Goal: Information Seeking & Learning: Learn about a topic

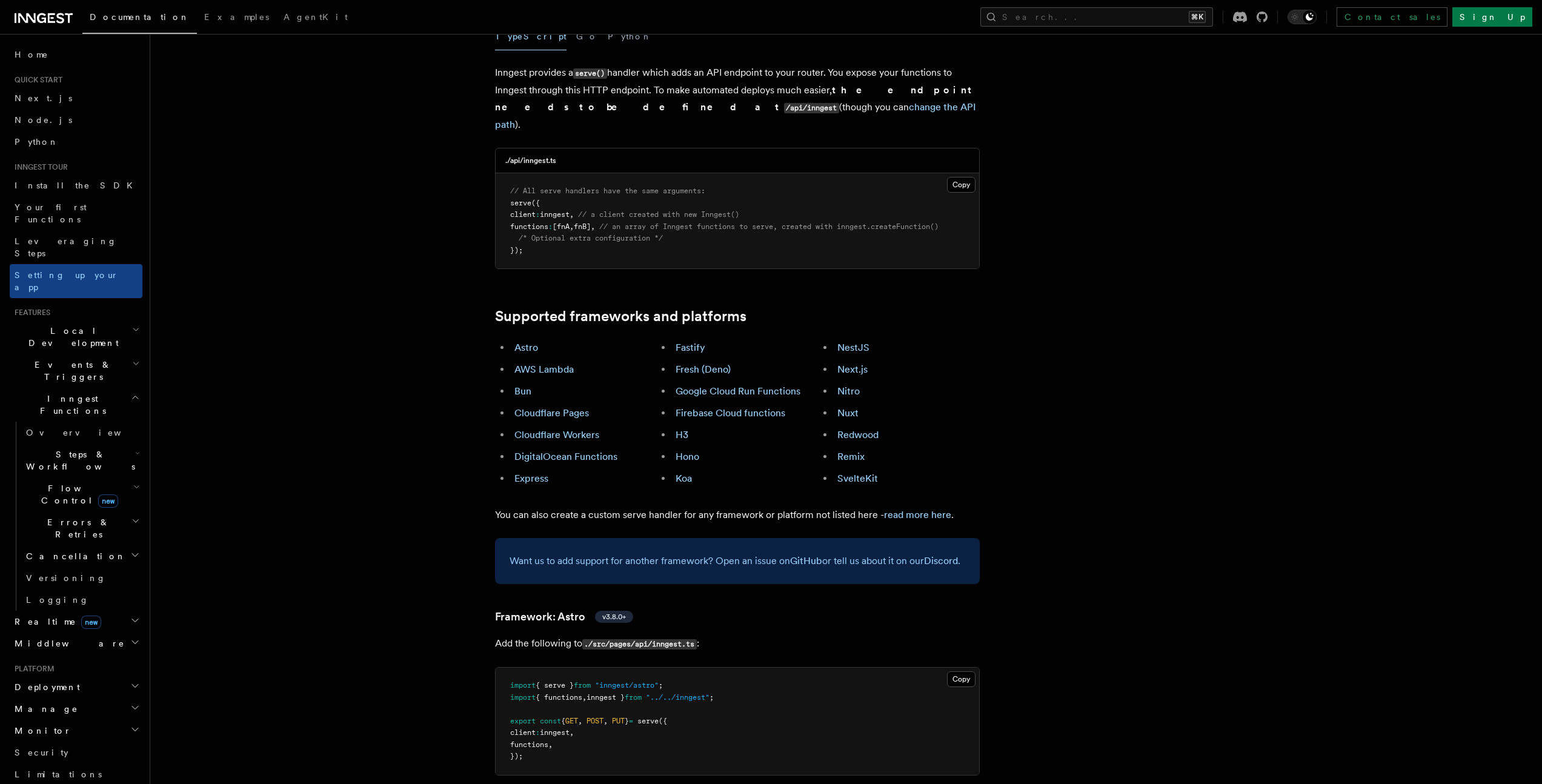
scroll to position [310, 0]
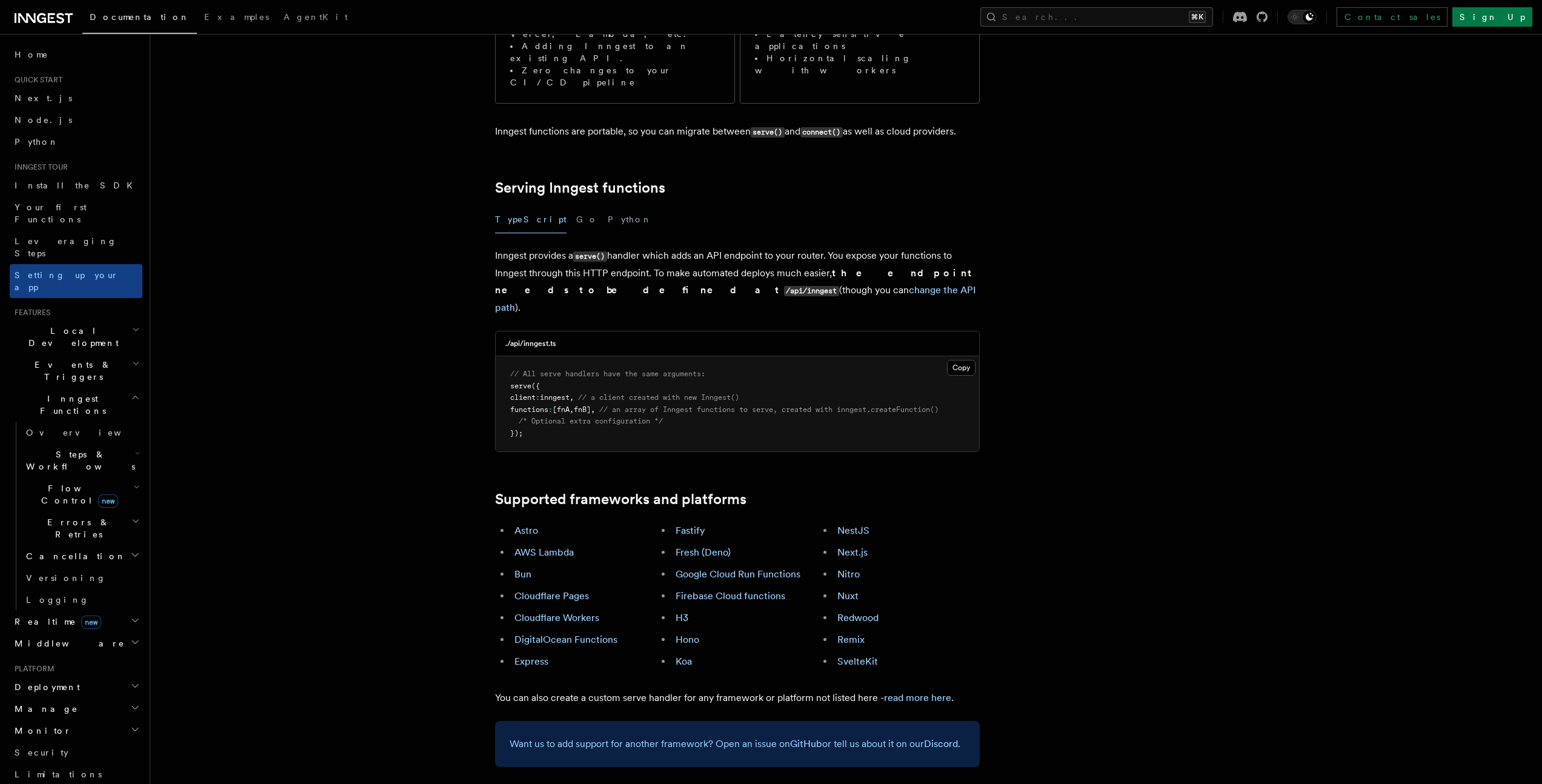
click at [44, 325] on span "Local Development" at bounding box center [71, 337] width 122 height 24
click at [44, 359] on span "Overview" at bounding box center [89, 364] width 125 height 12
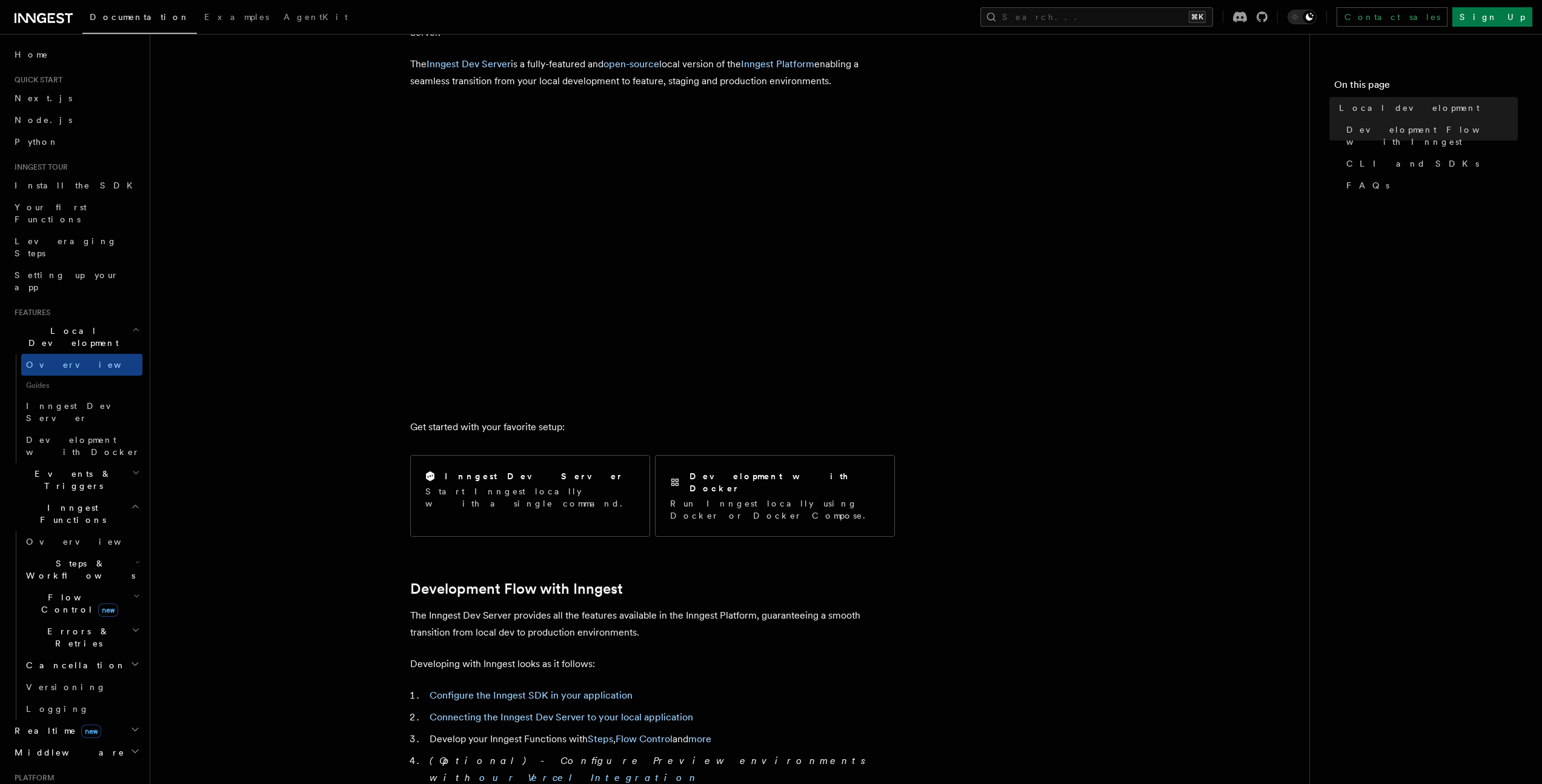
scroll to position [295, 0]
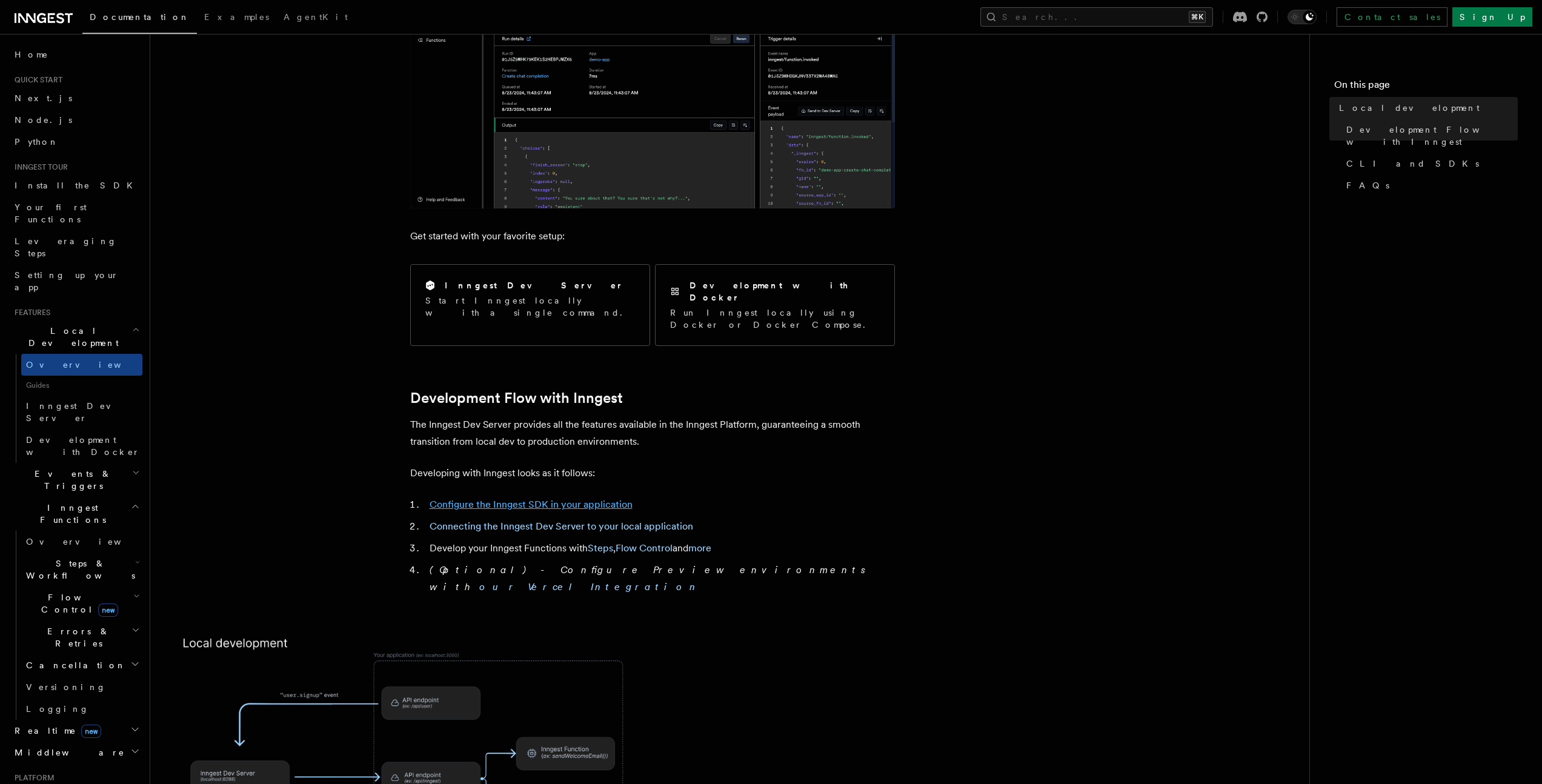
click at [508, 499] on link "Configure the Inngest SDK in your application" at bounding box center [531, 505] width 203 height 11
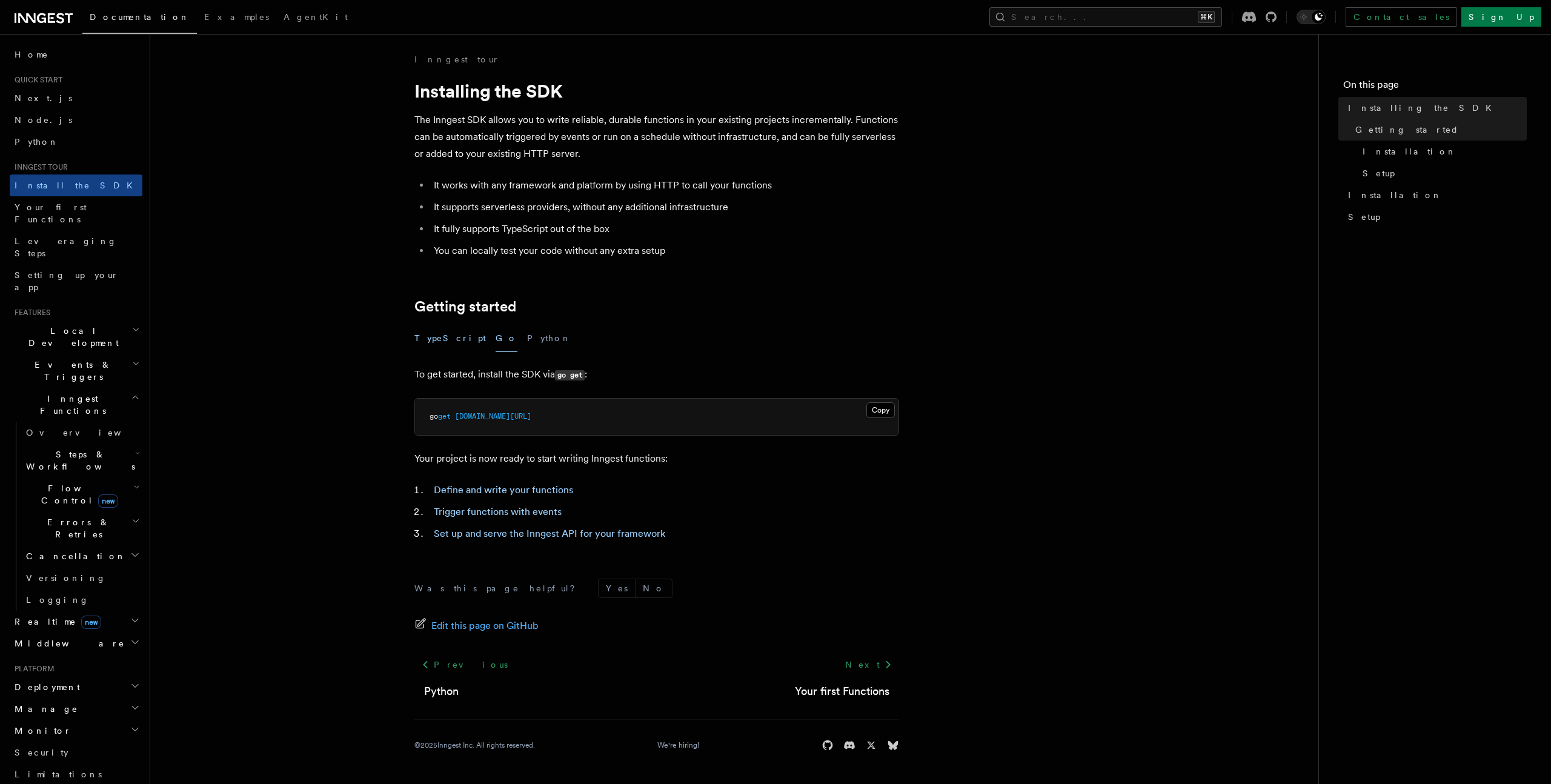
click at [445, 343] on button "TypeScript" at bounding box center [450, 338] width 71 height 27
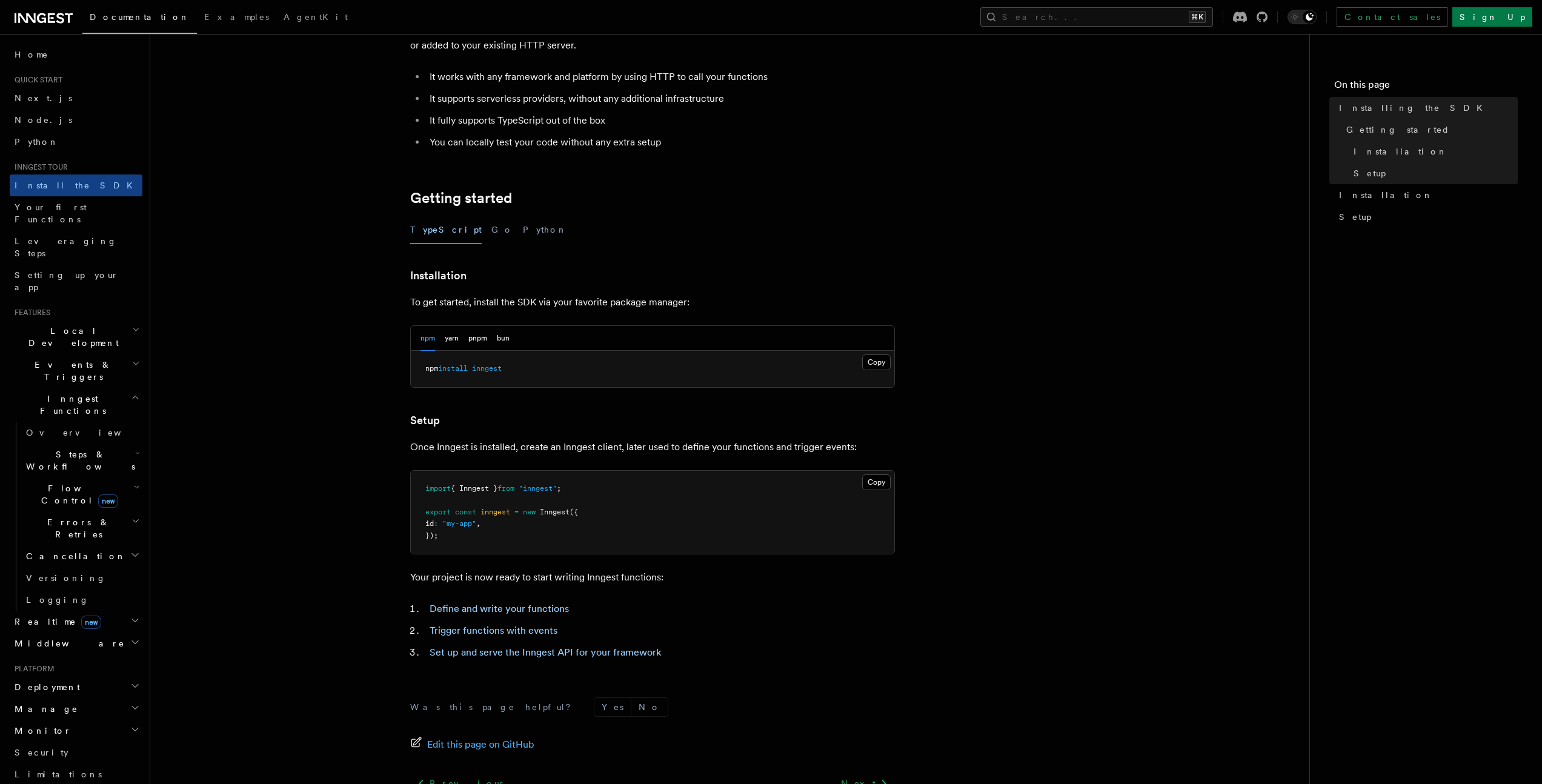
scroll to position [223, 0]
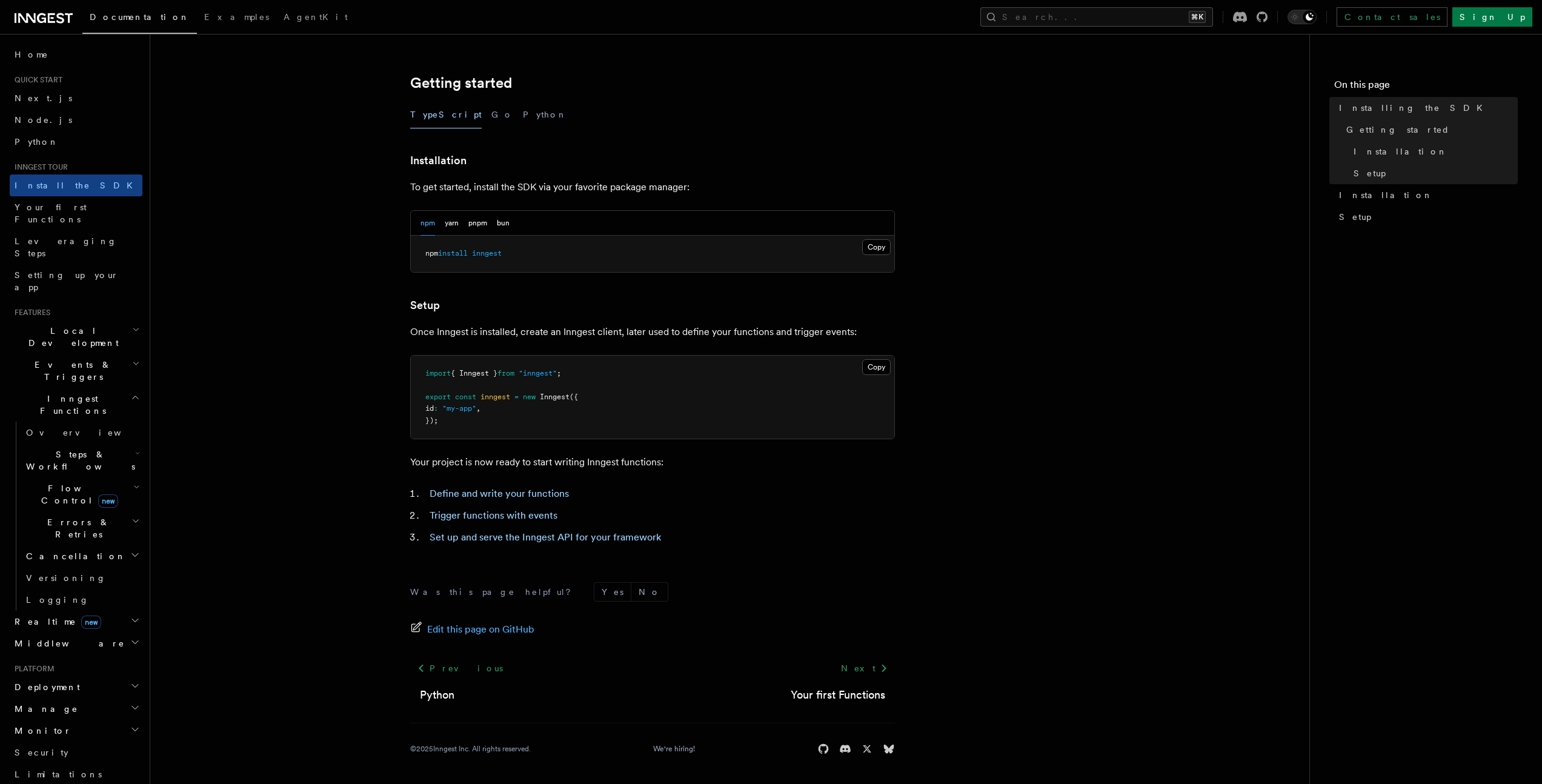
click at [73, 325] on span "Local Development" at bounding box center [71, 337] width 122 height 24
click at [59, 360] on span "Overview" at bounding box center [89, 364] width 125 height 10
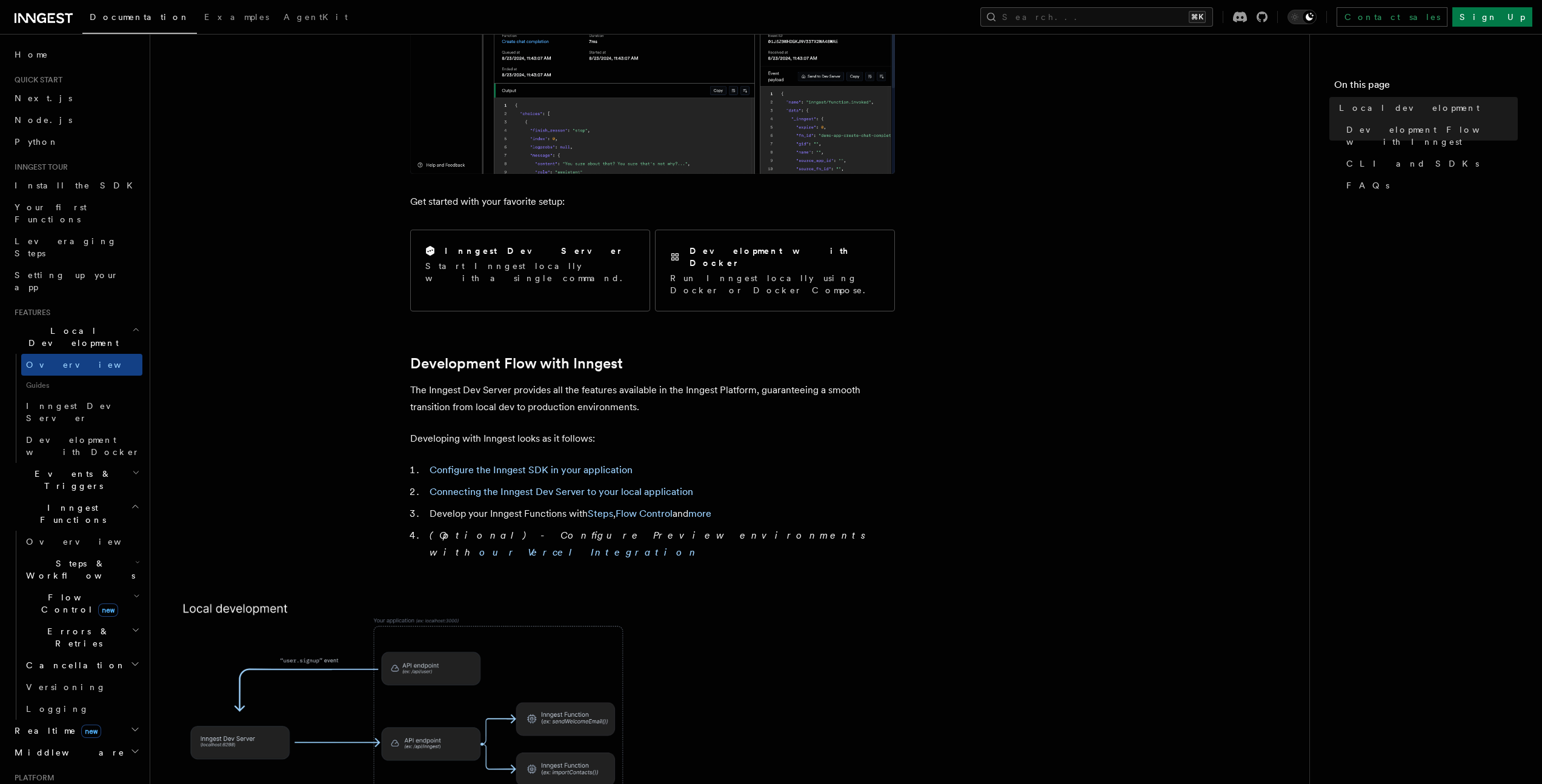
scroll to position [329, 0]
click at [590, 487] on link "Connecting the Inngest Dev Server to your local application" at bounding box center [561, 492] width 263 height 11
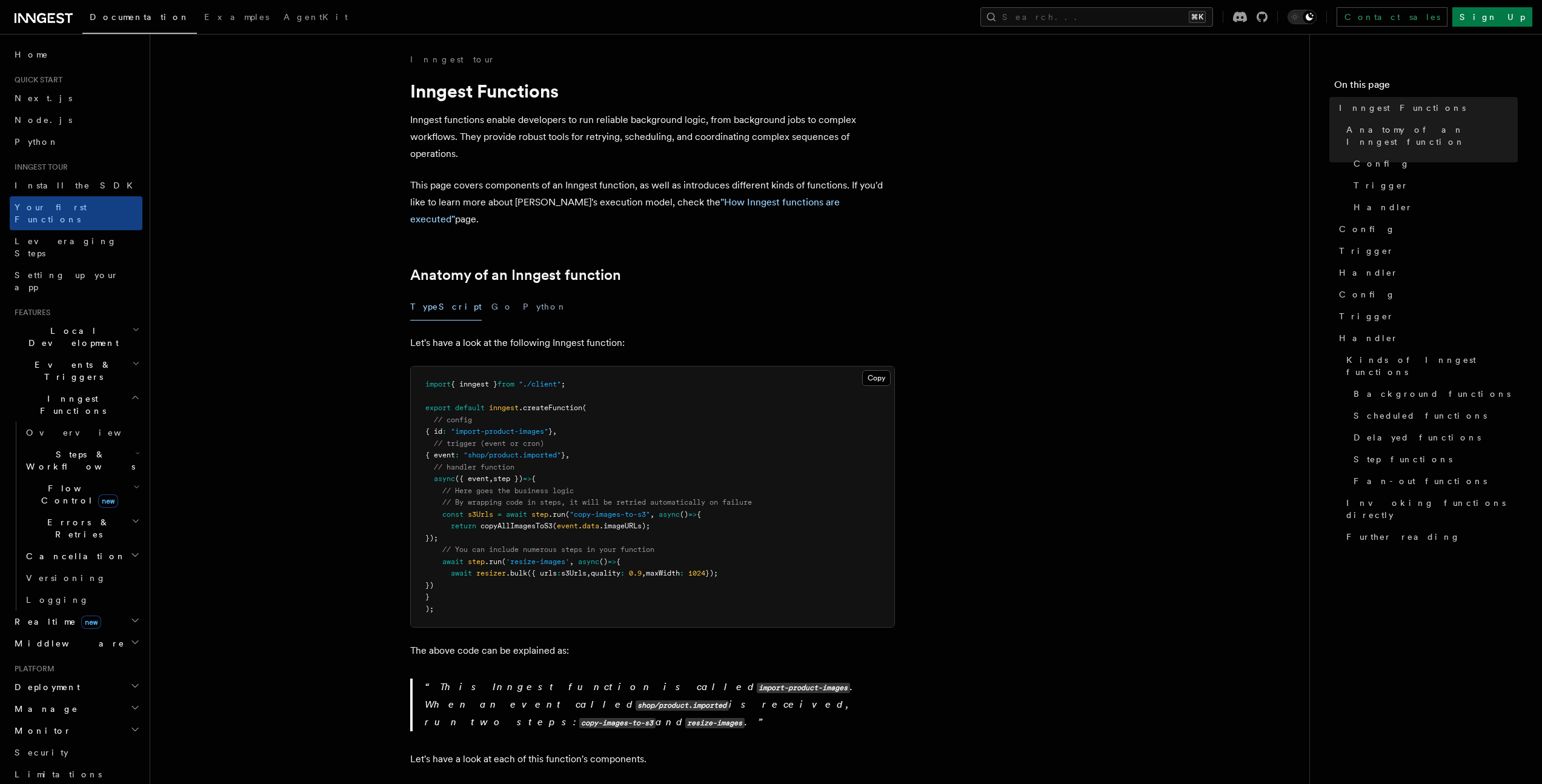
click at [70, 325] on span "Local Development" at bounding box center [71, 337] width 122 height 24
click at [52, 354] on link "Overview" at bounding box center [82, 365] width 121 height 22
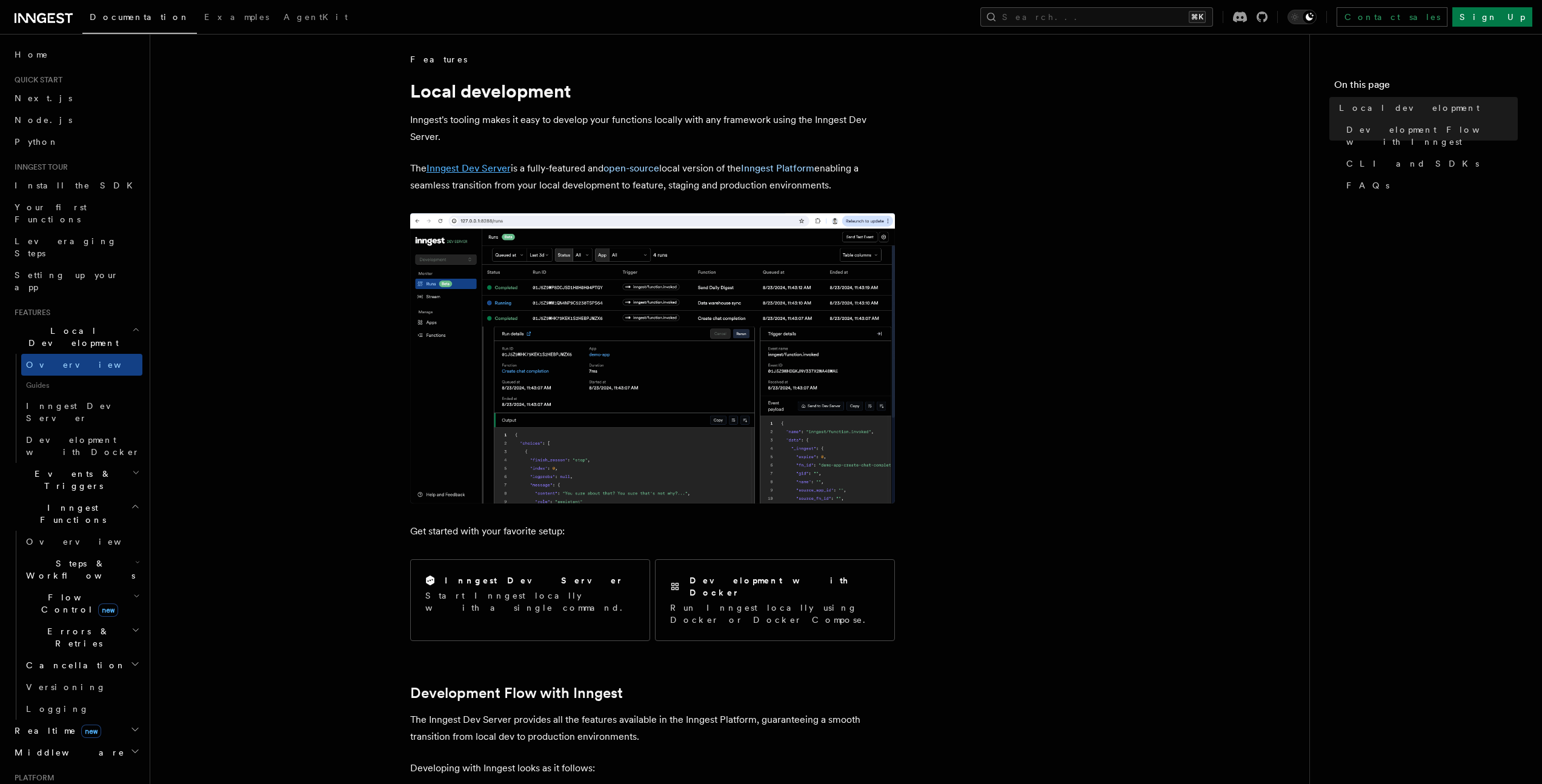
click at [503, 167] on link "Inngest Dev Server" at bounding box center [469, 168] width 84 height 11
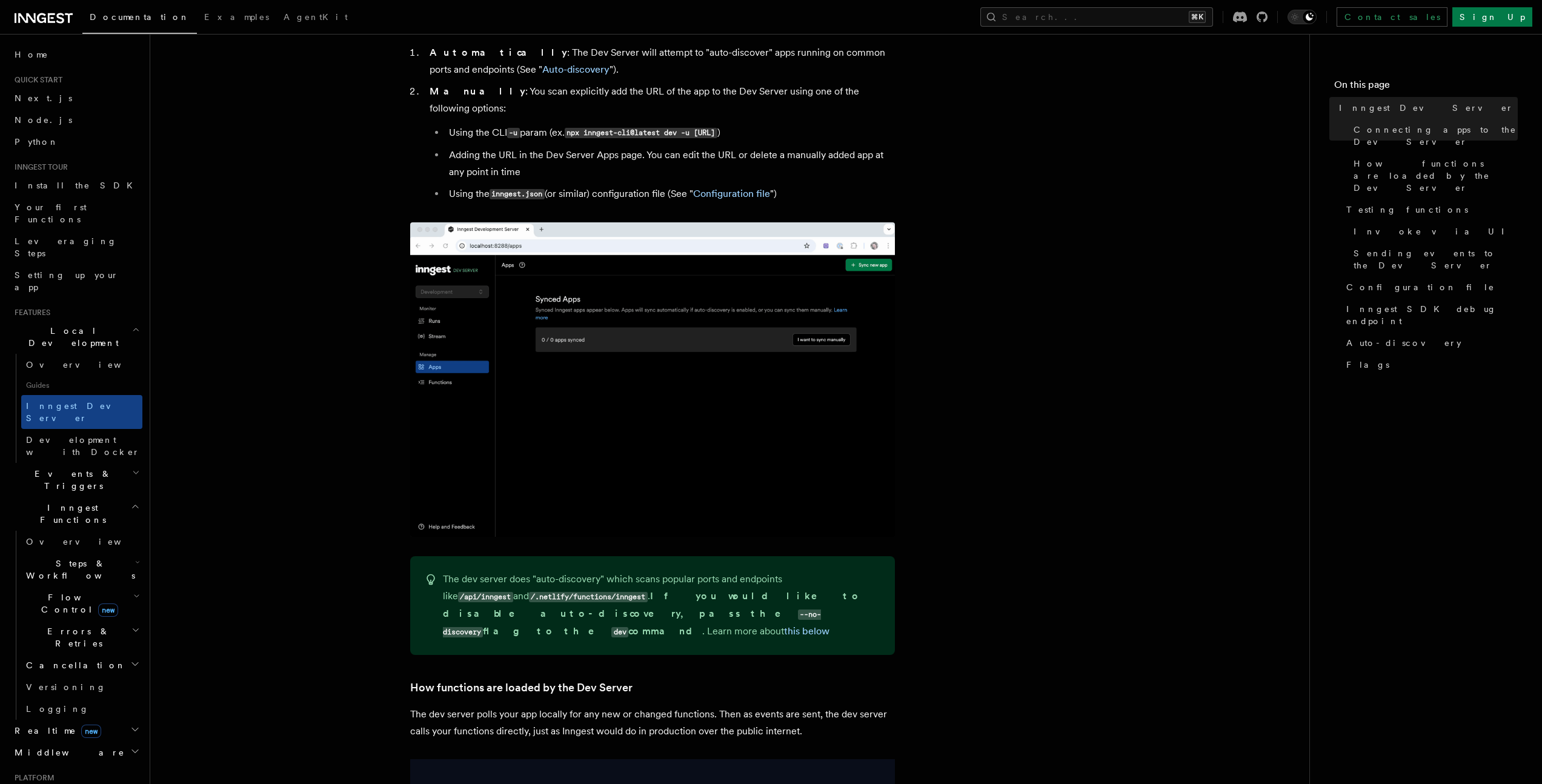
scroll to position [477, 0]
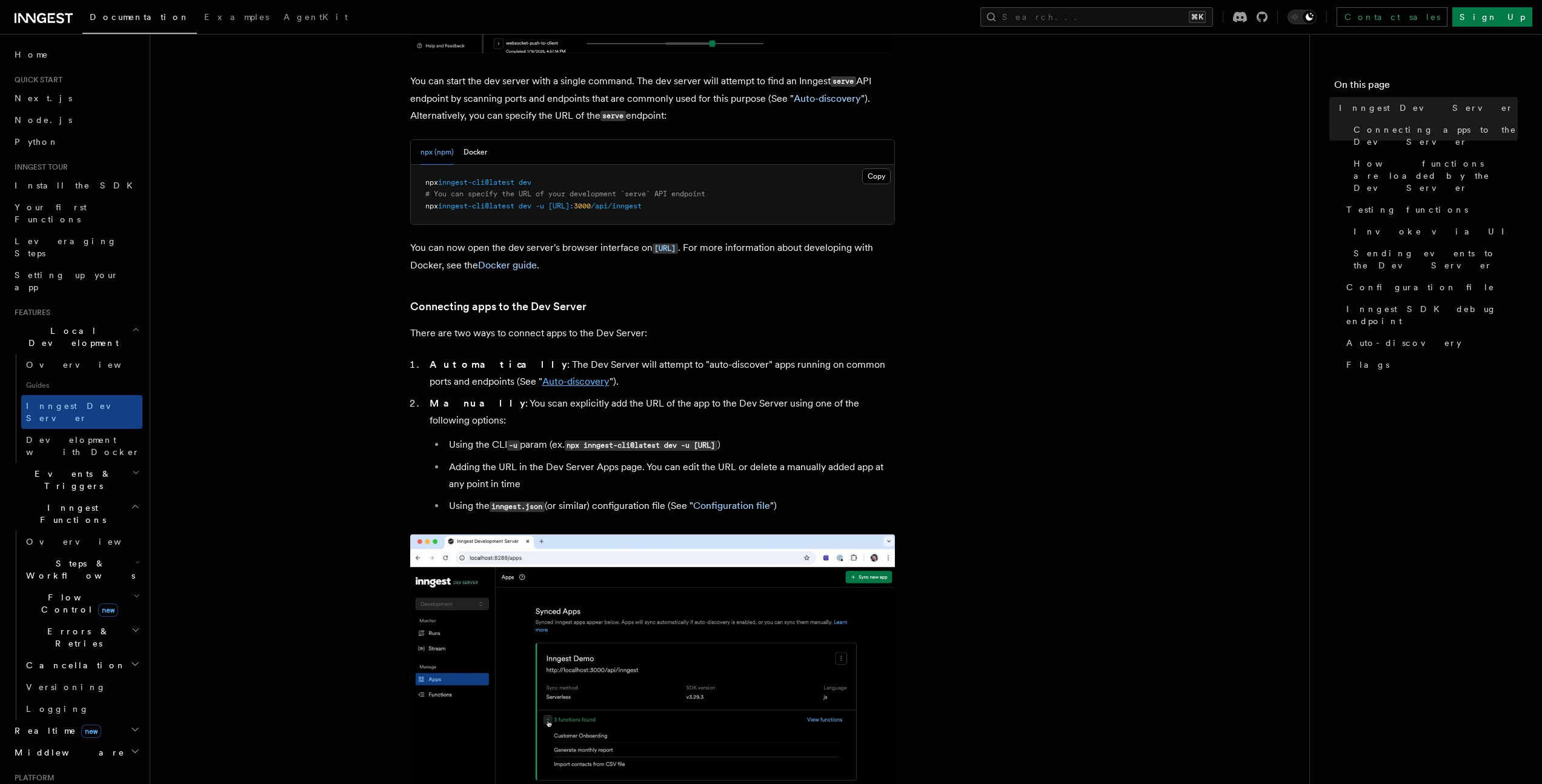
click at [542, 381] on link "Auto-discovery" at bounding box center [575, 381] width 67 height 11
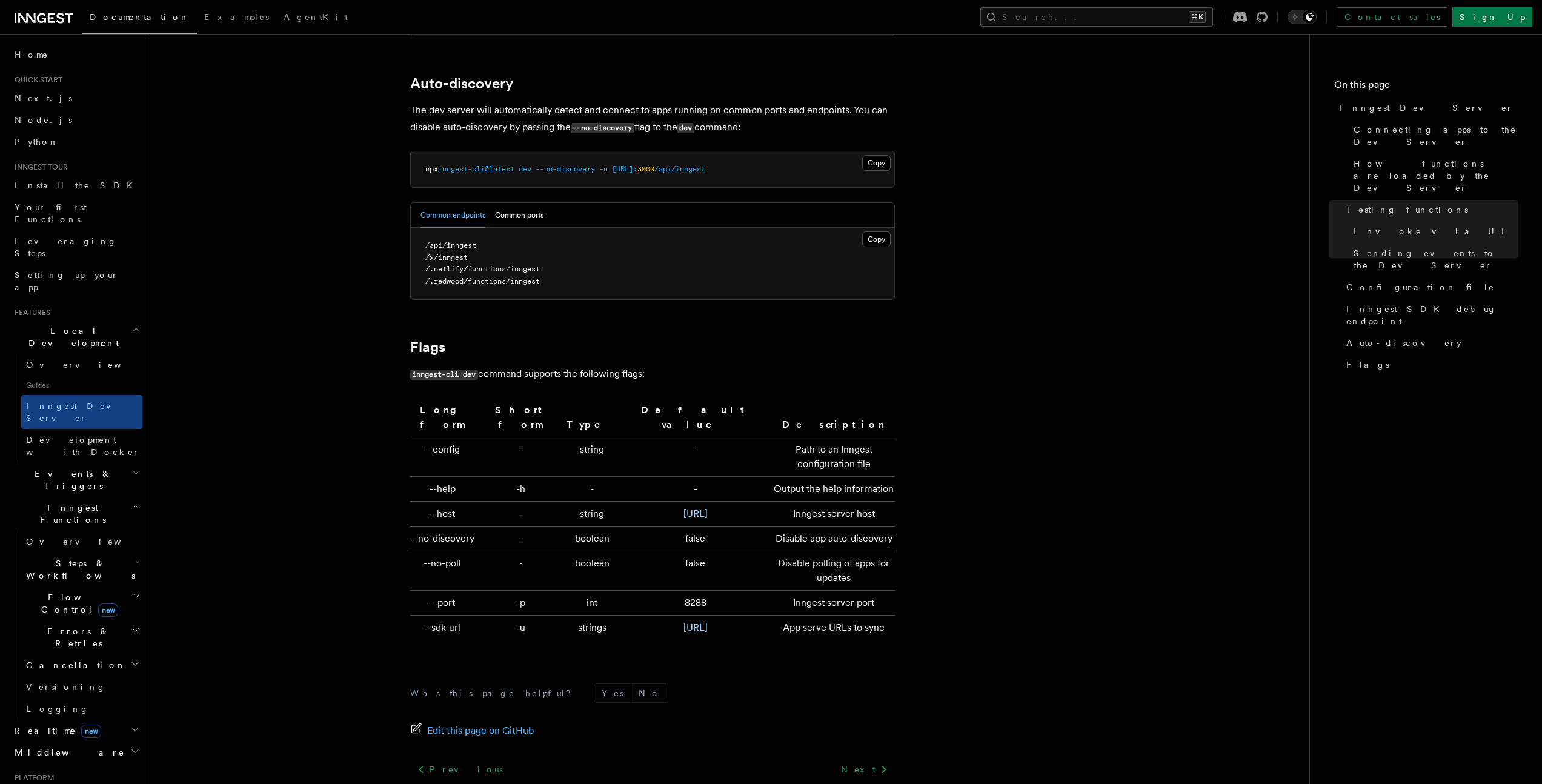
scroll to position [3722, 0]
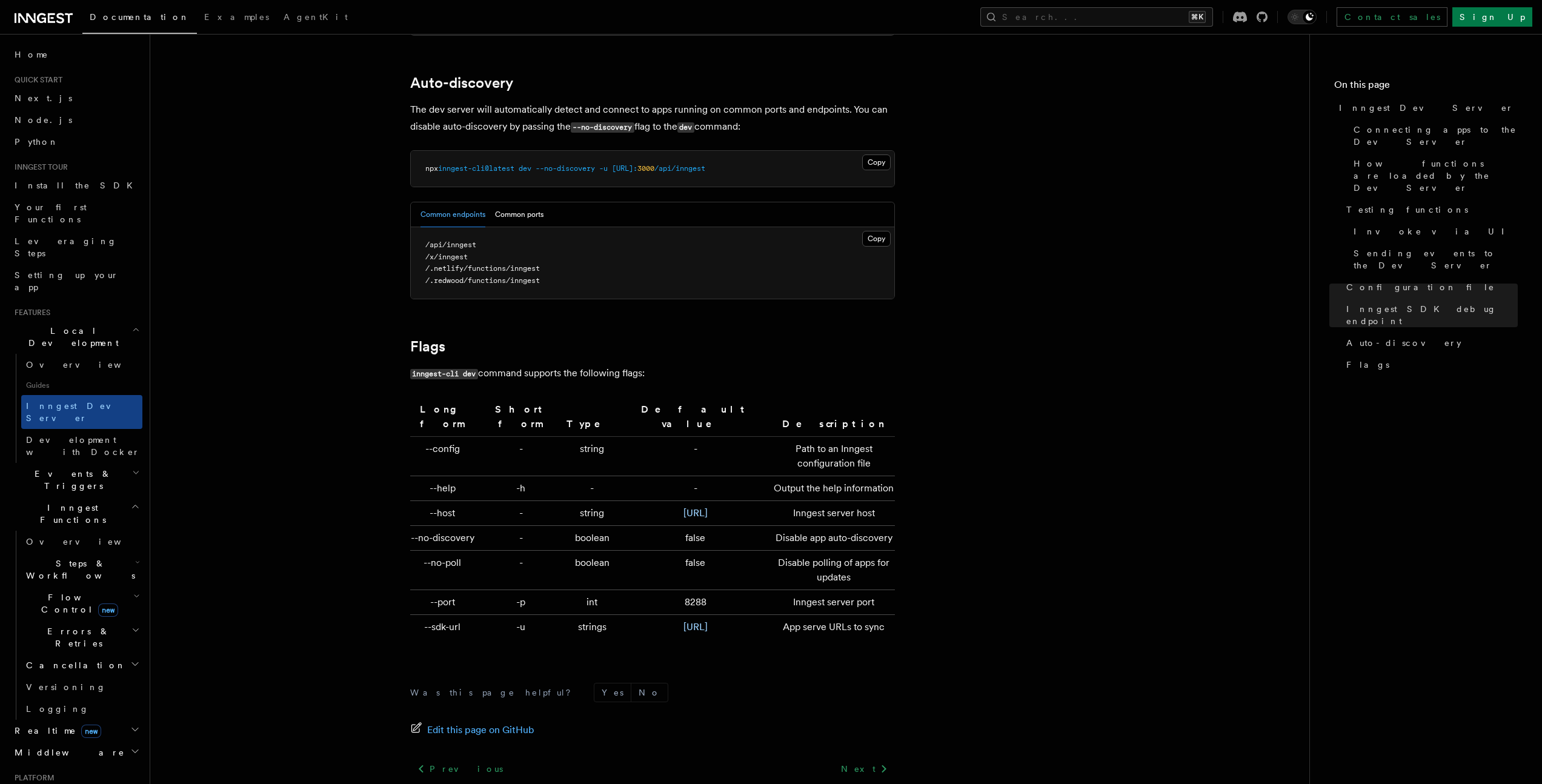
click at [55, 783] on span "Deployment" at bounding box center [45, 796] width 70 height 12
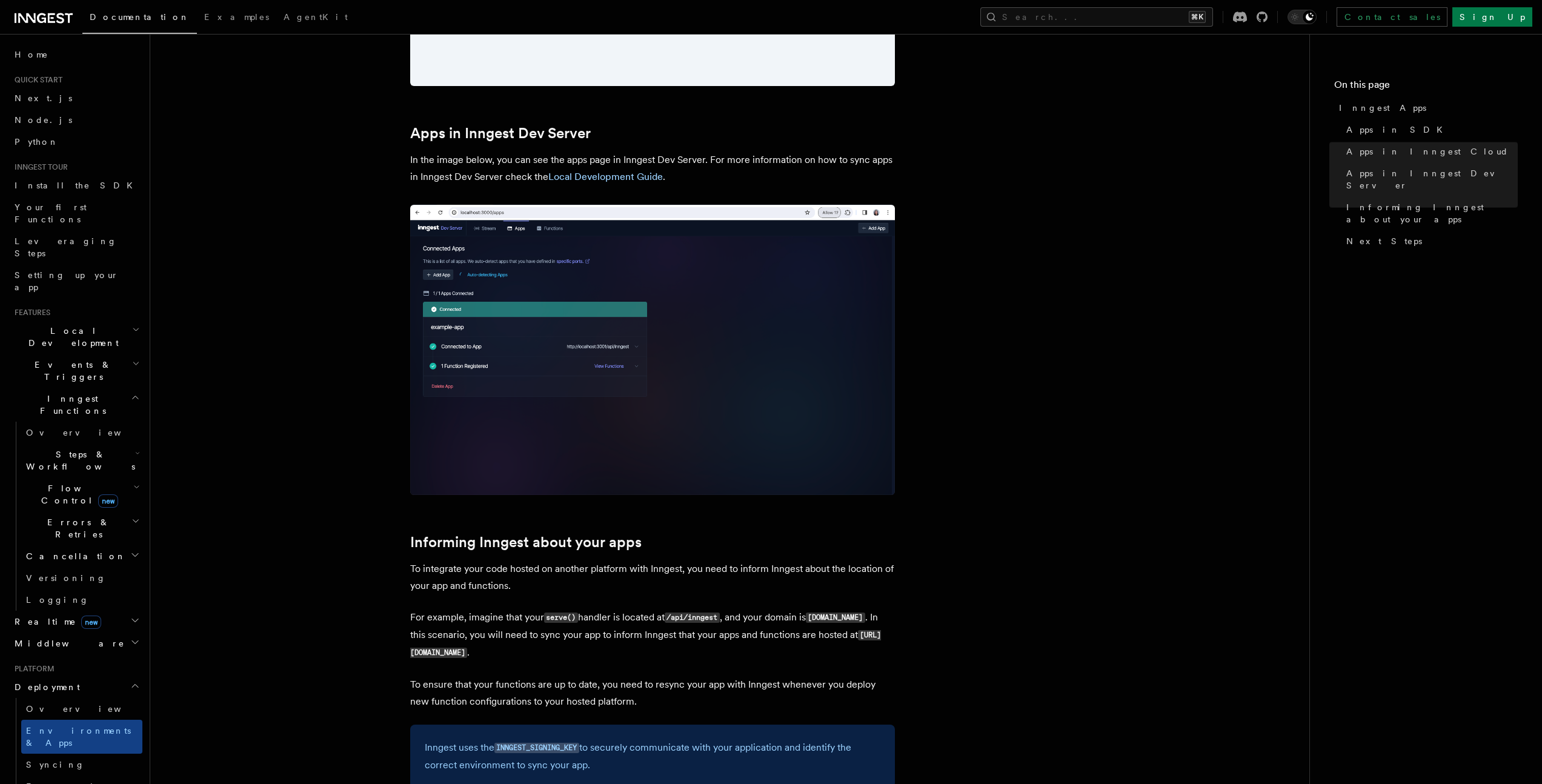
scroll to position [1720, 0]
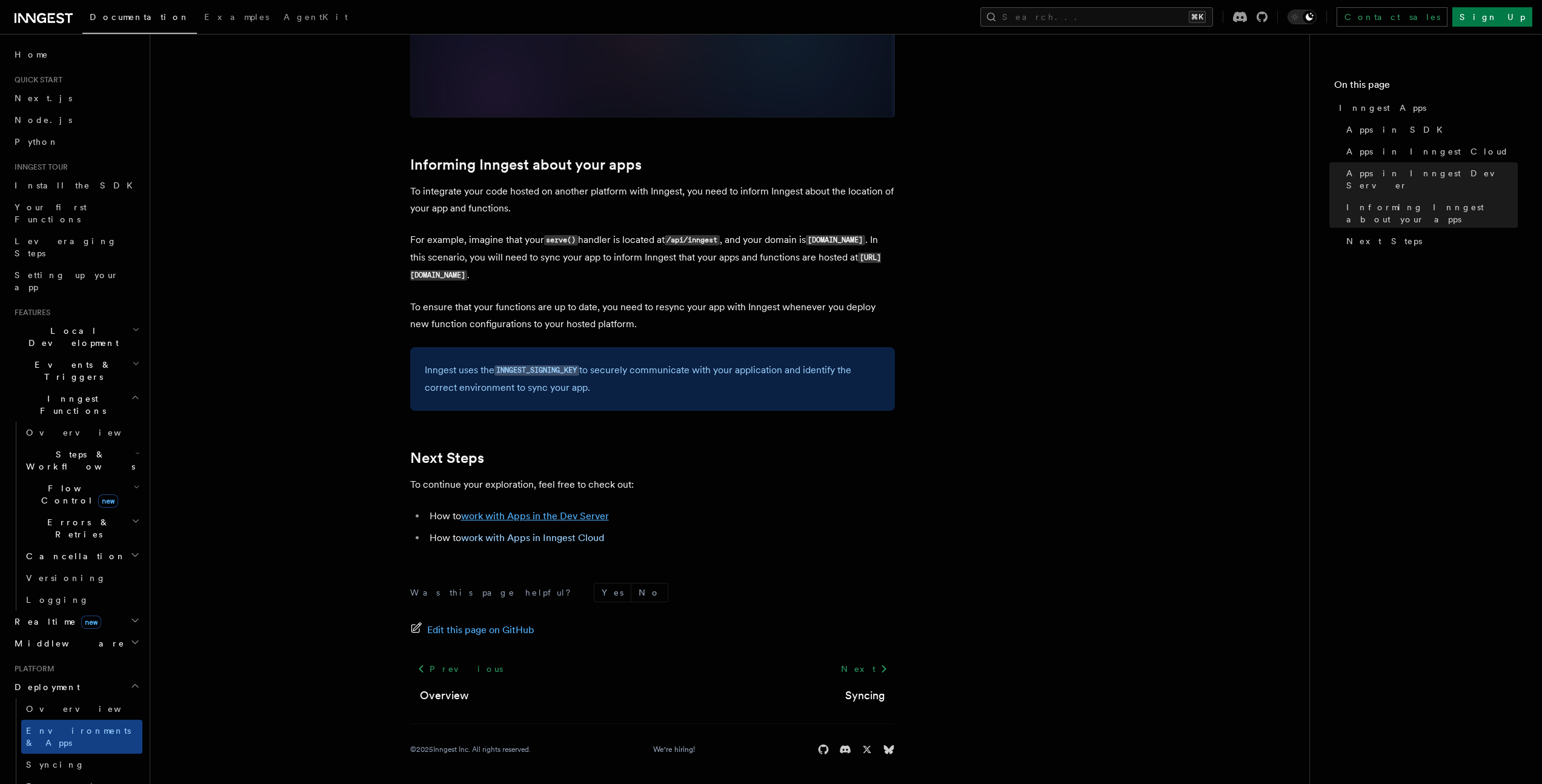
click at [537, 515] on link "work with Apps in the Dev Server" at bounding box center [535, 516] width 148 height 11
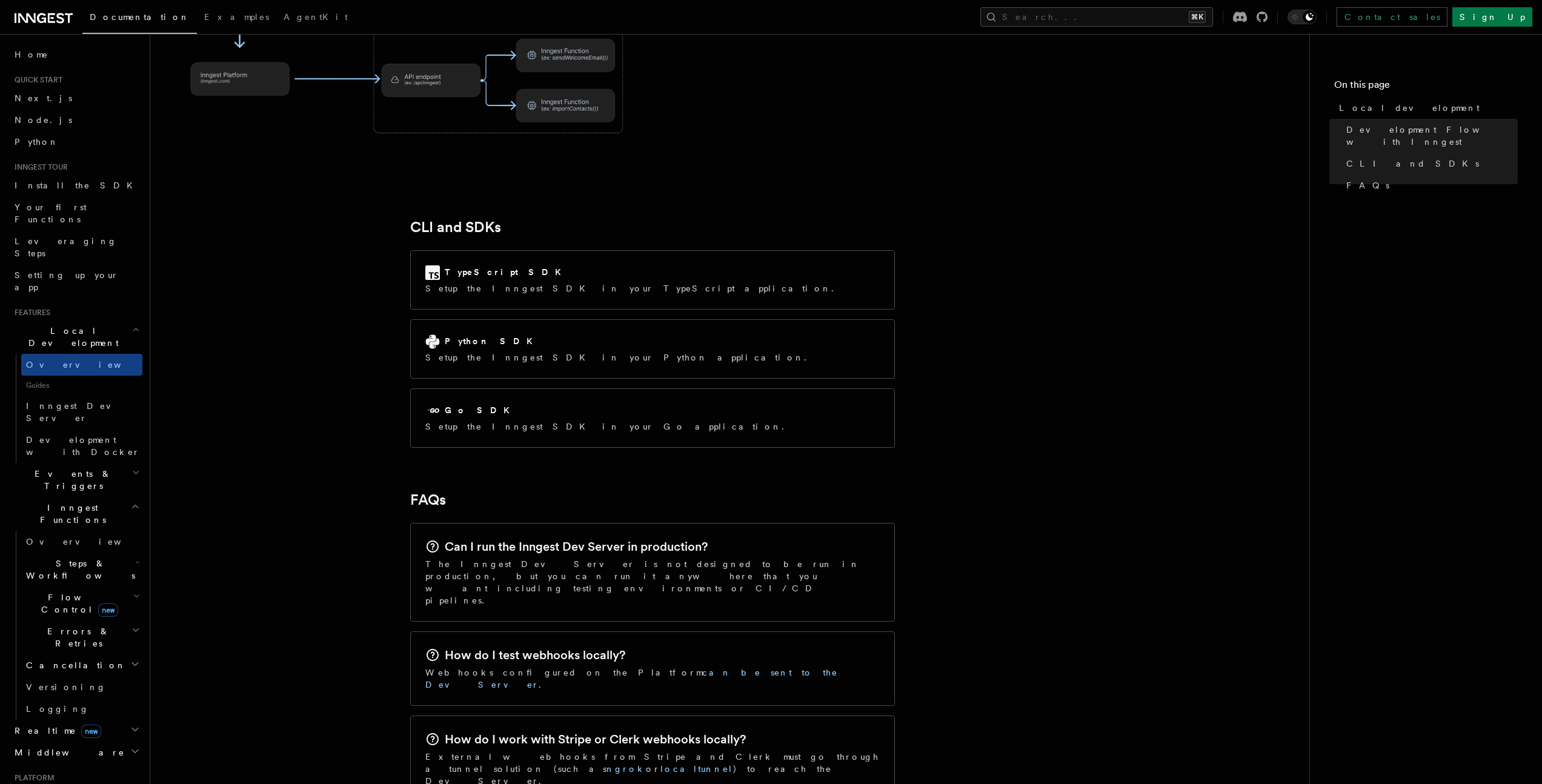
scroll to position [1648, 0]
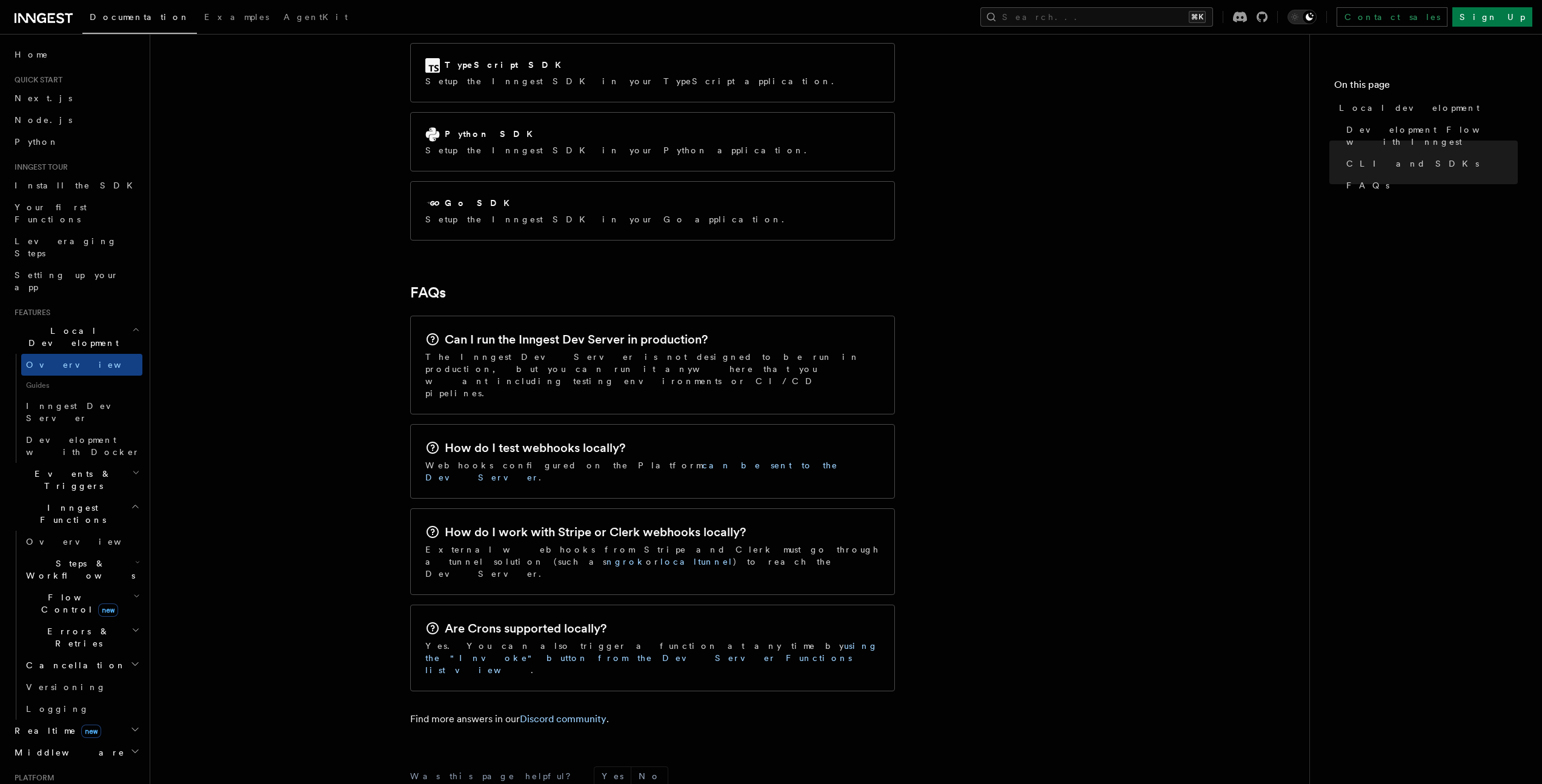
click at [584, 331] on h2 "Can I run the Inngest Dev Server in production?" at bounding box center [576, 339] width 263 height 17
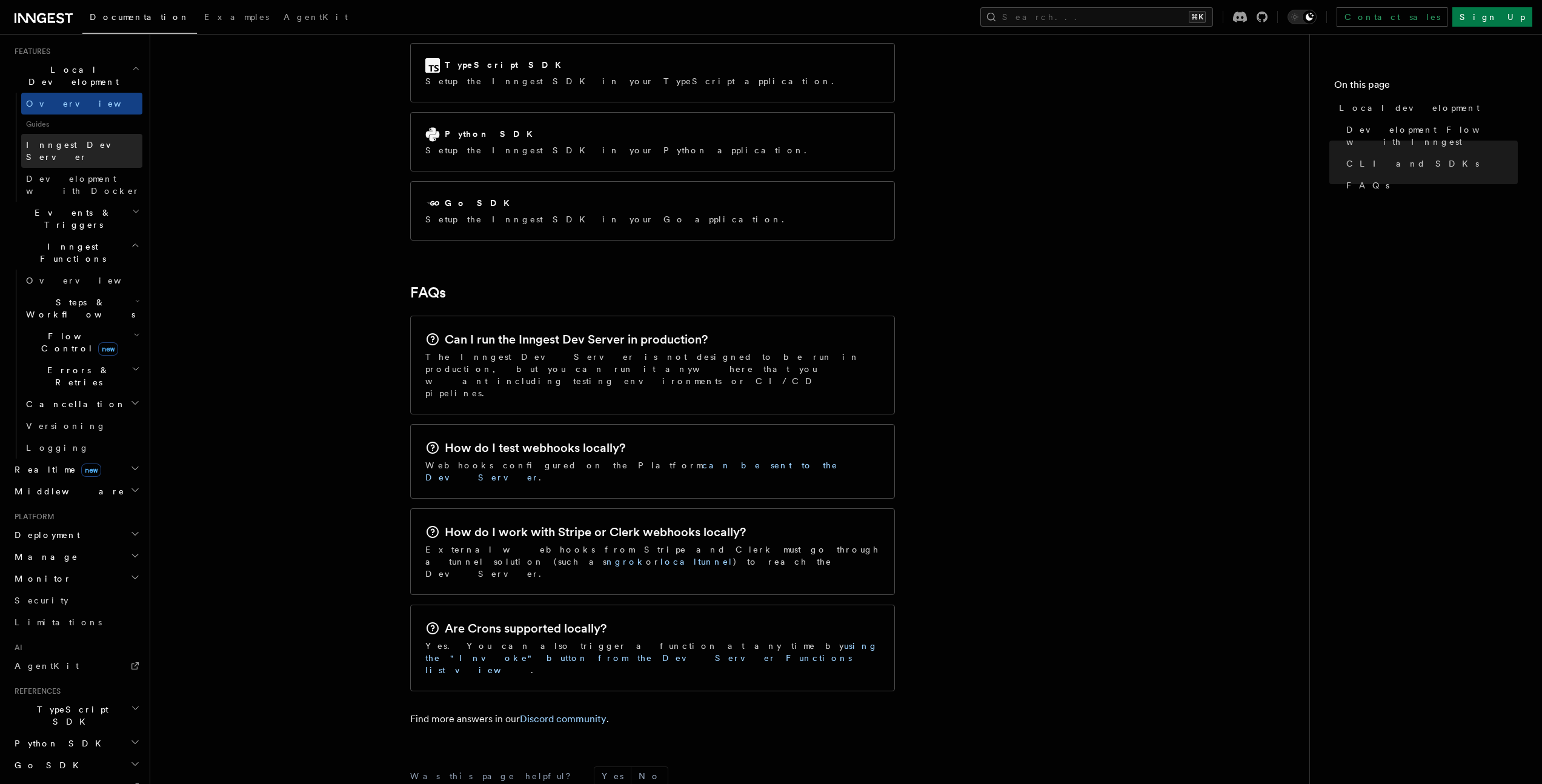
scroll to position [270, 0]
click at [76, 515] on h2 "Deployment" at bounding box center [76, 526] width 133 height 22
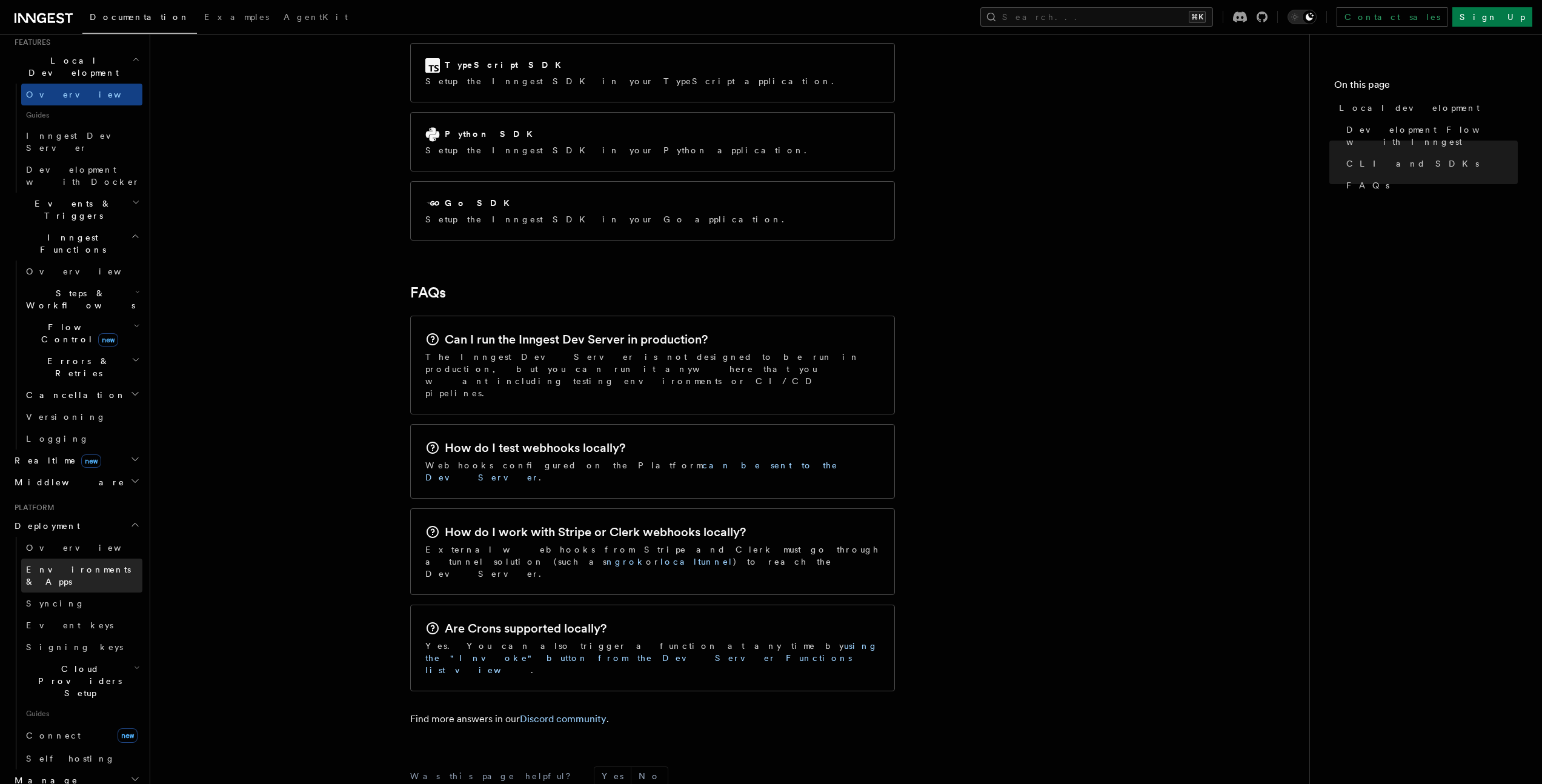
click at [54, 565] on span "Environments & Apps" at bounding box center [78, 575] width 105 height 22
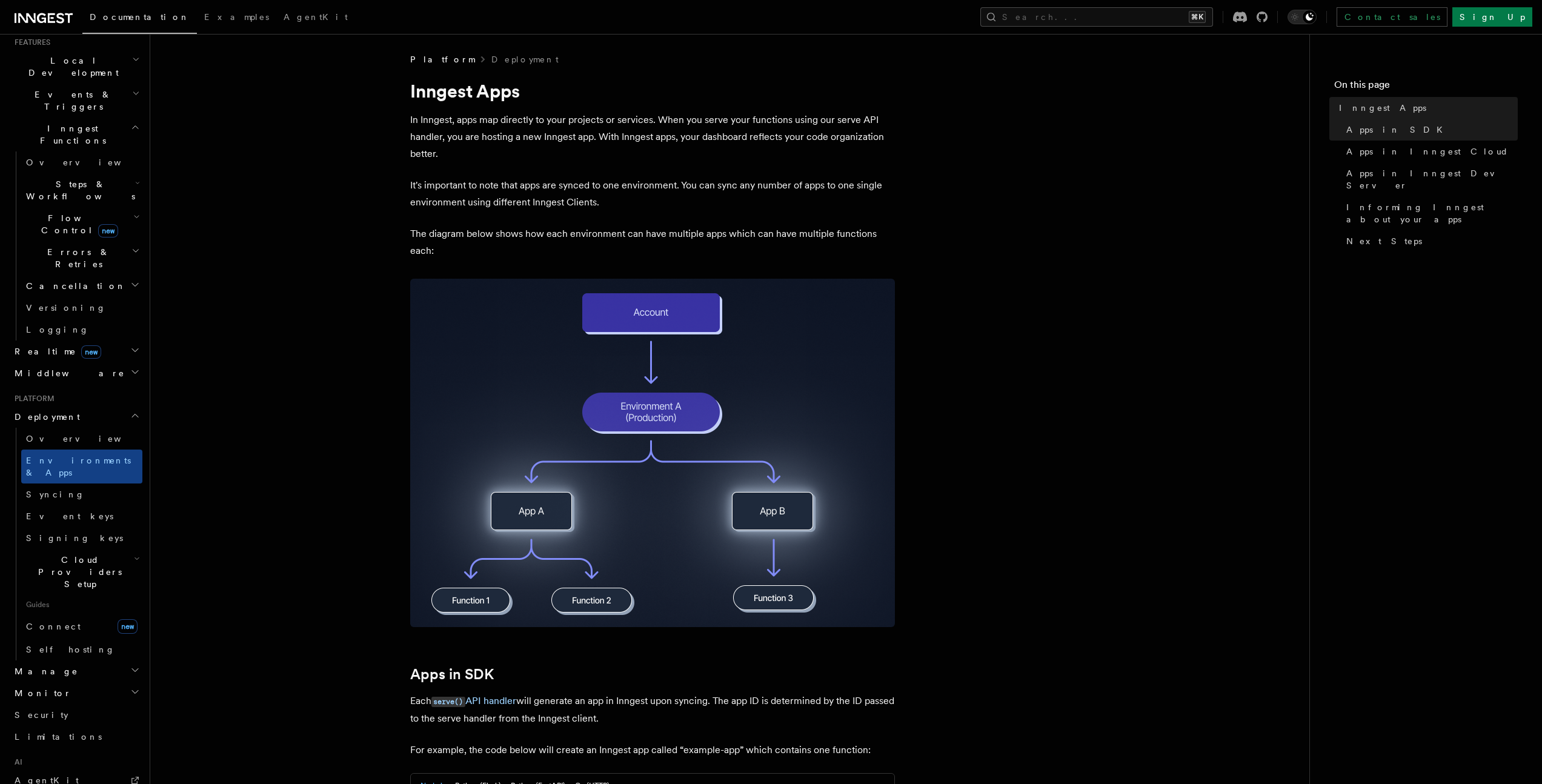
click at [59, 660] on h2 "Manage" at bounding box center [76, 671] width 133 height 22
click at [45, 688] on span "Environments" at bounding box center [78, 693] width 105 height 10
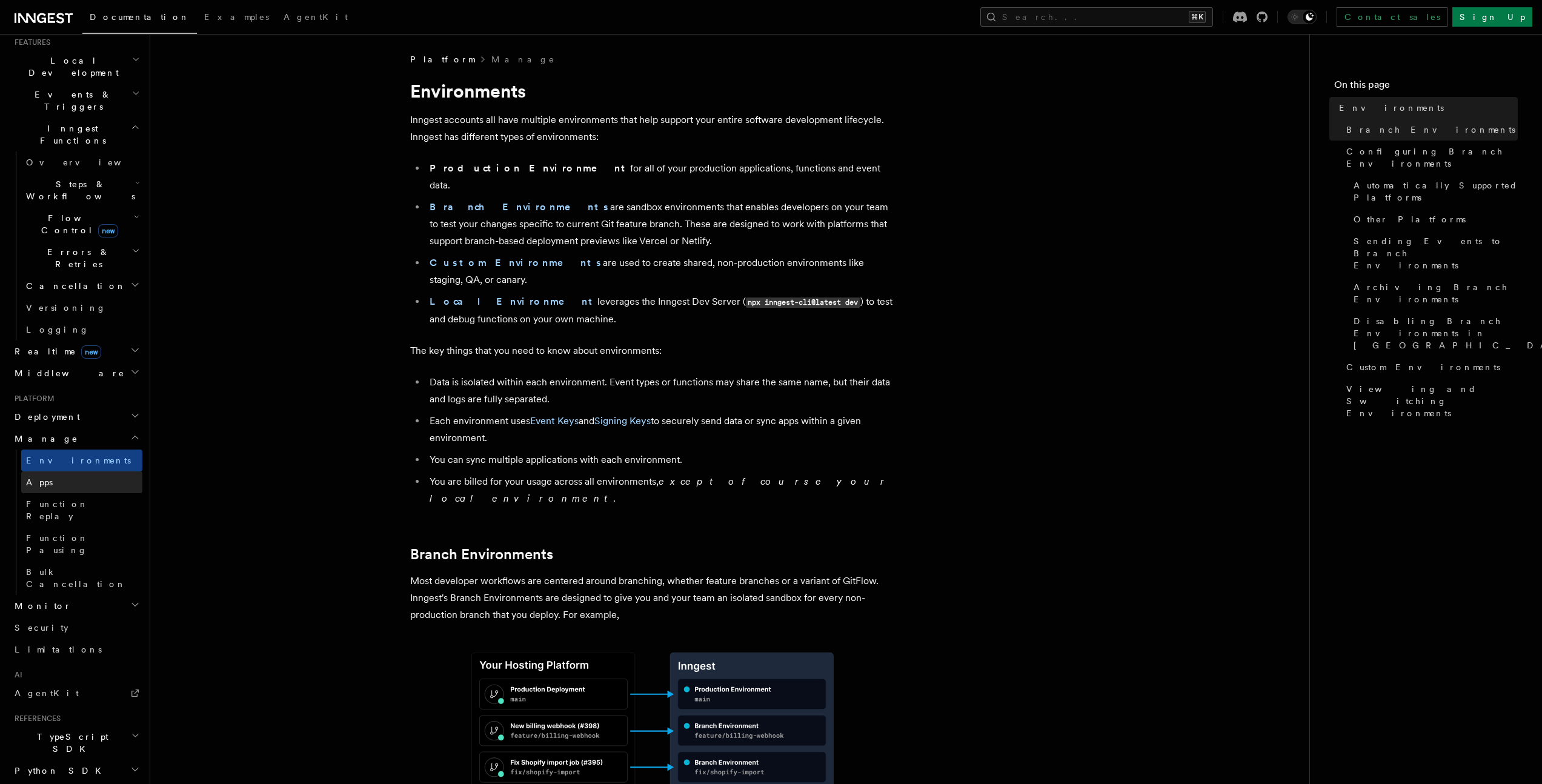
click at [52, 471] on link "Apps" at bounding box center [82, 482] width 121 height 22
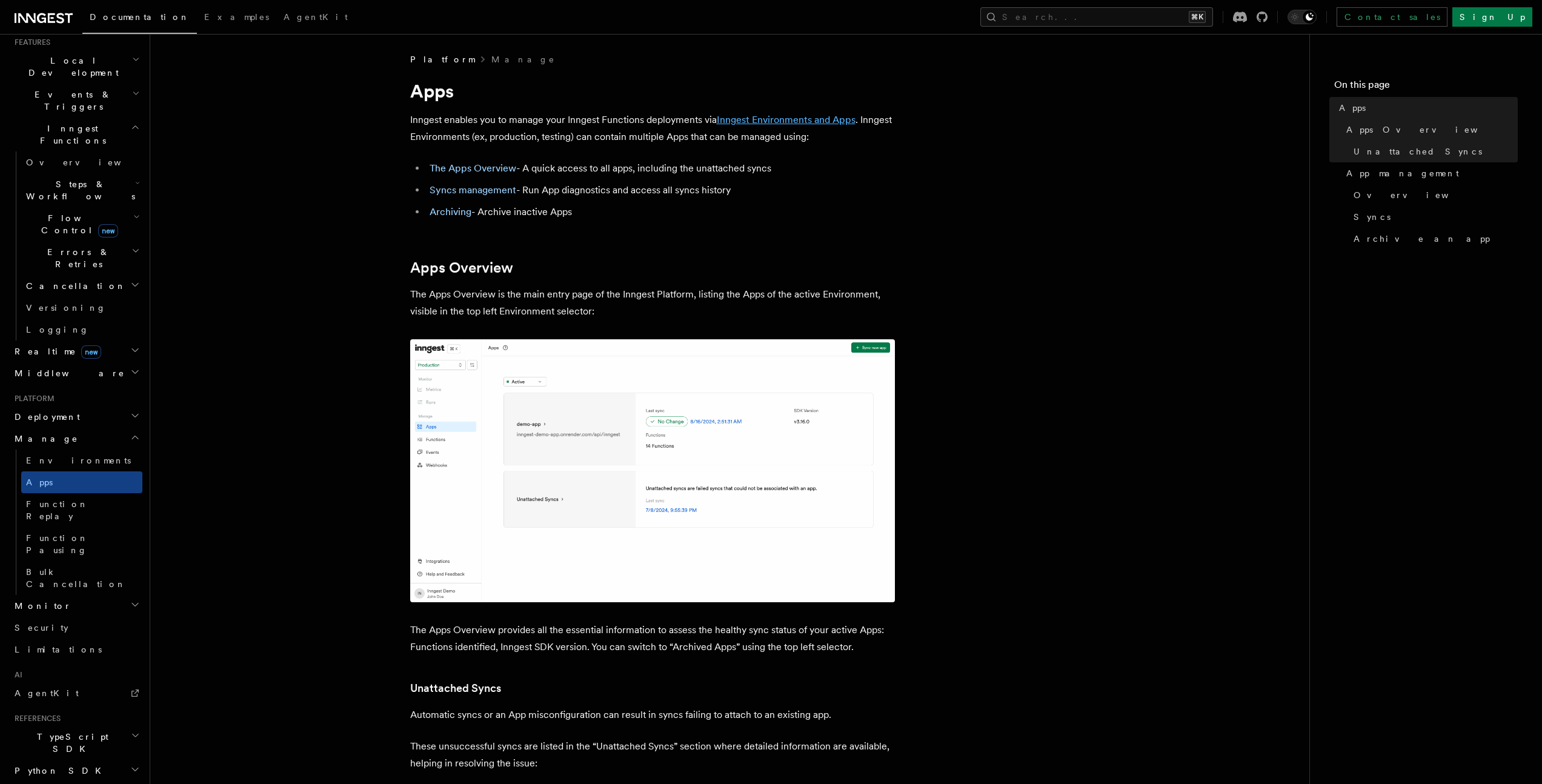
click at [743, 115] on link "Inngest Environments and Apps" at bounding box center [787, 120] width 139 height 11
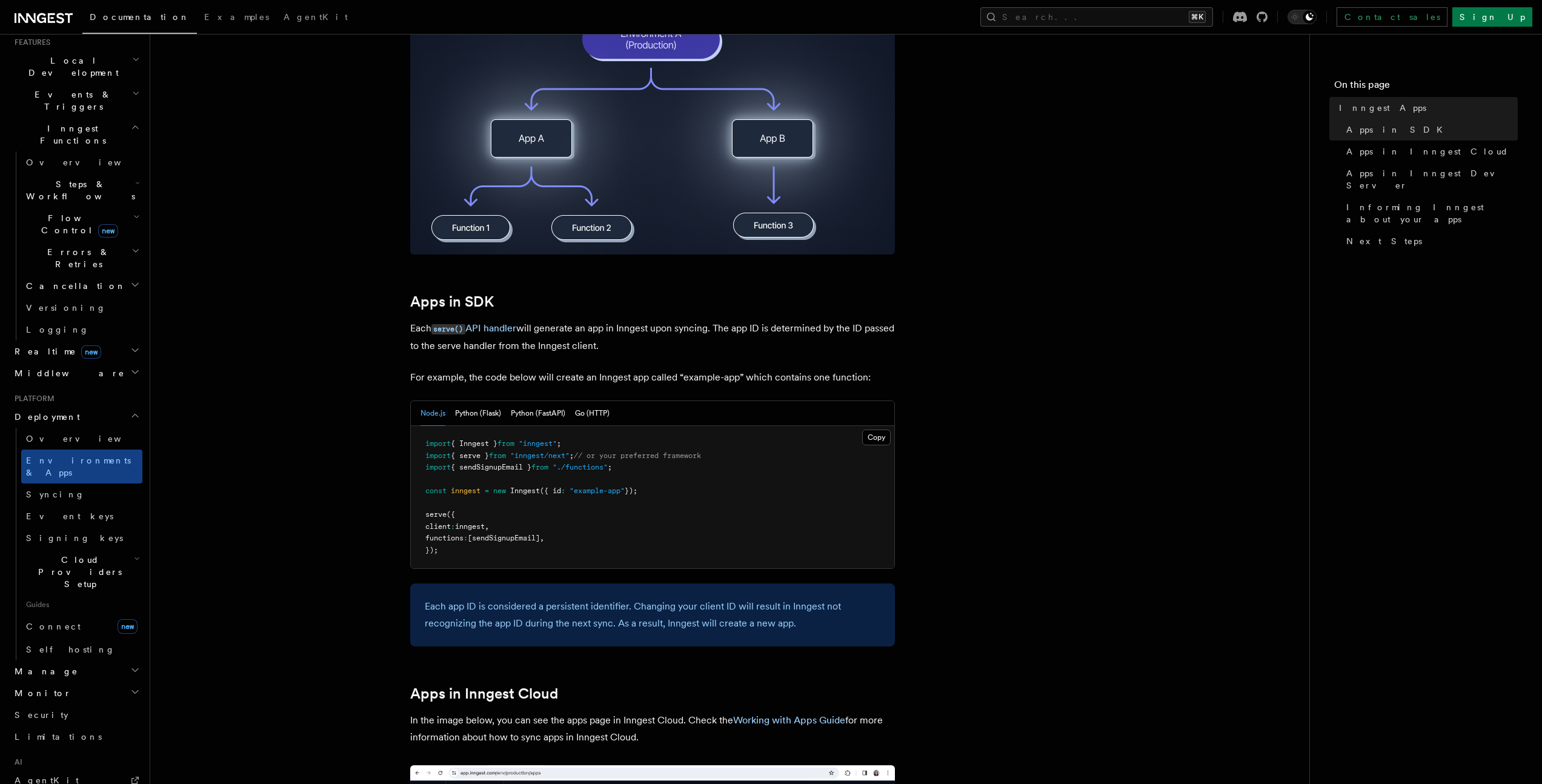
scroll to position [598, 0]
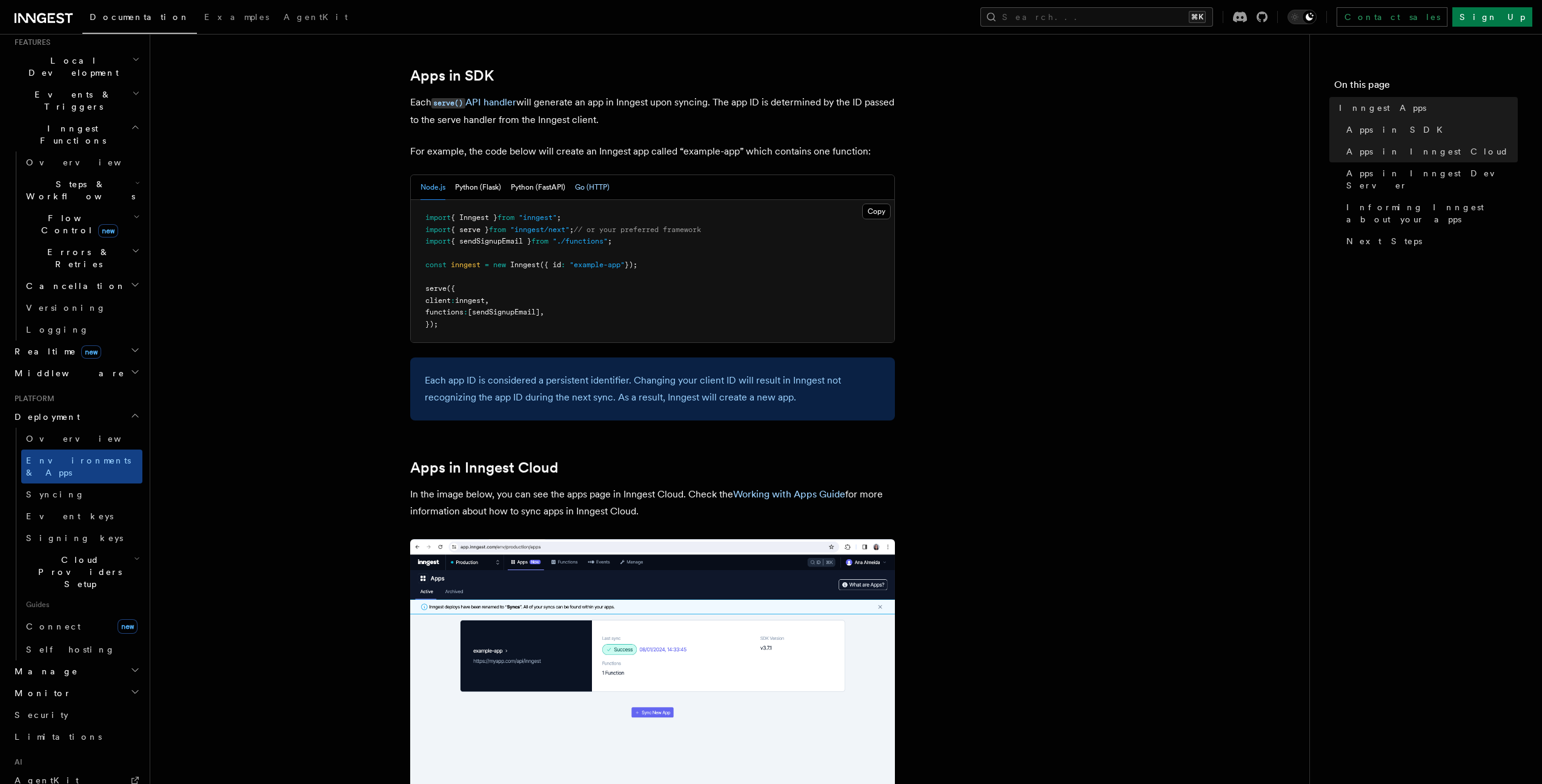
click at [600, 182] on button "Go (HTTP)" at bounding box center [592, 187] width 34 height 25
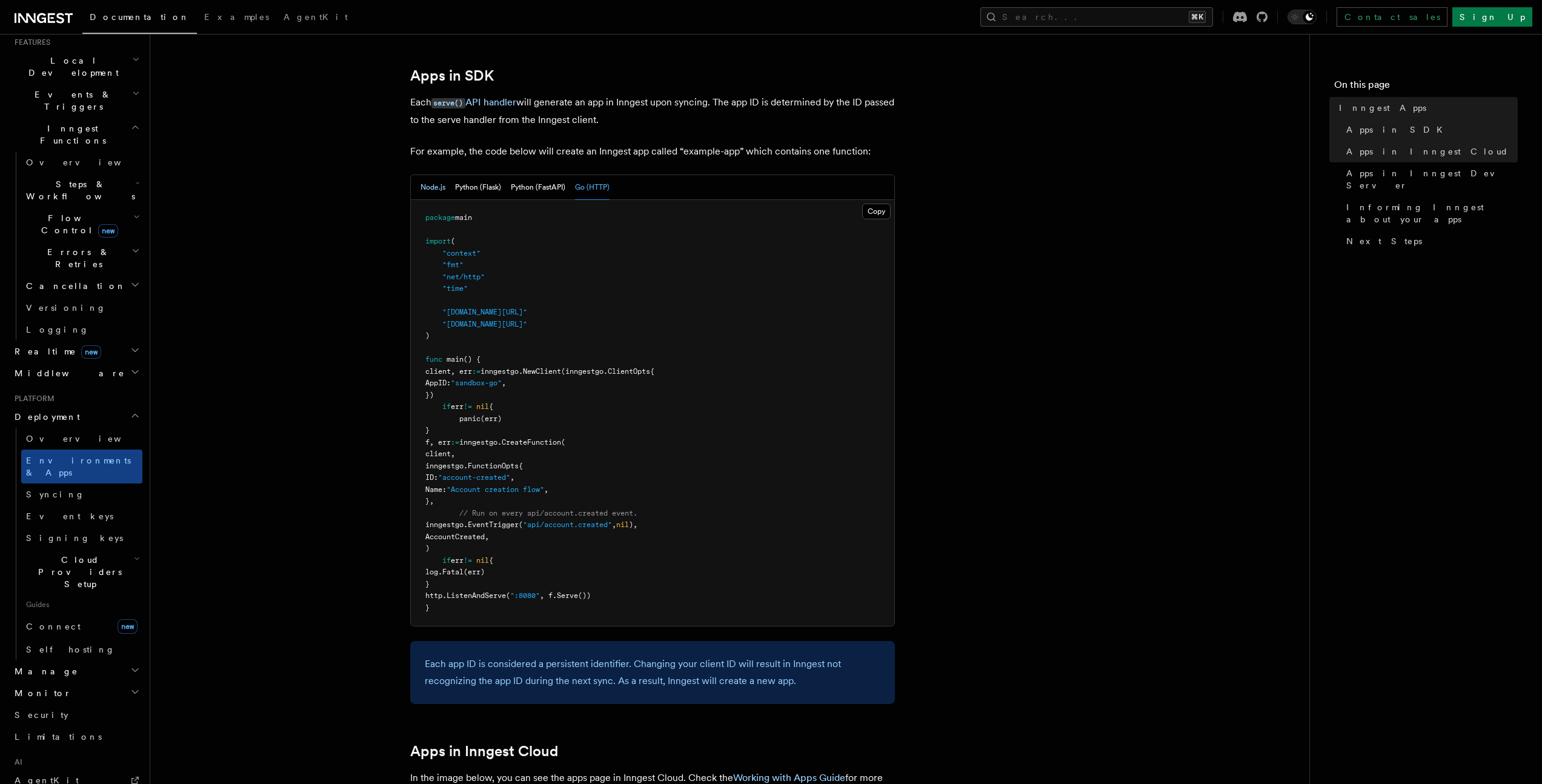
click at [440, 187] on button "Node.js" at bounding box center [433, 187] width 25 height 25
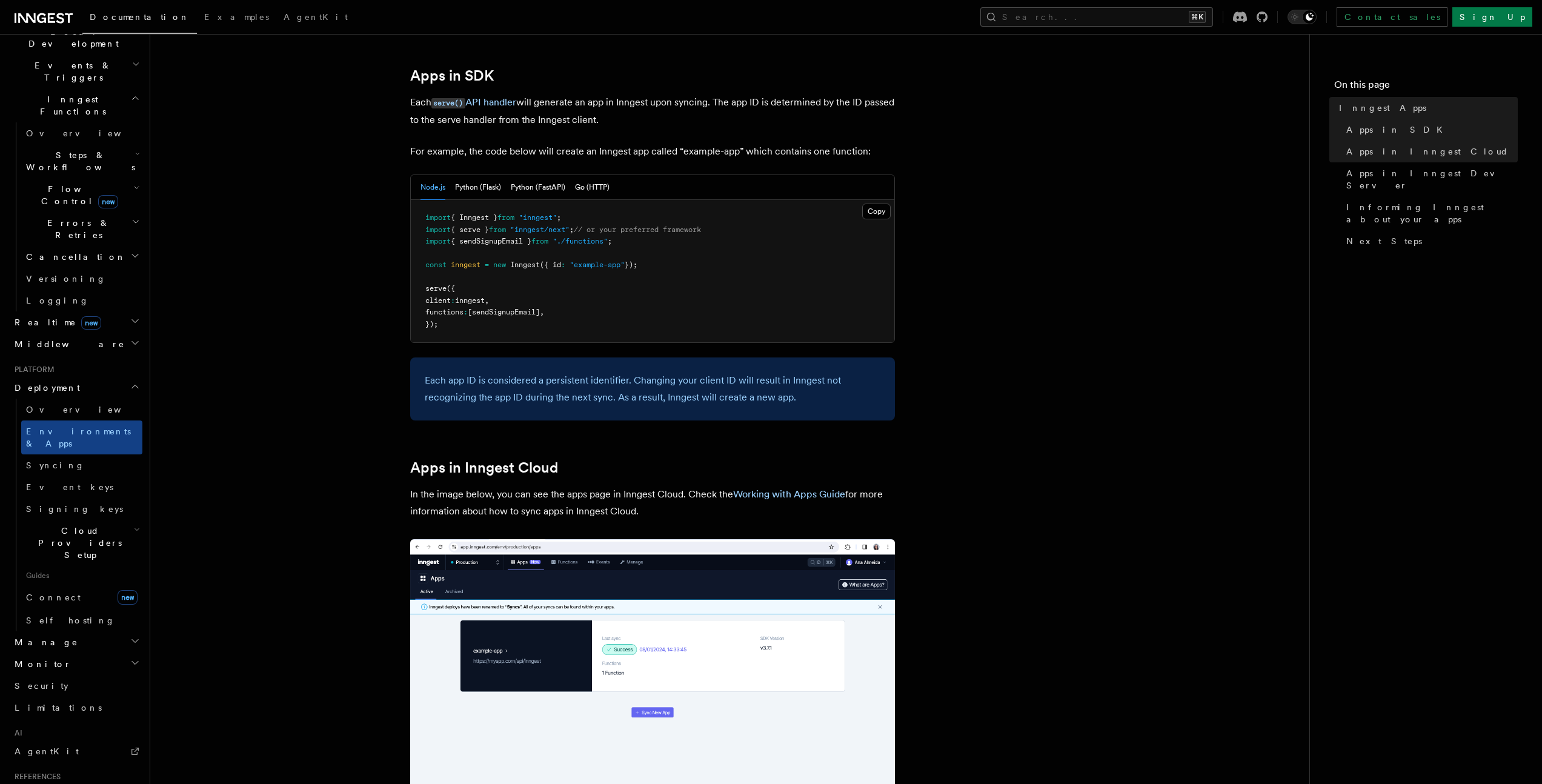
scroll to position [381, 0]
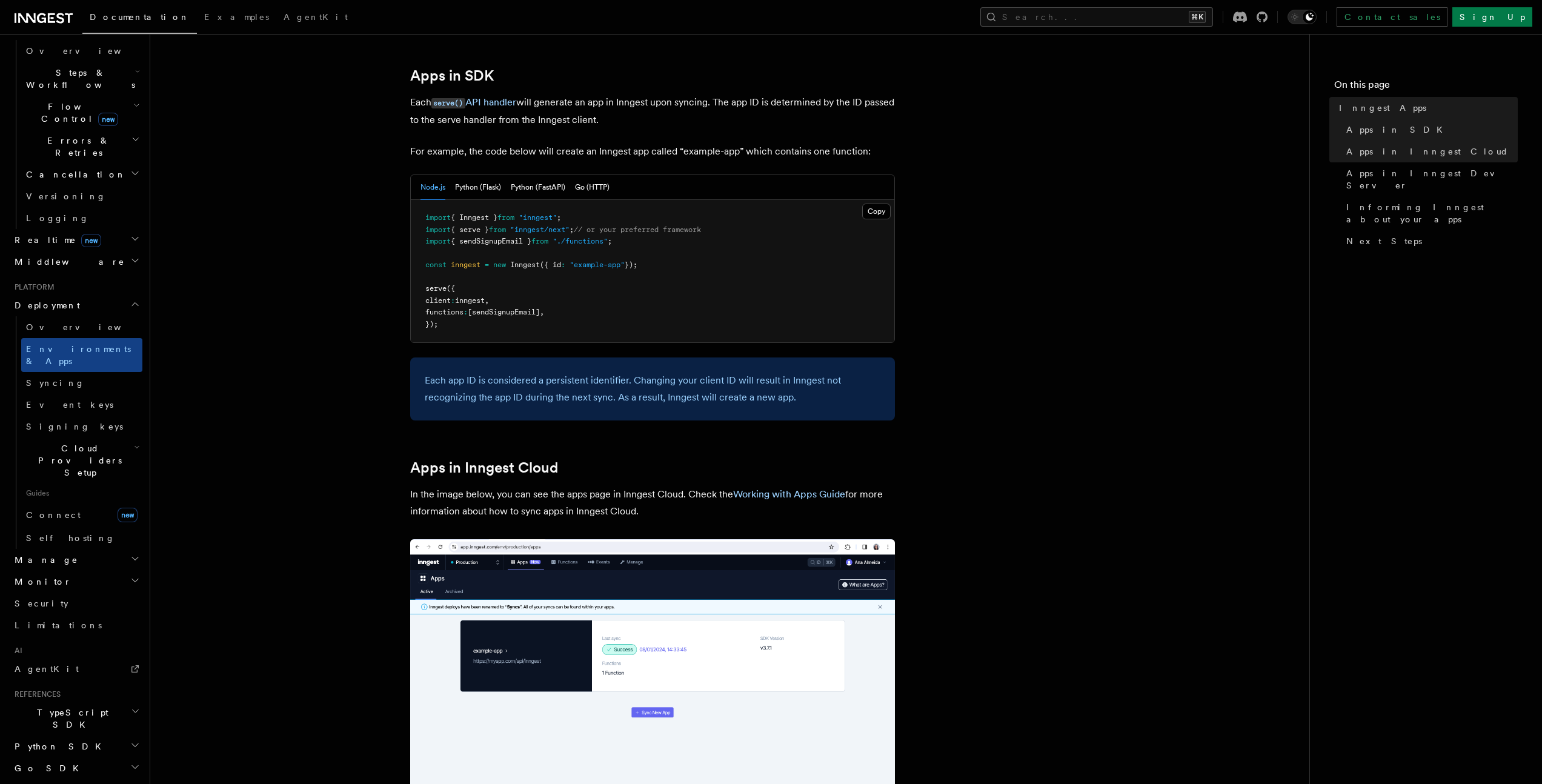
click at [74, 549] on h2 "Manage" at bounding box center [76, 560] width 133 height 22
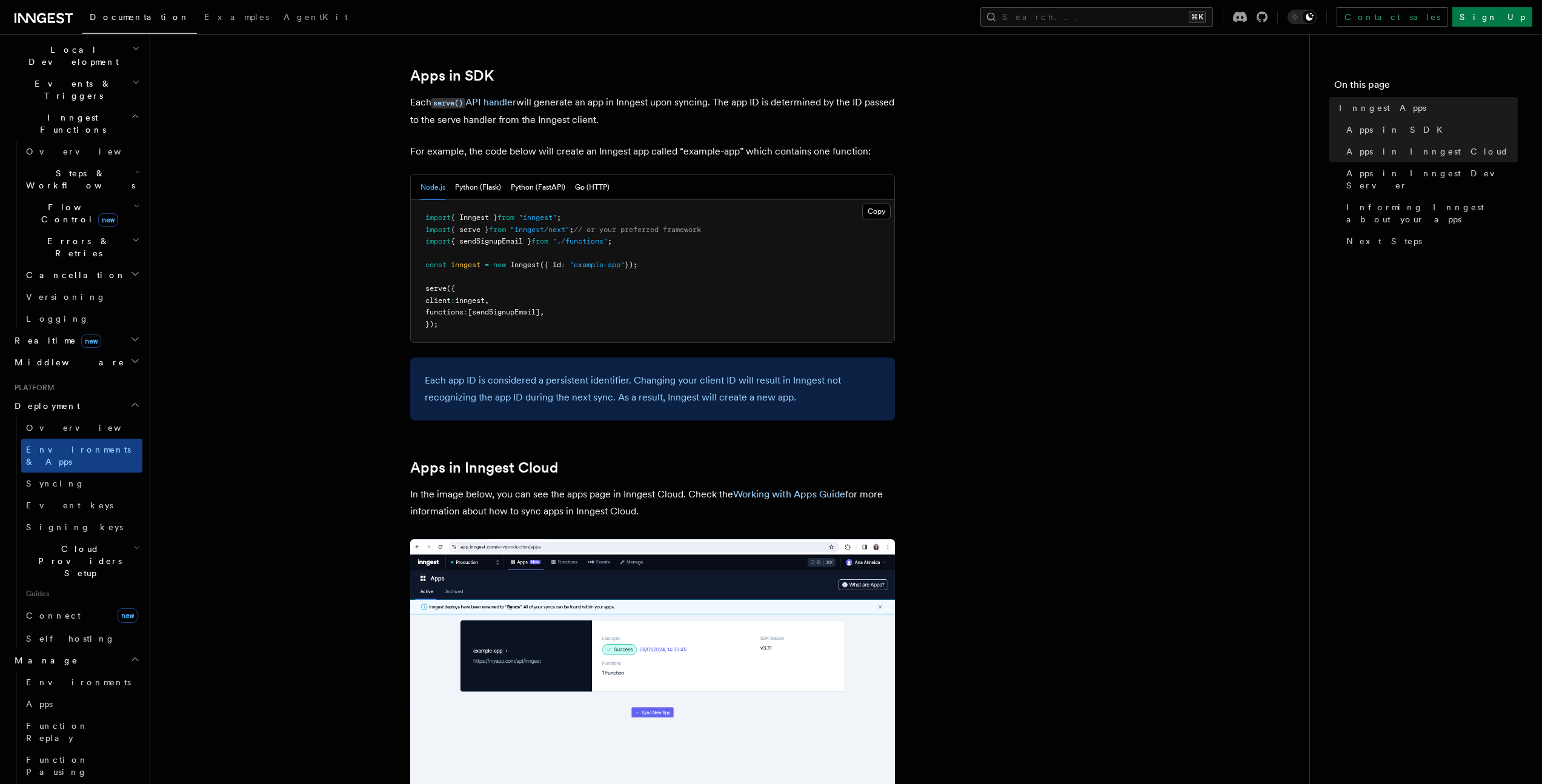
scroll to position [267, 0]
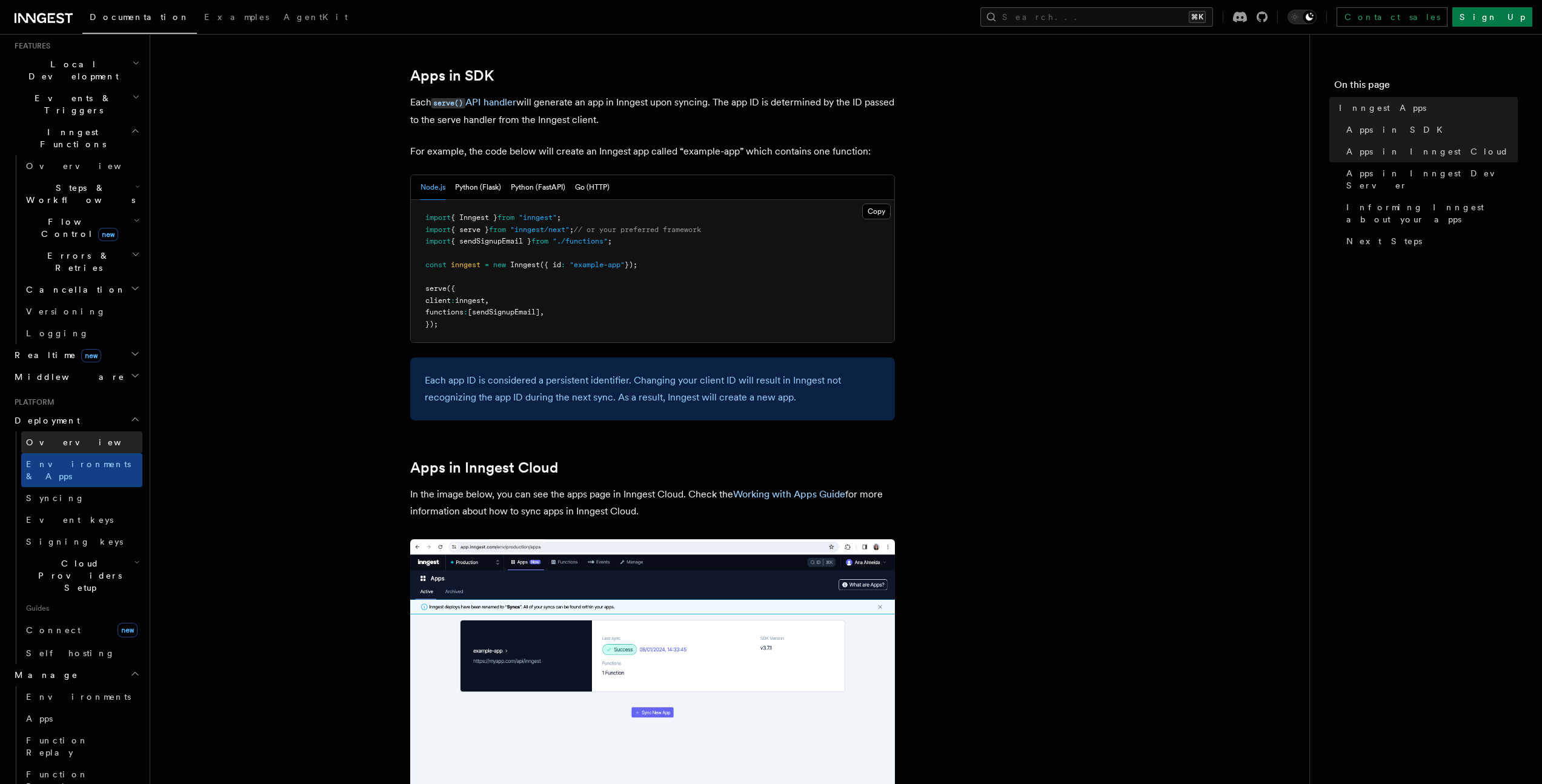
click at [55, 438] on span "Overview" at bounding box center [89, 442] width 125 height 10
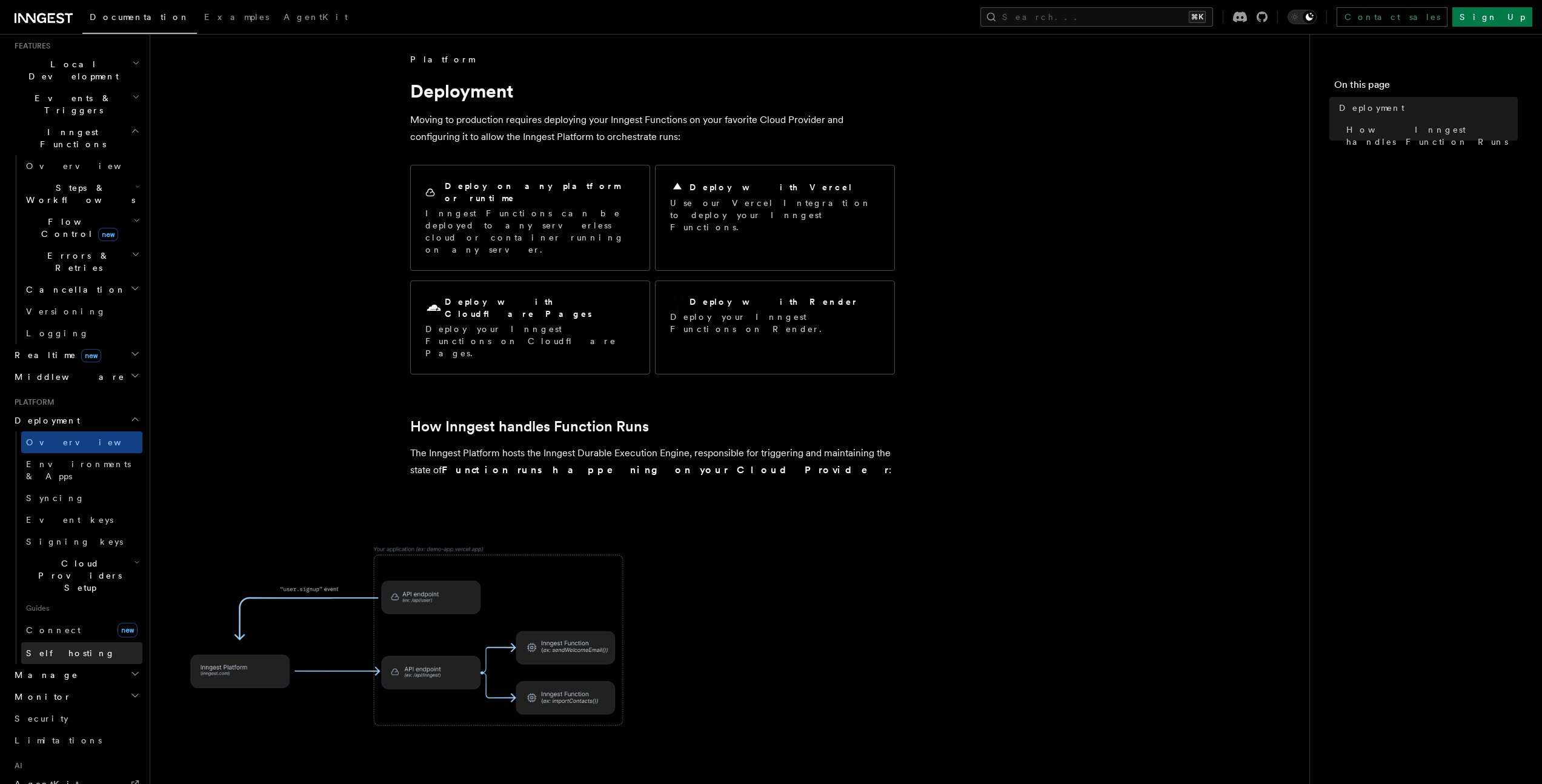
click at [49, 647] on span "Self hosting" at bounding box center [71, 653] width 89 height 12
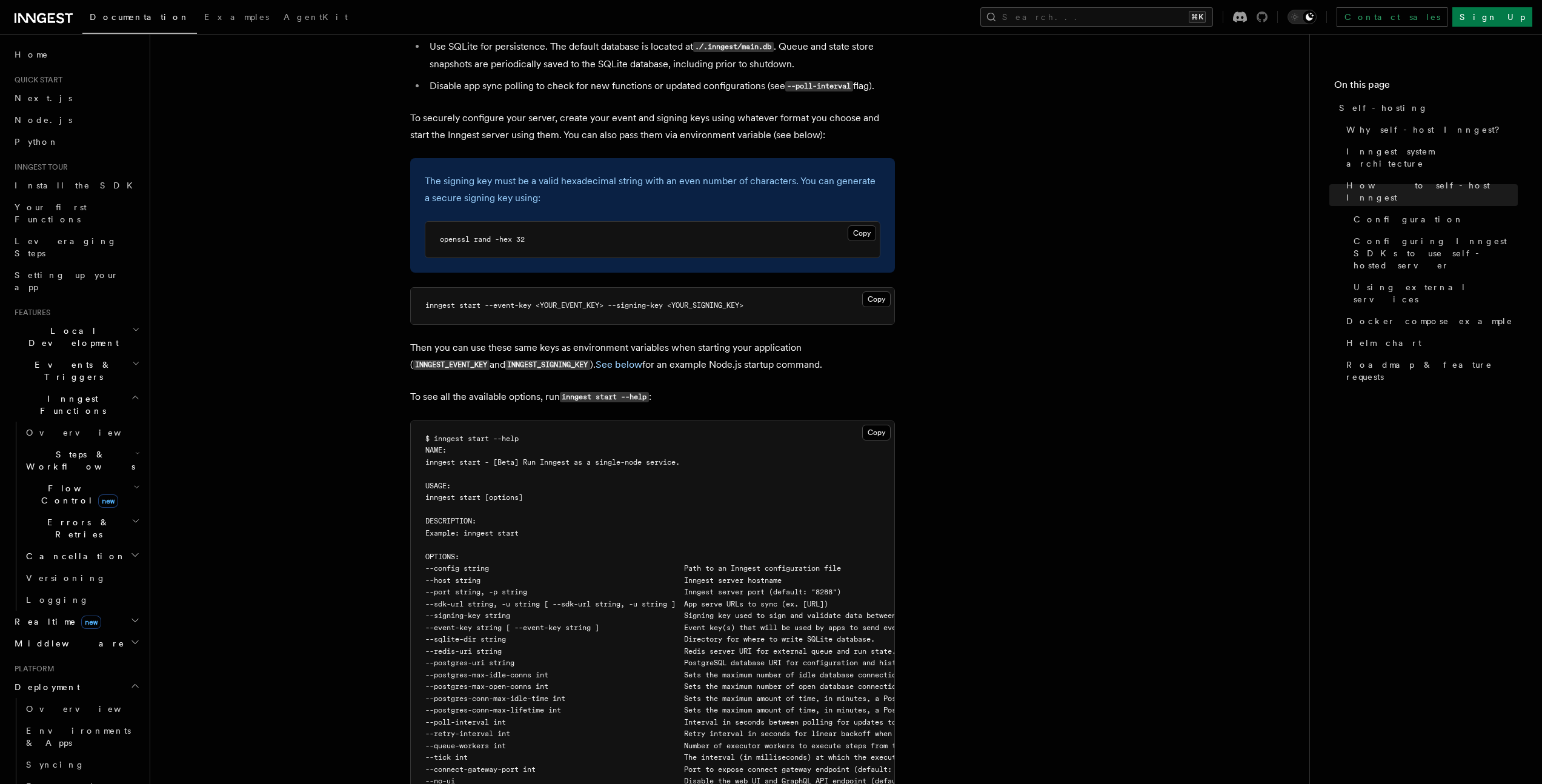
click at [1268, 13] on icon at bounding box center [1262, 17] width 11 height 11
click at [89, 184] on link "Install the SDK" at bounding box center [76, 186] width 133 height 22
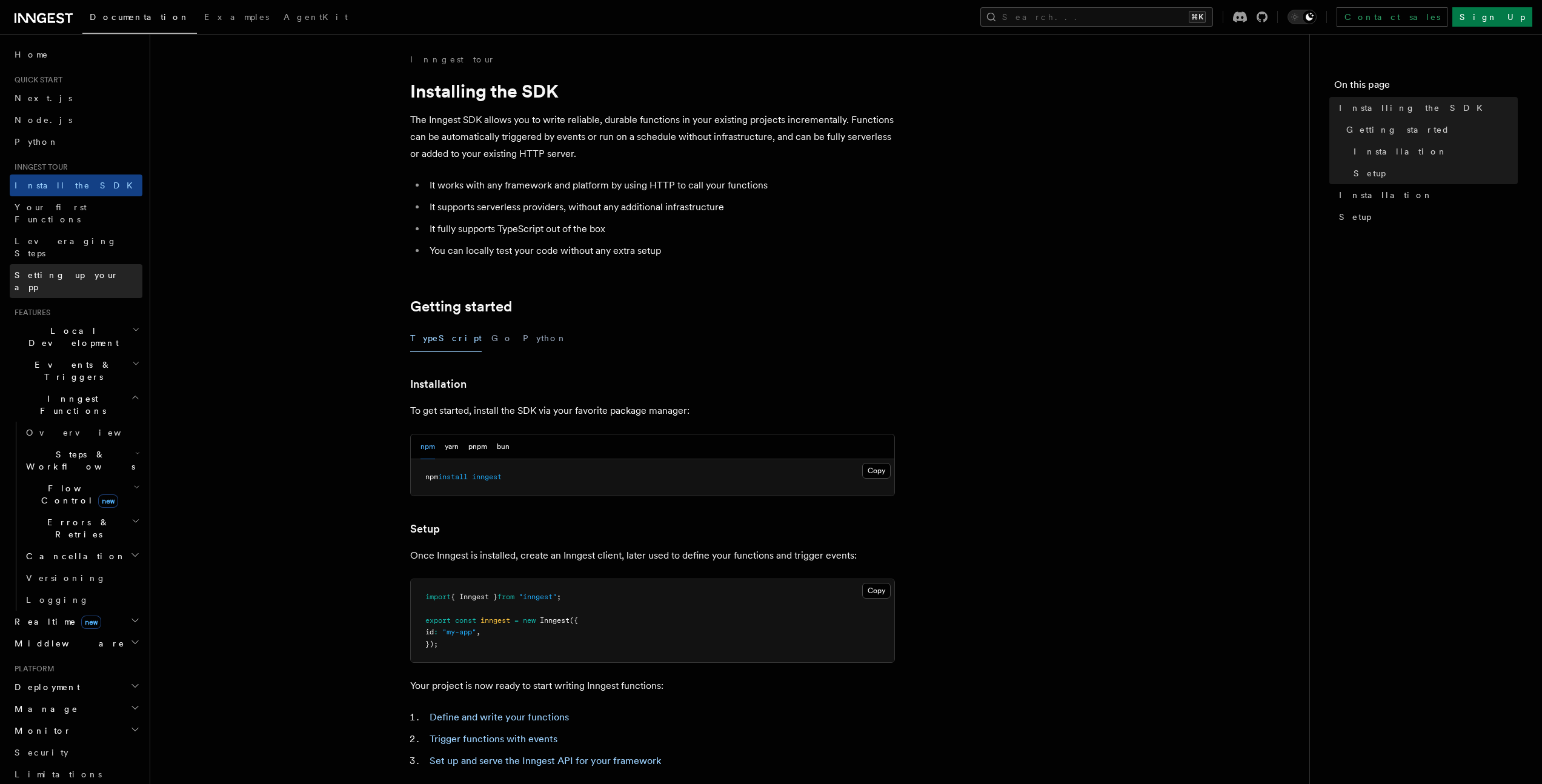
click at [75, 270] on span "Setting up your app" at bounding box center [66, 281] width 104 height 22
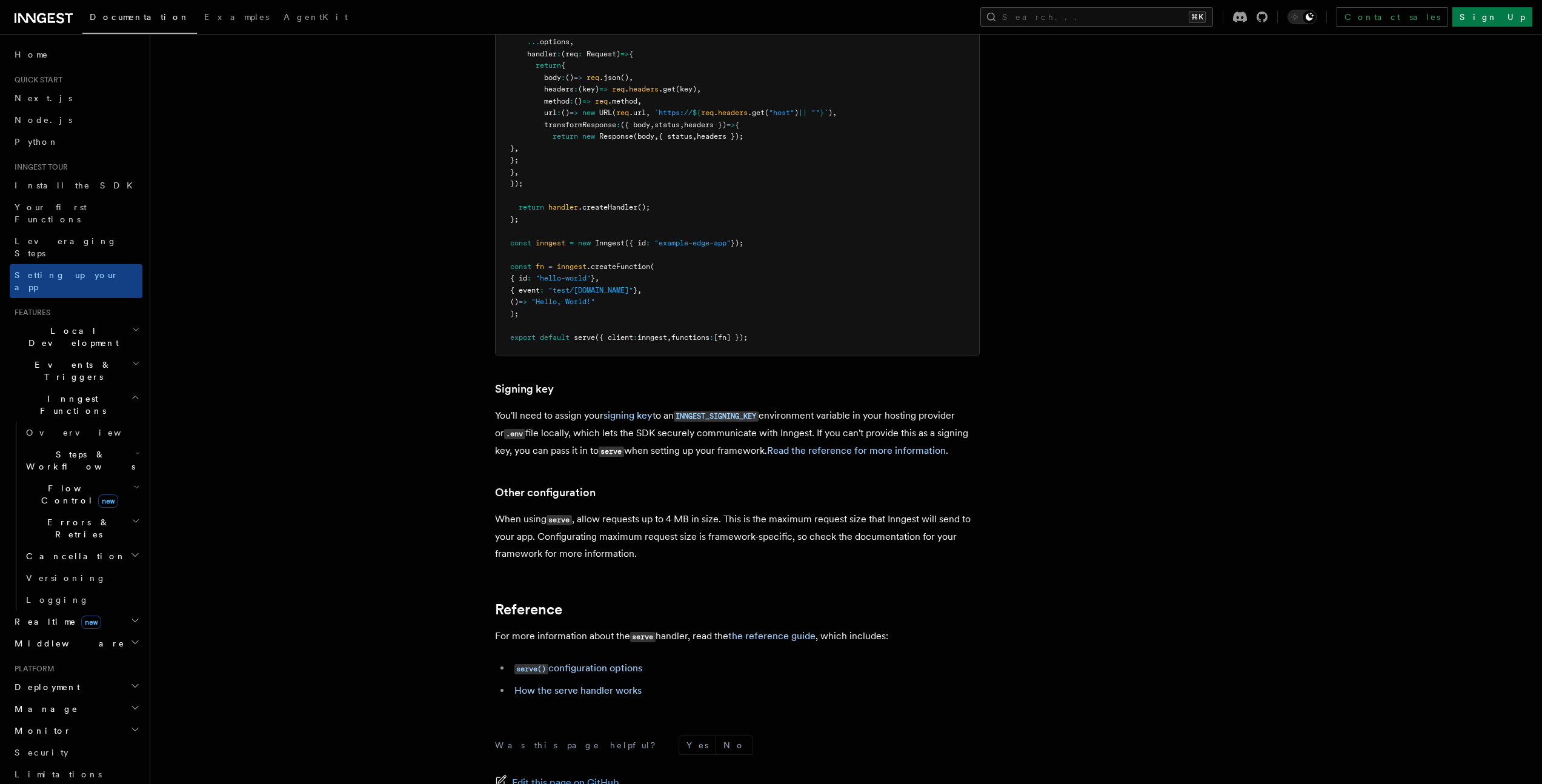
scroll to position [10075, 0]
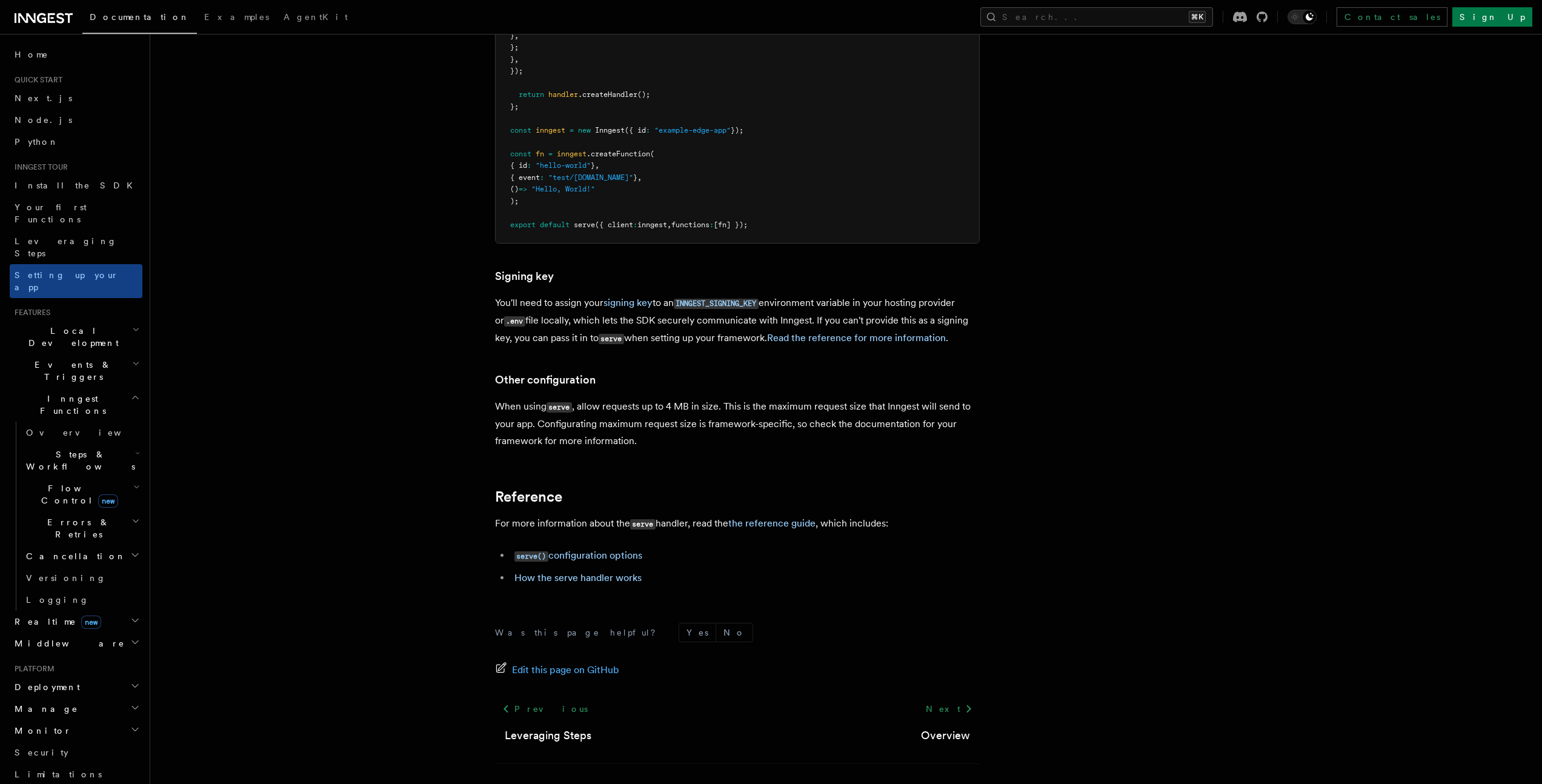
click at [74, 676] on h2 "Deployment" at bounding box center [76, 687] width 133 height 22
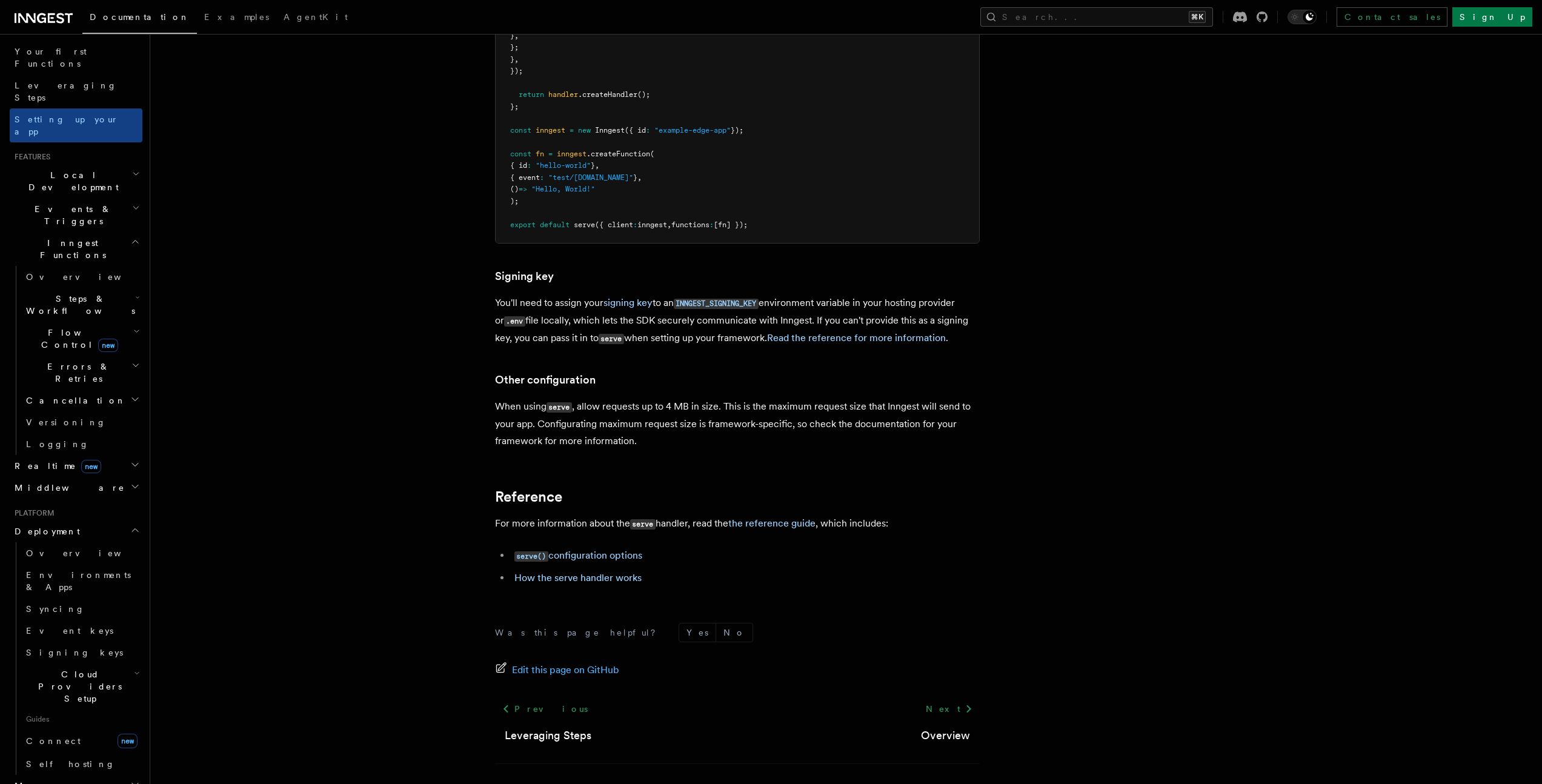
scroll to position [219, 0]
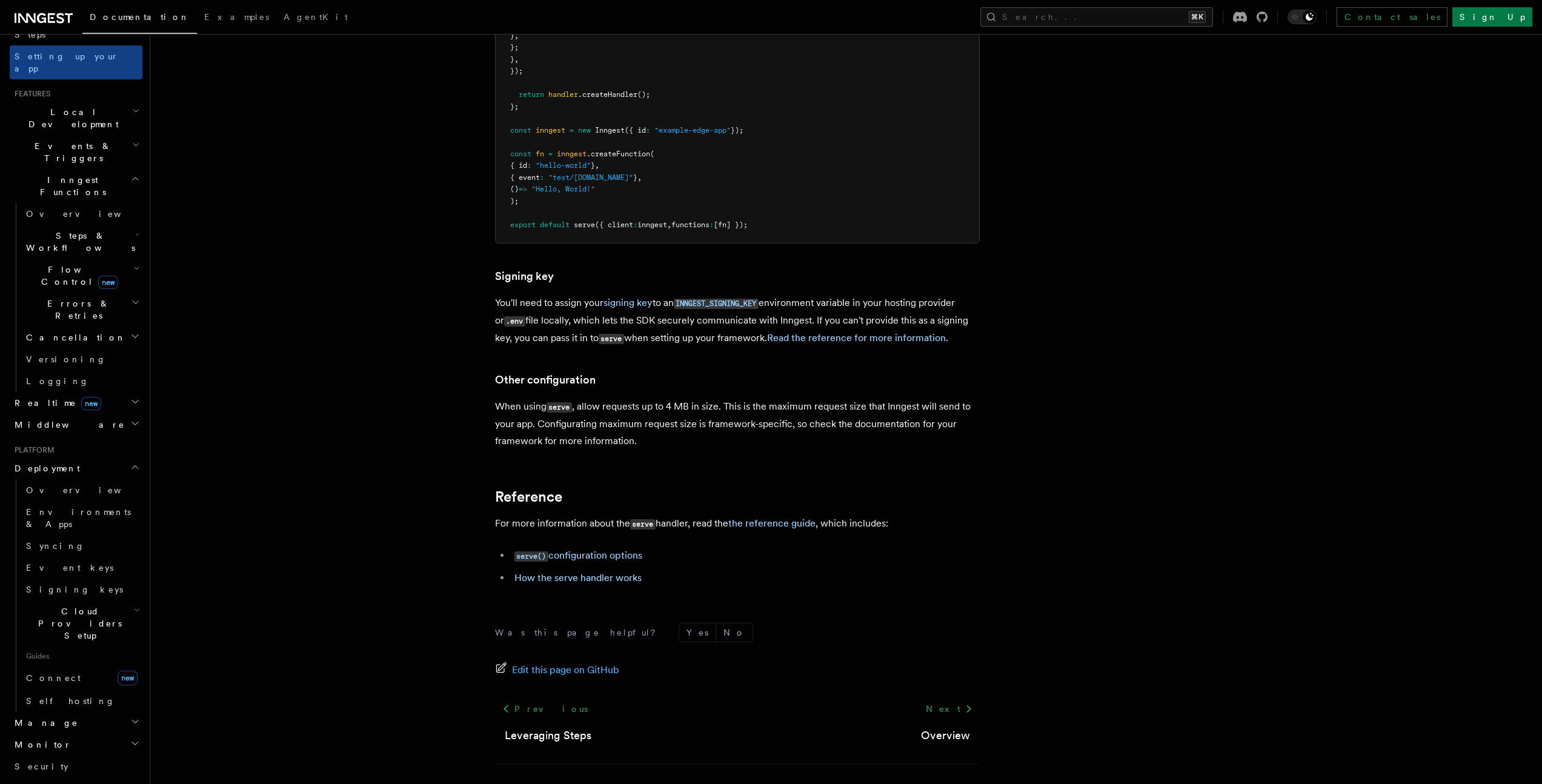
click at [70, 646] on span "Guides" at bounding box center [82, 656] width 121 height 19
click at [31, 690] on link "Self hosting" at bounding box center [82, 701] width 121 height 22
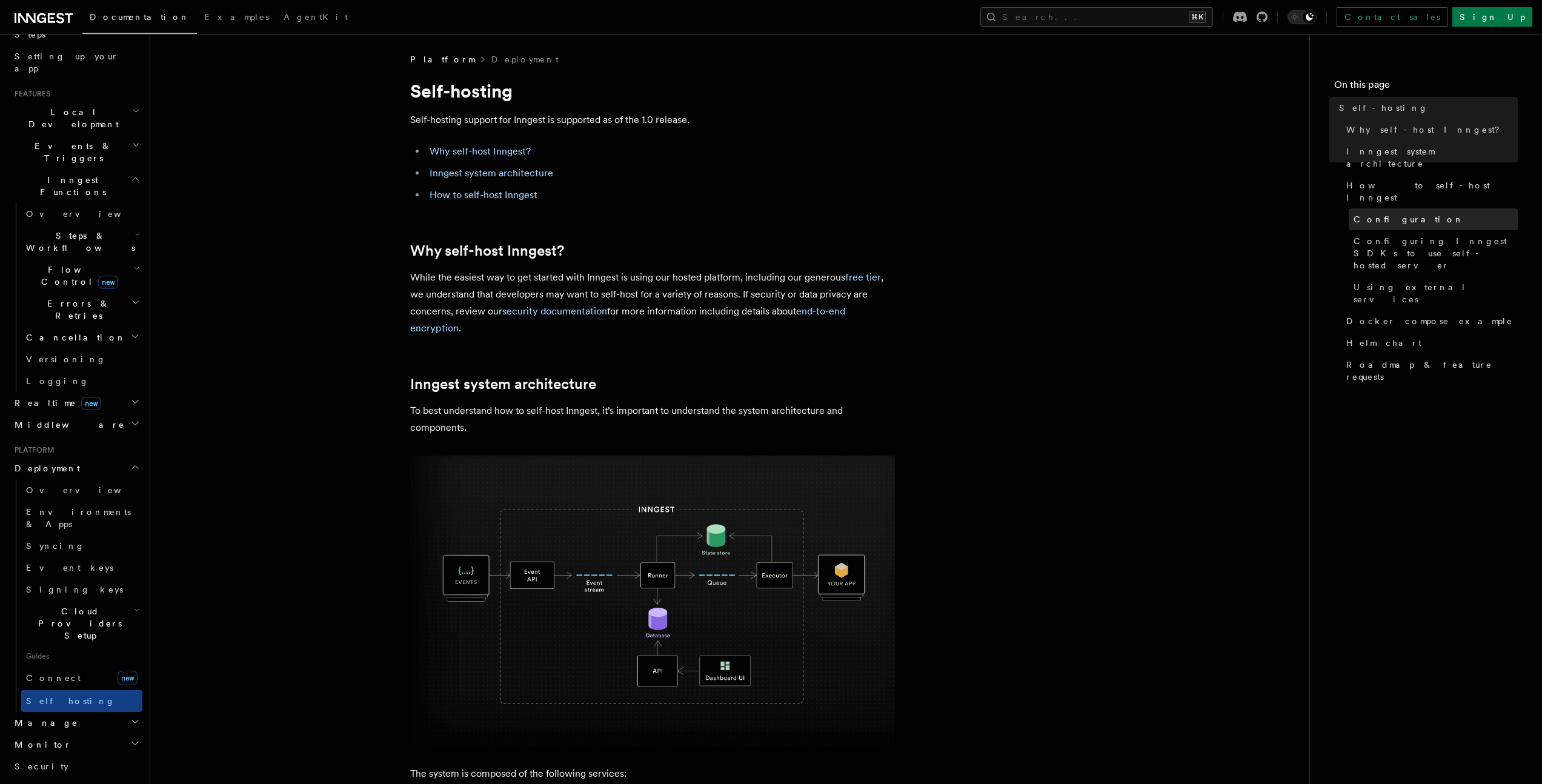
click at [1418, 209] on link "Configuration" at bounding box center [1433, 219] width 169 height 22
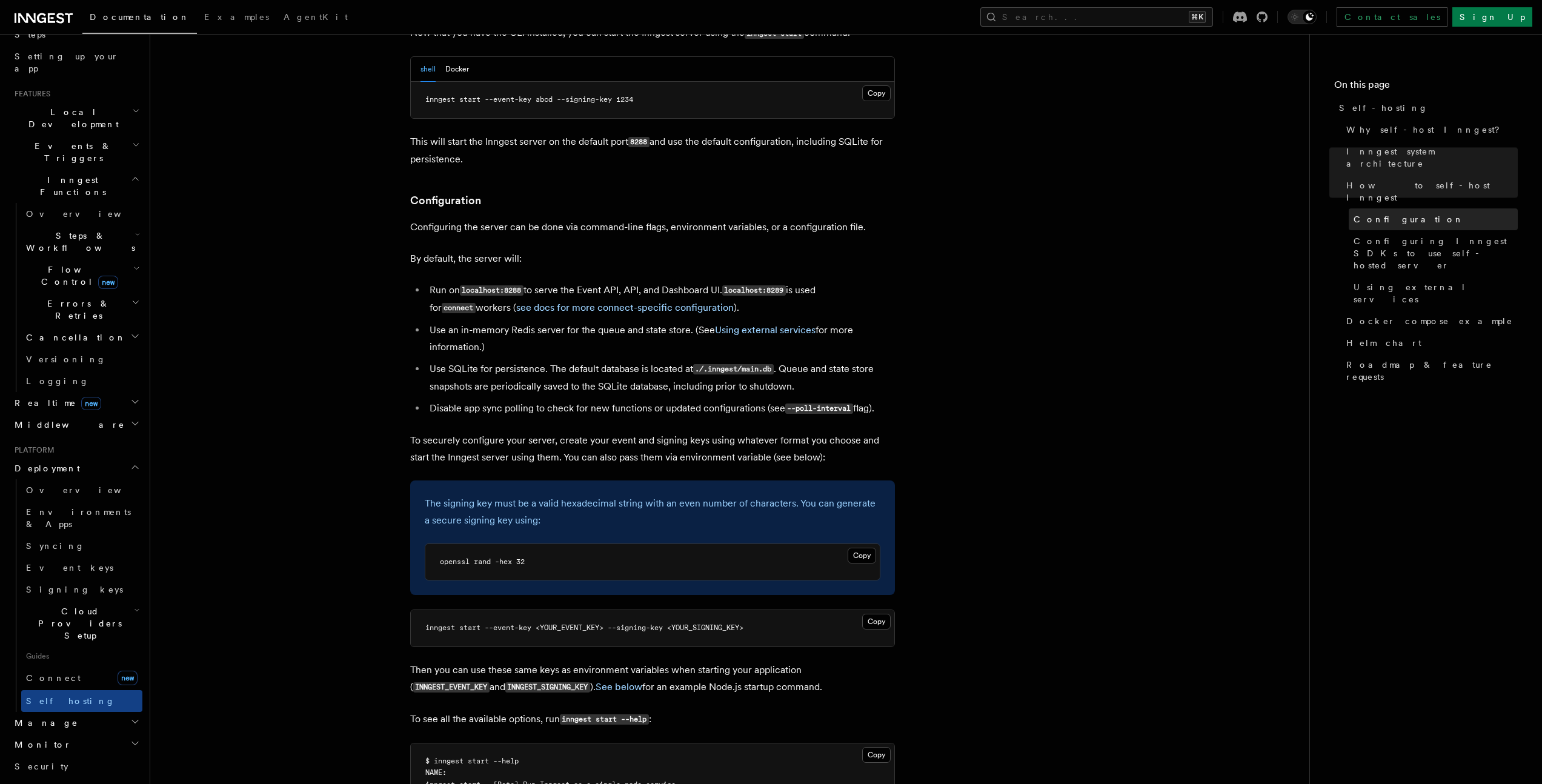
scroll to position [1514, 0]
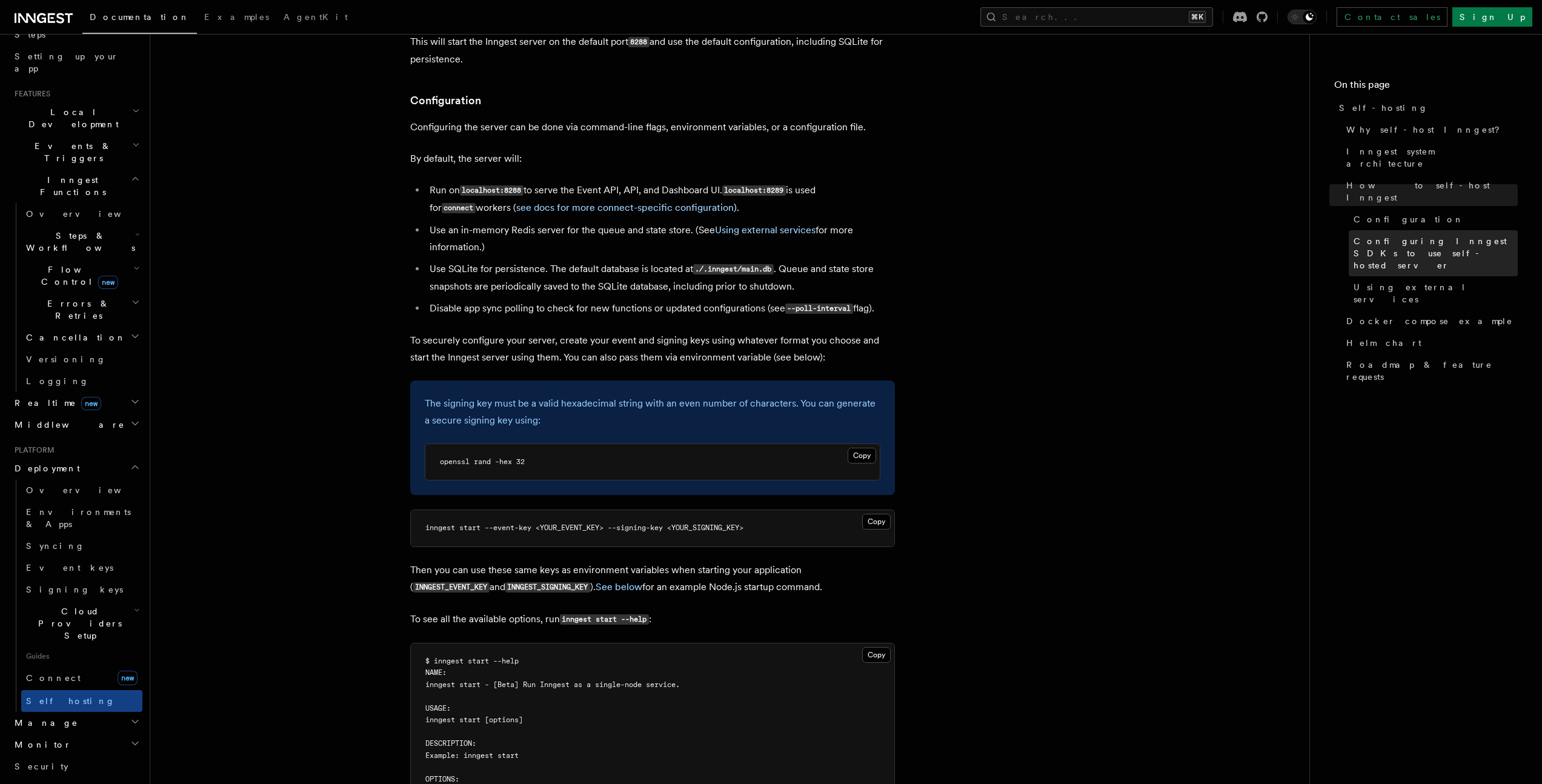
click at [1423, 235] on span "Configuring Inngest SDKs to use self-hosted server" at bounding box center [1435, 253] width 164 height 36
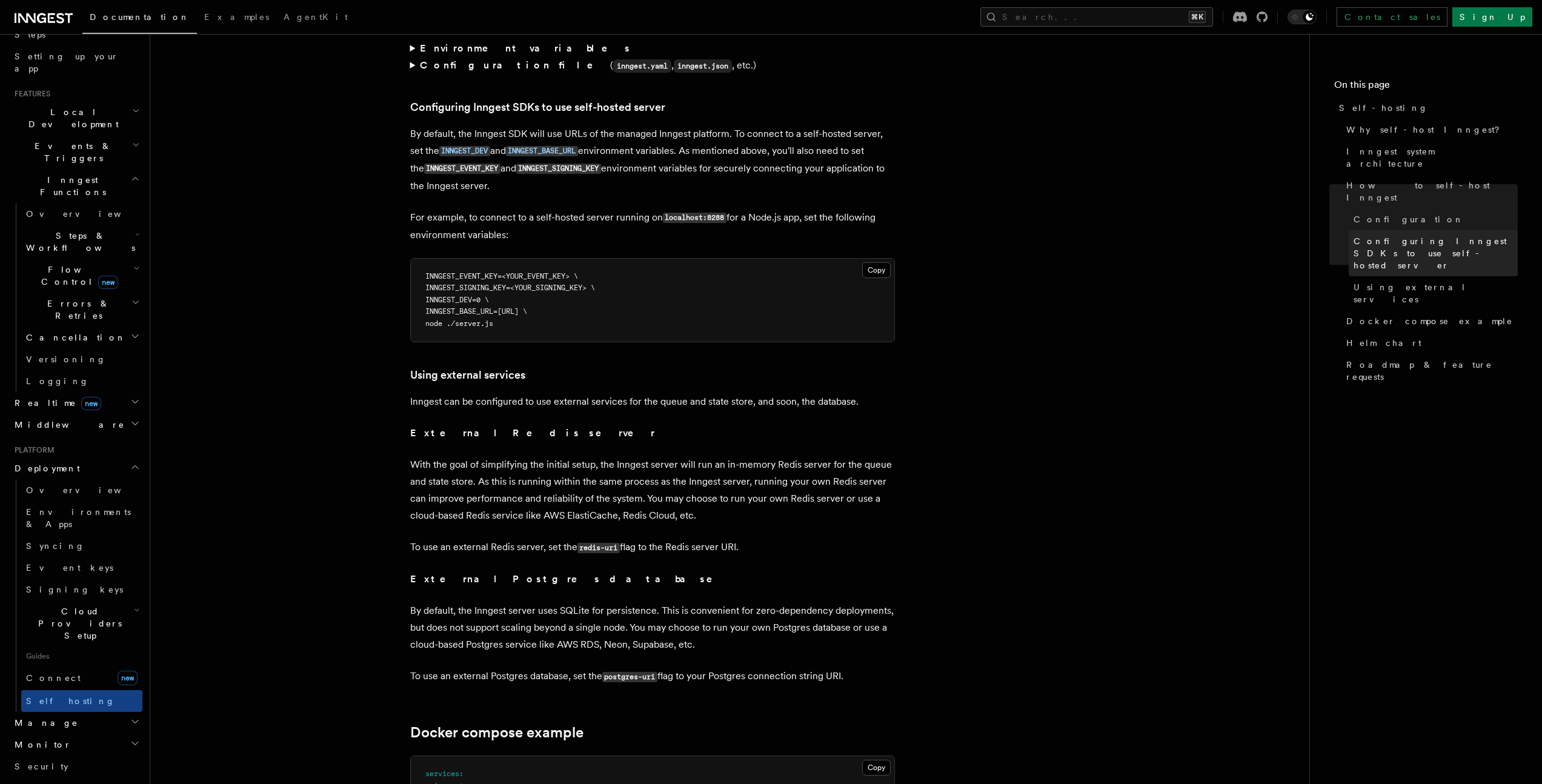
scroll to position [2599, 0]
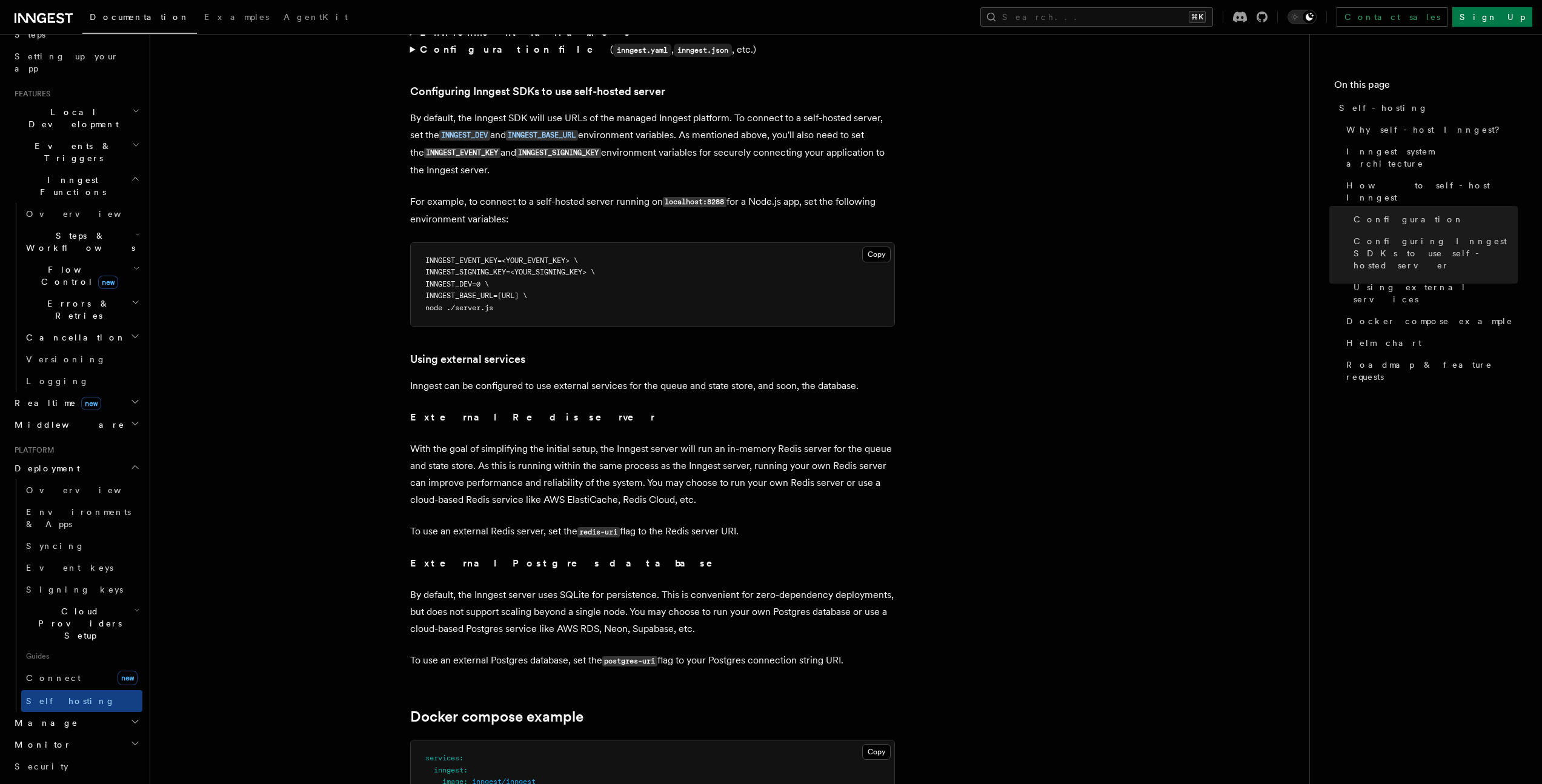
drag, startPoint x: 424, startPoint y: 235, endPoint x: 598, endPoint y: 270, distance: 177.5
click at [598, 270] on pre "INNGEST_EVENT_KEY=<YOUR_EVENT_KEY> \ INNGEST_SIGNING_KEY=<YOUR_SIGNING_KEY> \ I…" at bounding box center [653, 285] width 484 height 84
click at [466, 268] on span "INNGEST_SIGNING_KEY=<YOUR_SIGNING_KEY> \" at bounding box center [510, 272] width 170 height 8
click at [461, 280] on span "INNGEST_DEV=0 \" at bounding box center [457, 284] width 64 height 8
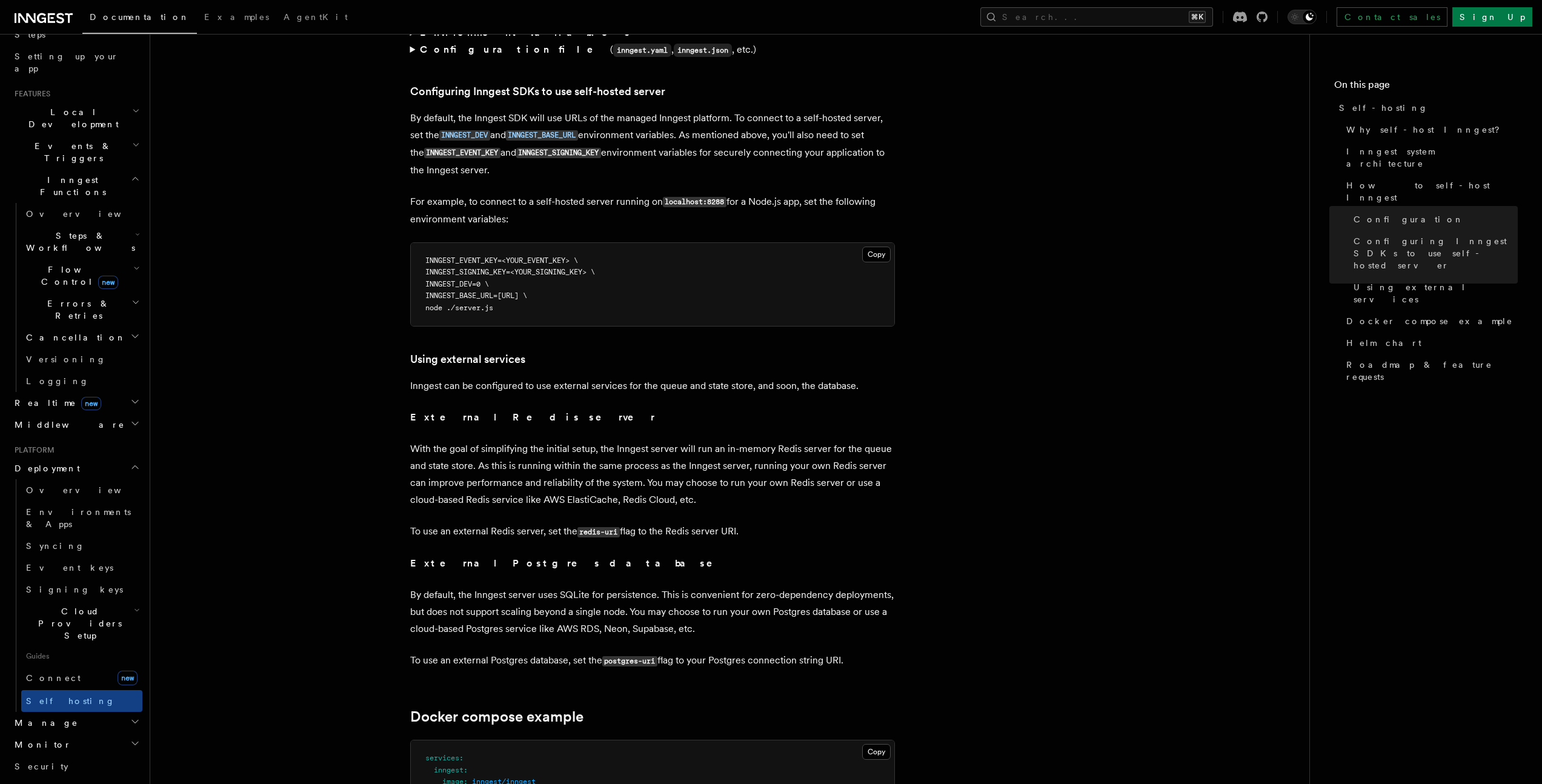
click at [462, 280] on span "INNGEST_DEV=0 \" at bounding box center [457, 284] width 64 height 8
click at [464, 280] on span "INNGEST_DEV=0 \" at bounding box center [457, 284] width 64 height 8
copy span "INNGEST_DEV"
click at [474, 292] on span "INNGEST_BASE_URL=[URL] \" at bounding box center [477, 295] width 102 height 8
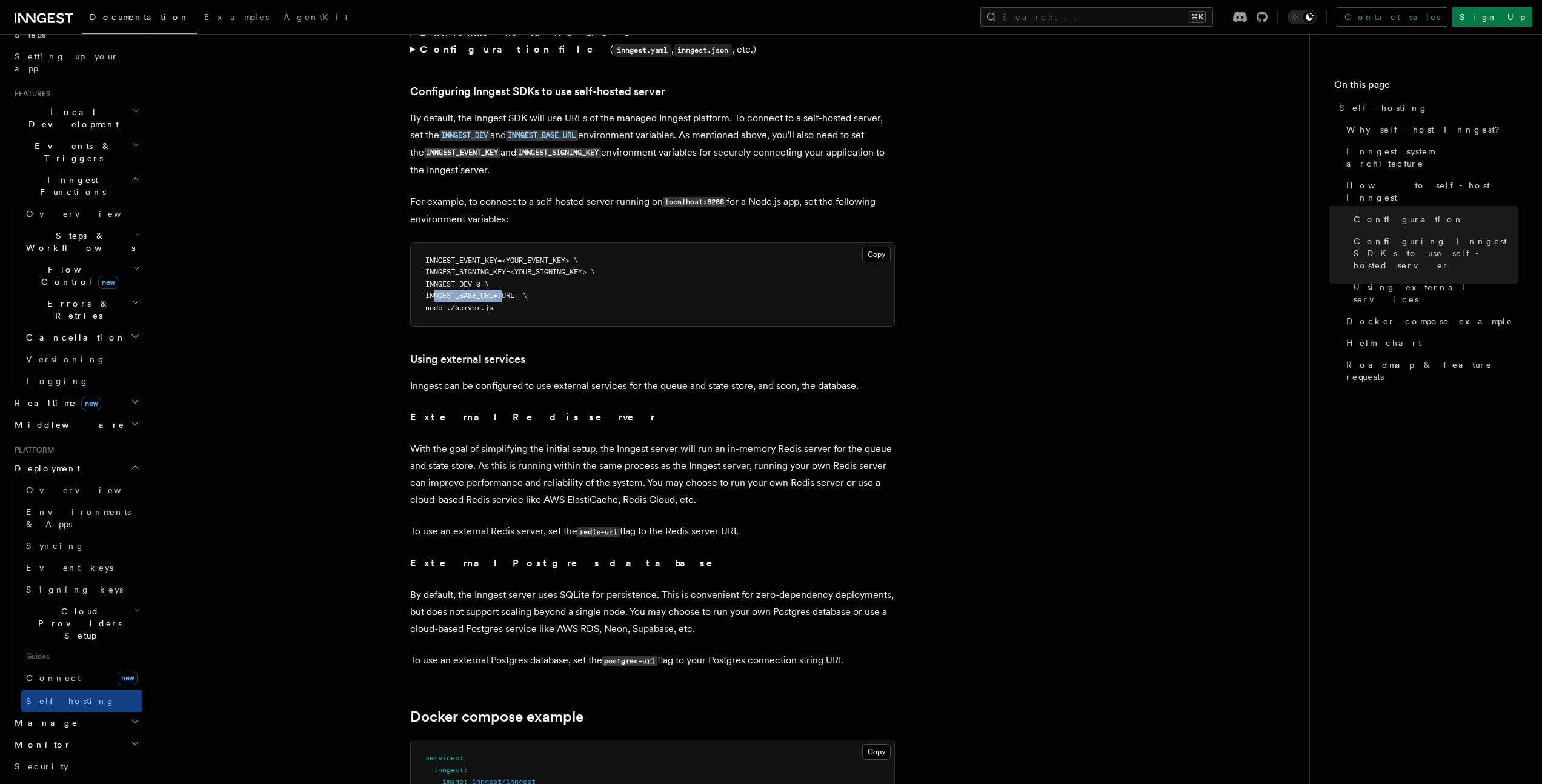
click at [474, 292] on span "INNGEST_BASE_URL=[URL] \" at bounding box center [477, 295] width 102 height 8
copy span "INNGEST_BASE_URL"
click at [527, 292] on span "INNGEST_BASE_URL=[URL] \" at bounding box center [477, 295] width 102 height 8
copy span "INNGEST_BASE_URL=[URL]"
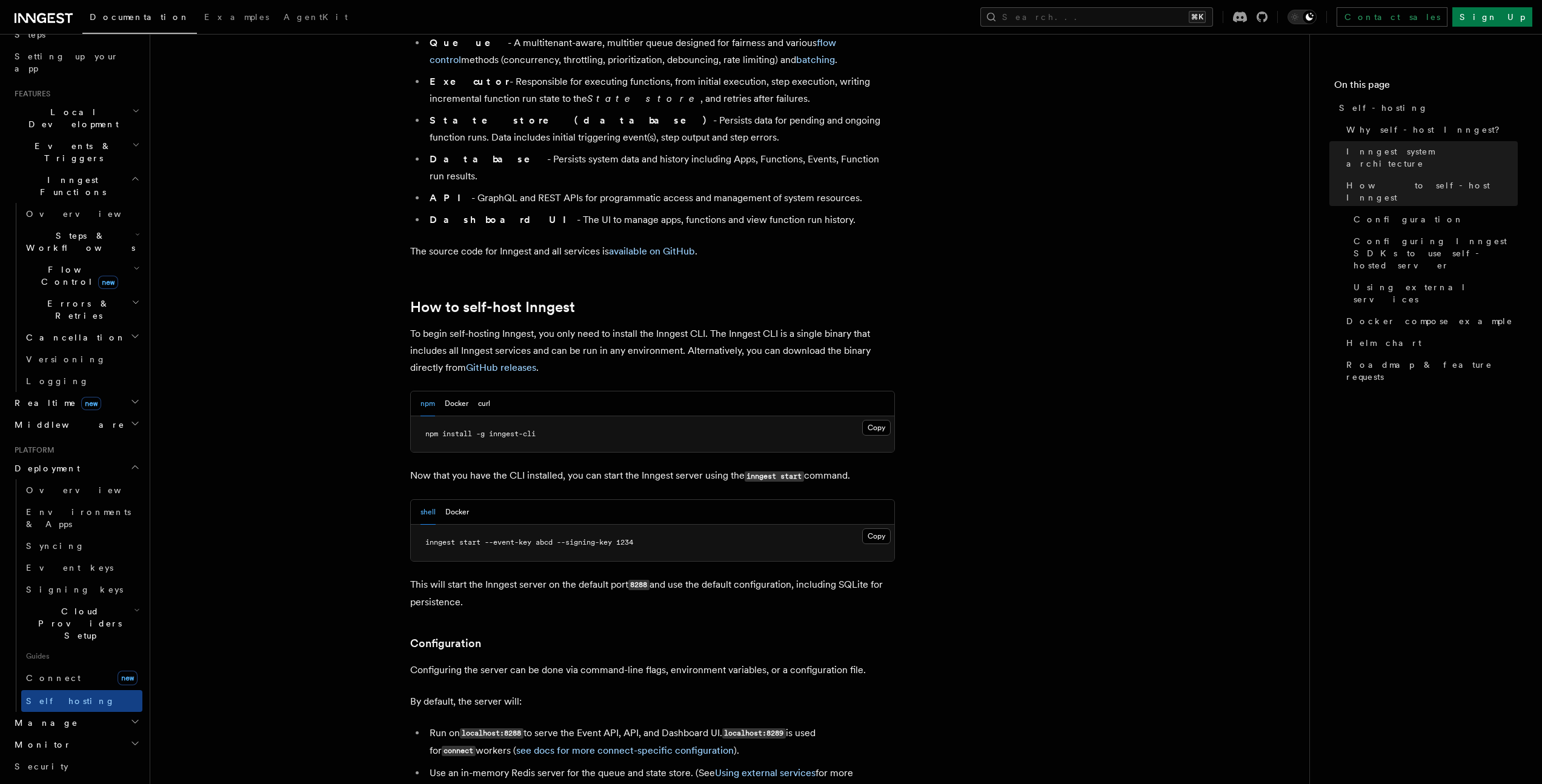
scroll to position [972, 0]
click at [614, 246] on link "available on GitHub" at bounding box center [652, 252] width 86 height 11
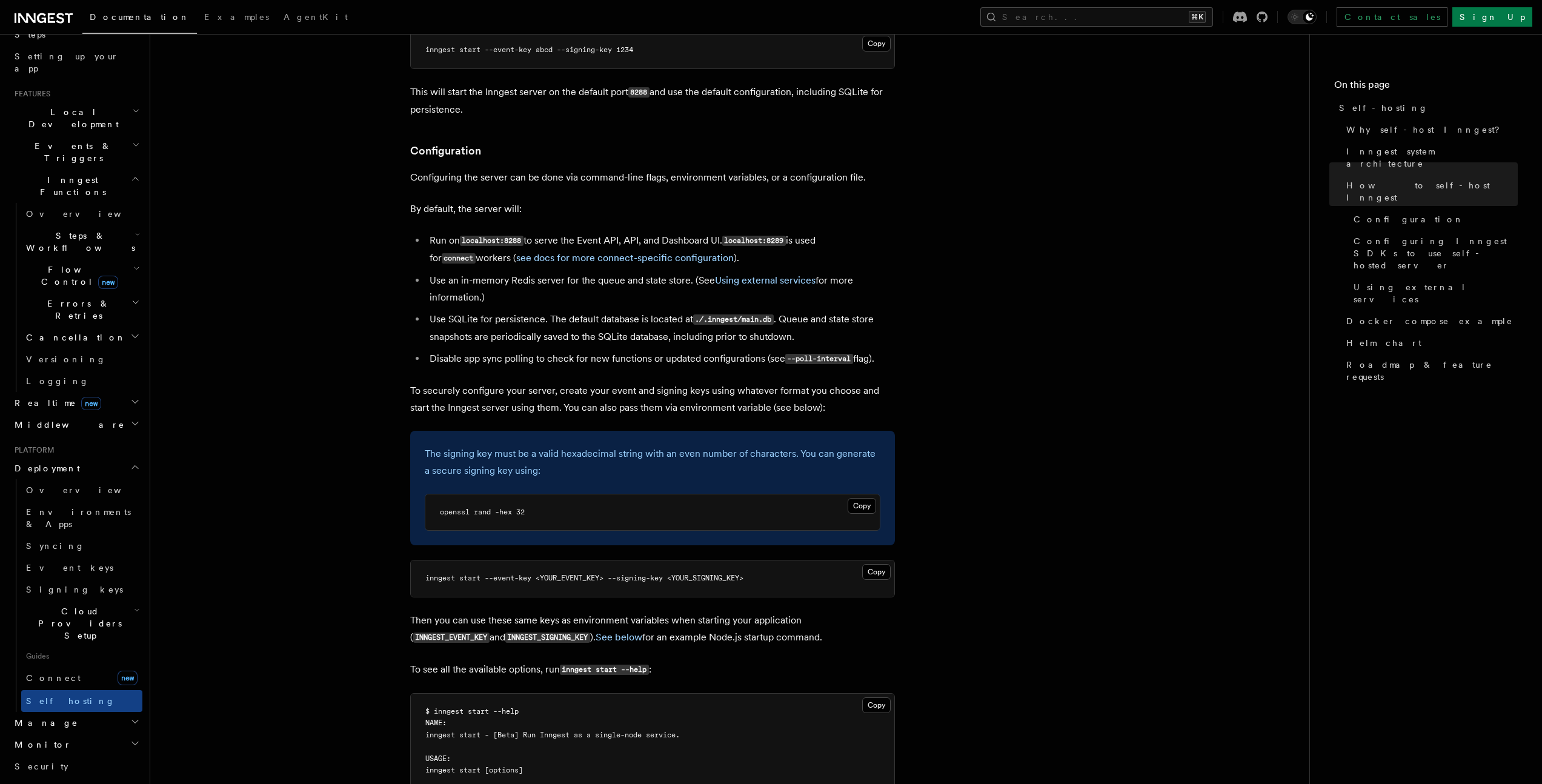
scroll to position [1465, 0]
click at [1367, 315] on span "Docker compose example" at bounding box center [1429, 321] width 167 height 12
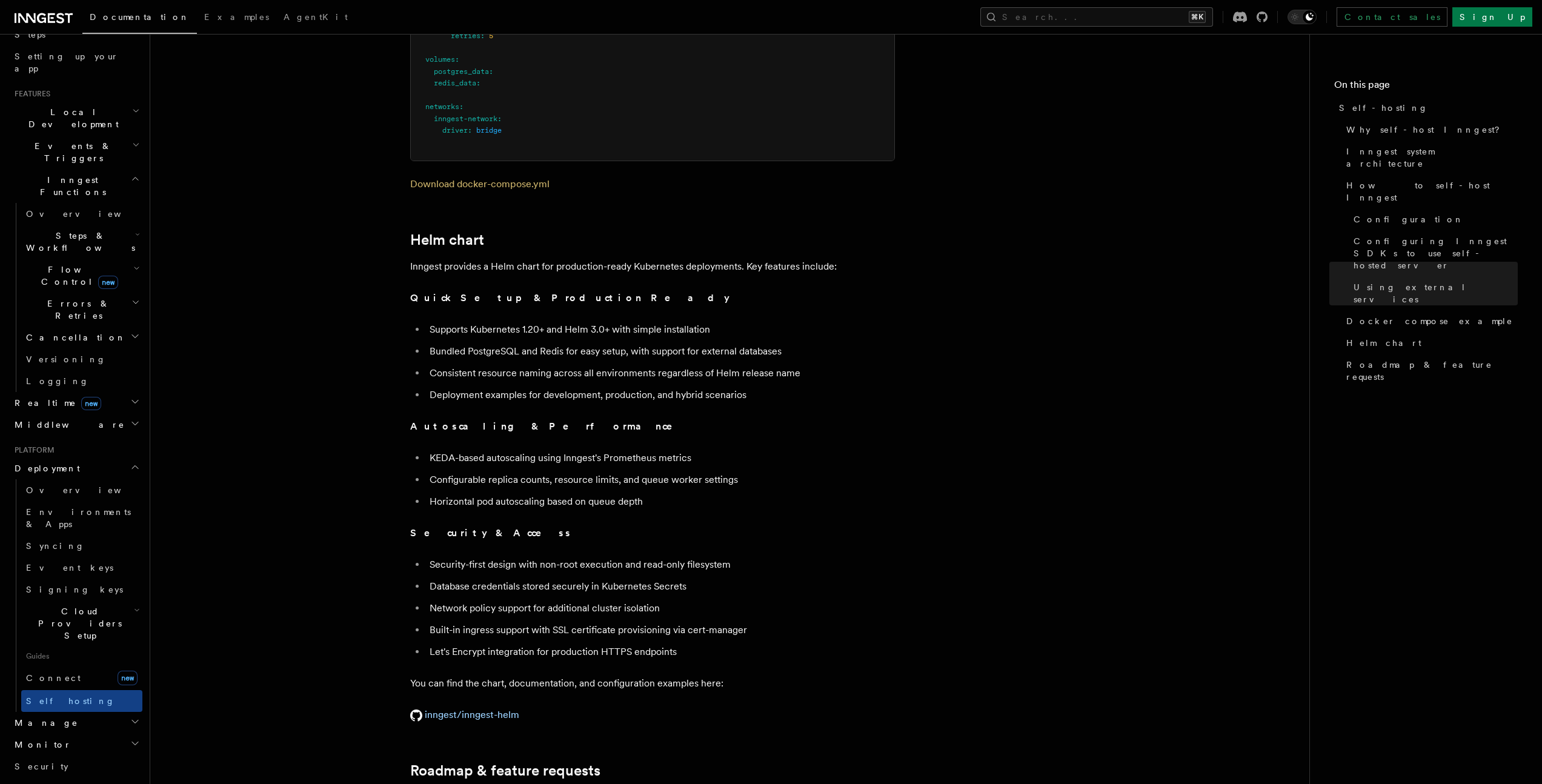
scroll to position [4423, 0]
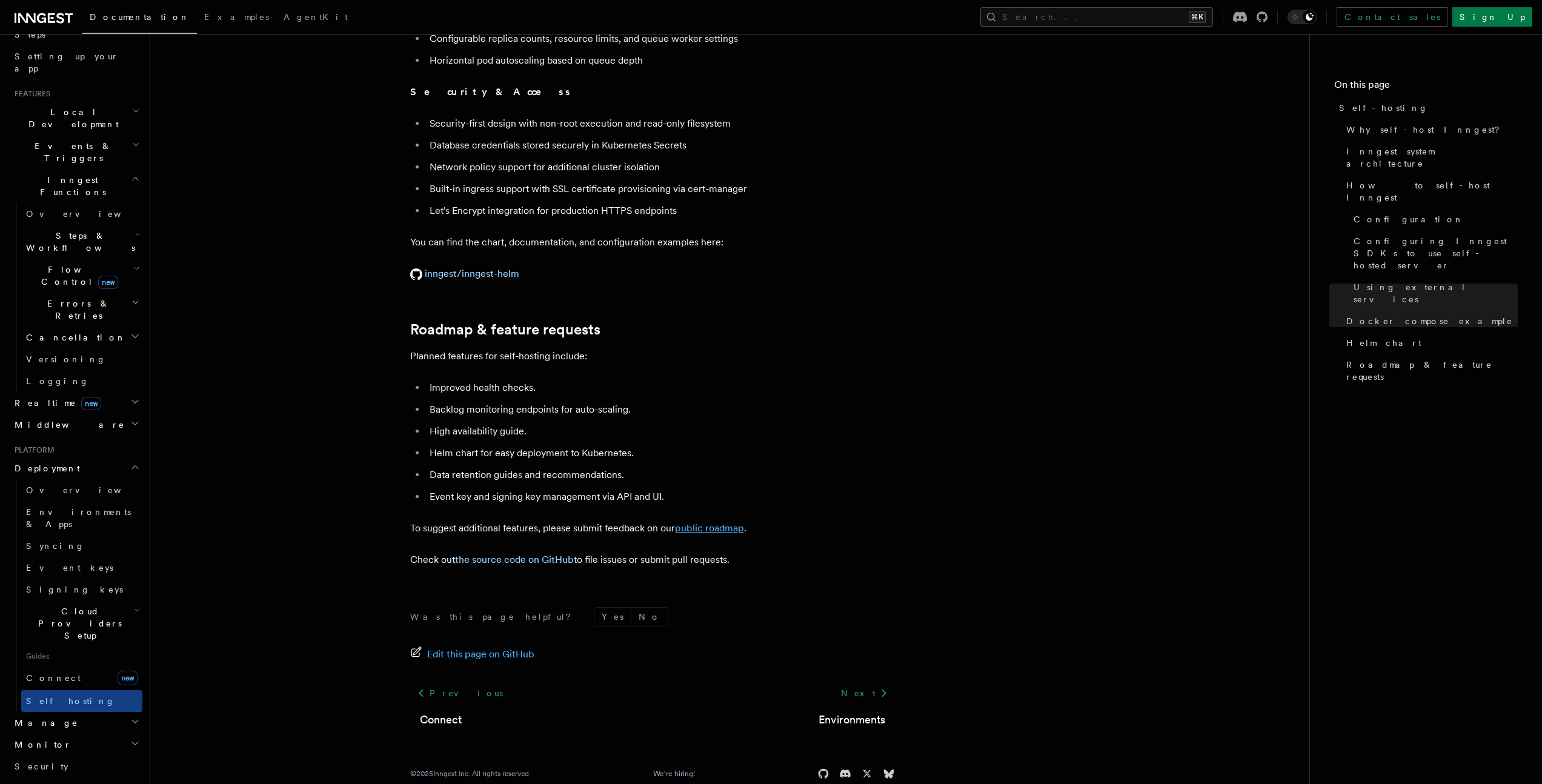
click at [711, 522] on link "public roadmap" at bounding box center [709, 528] width 69 height 11
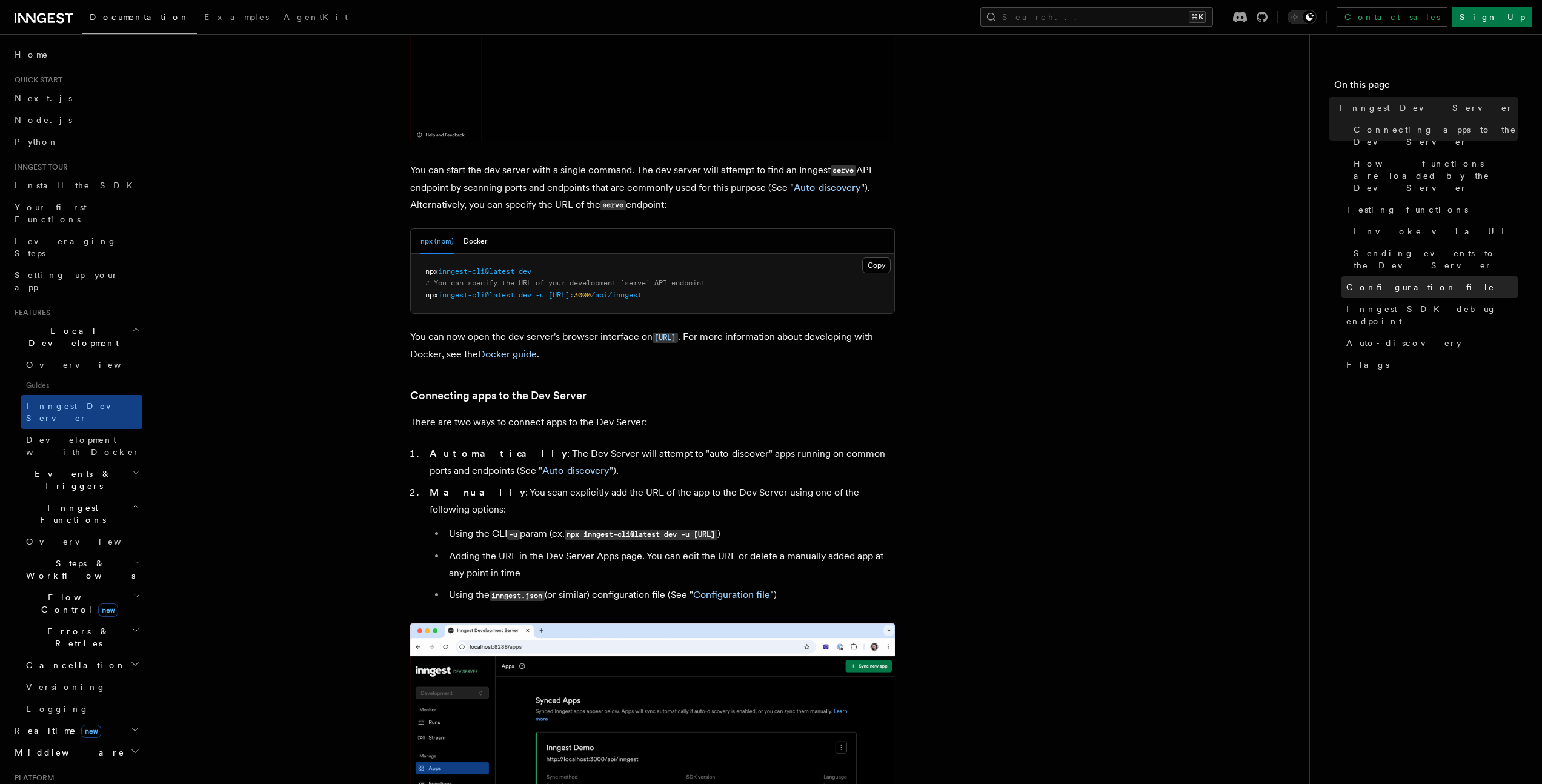
click at [1400, 281] on span "Configuration file" at bounding box center [1420, 287] width 149 height 12
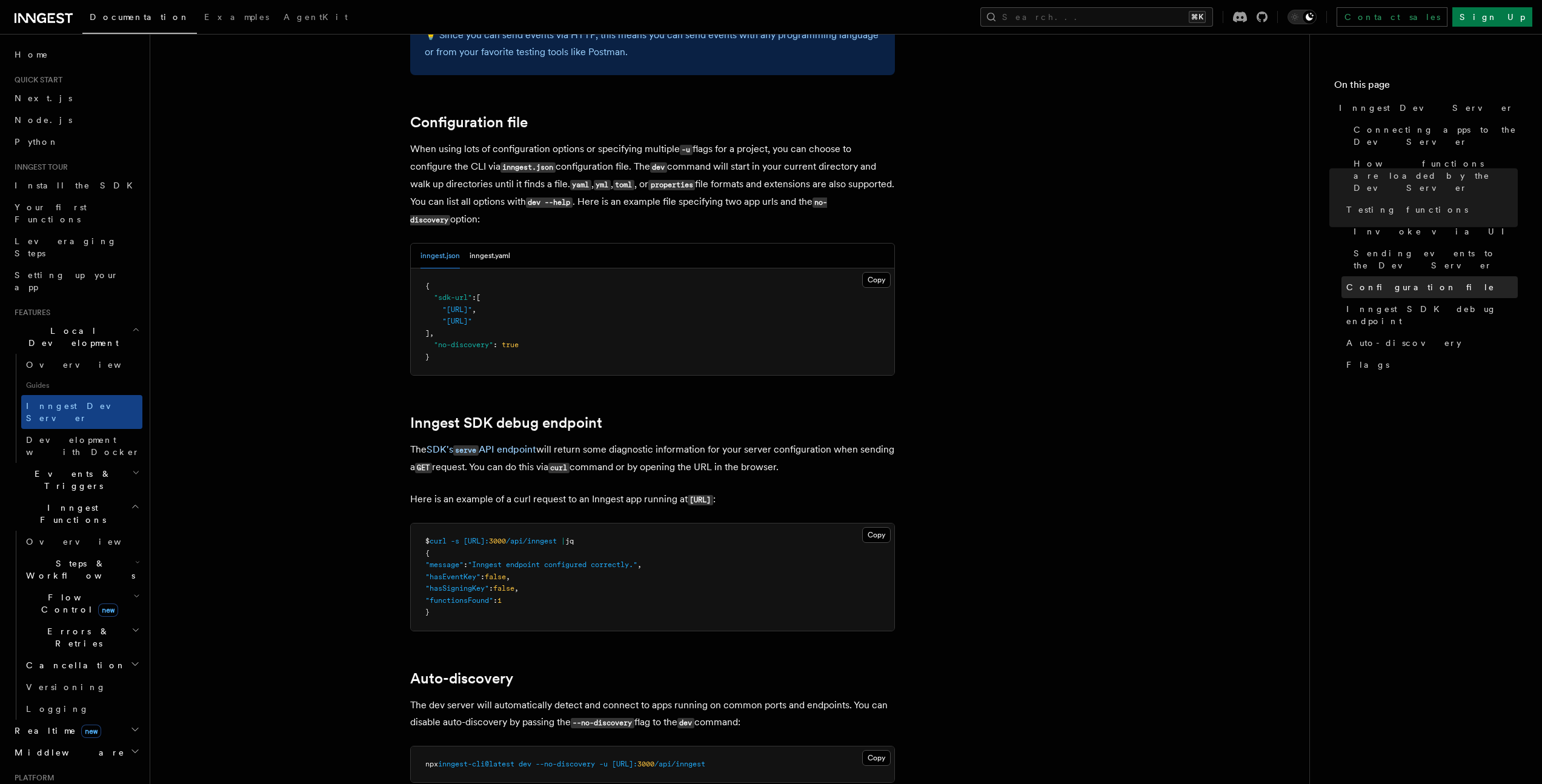
scroll to position [3166, 0]
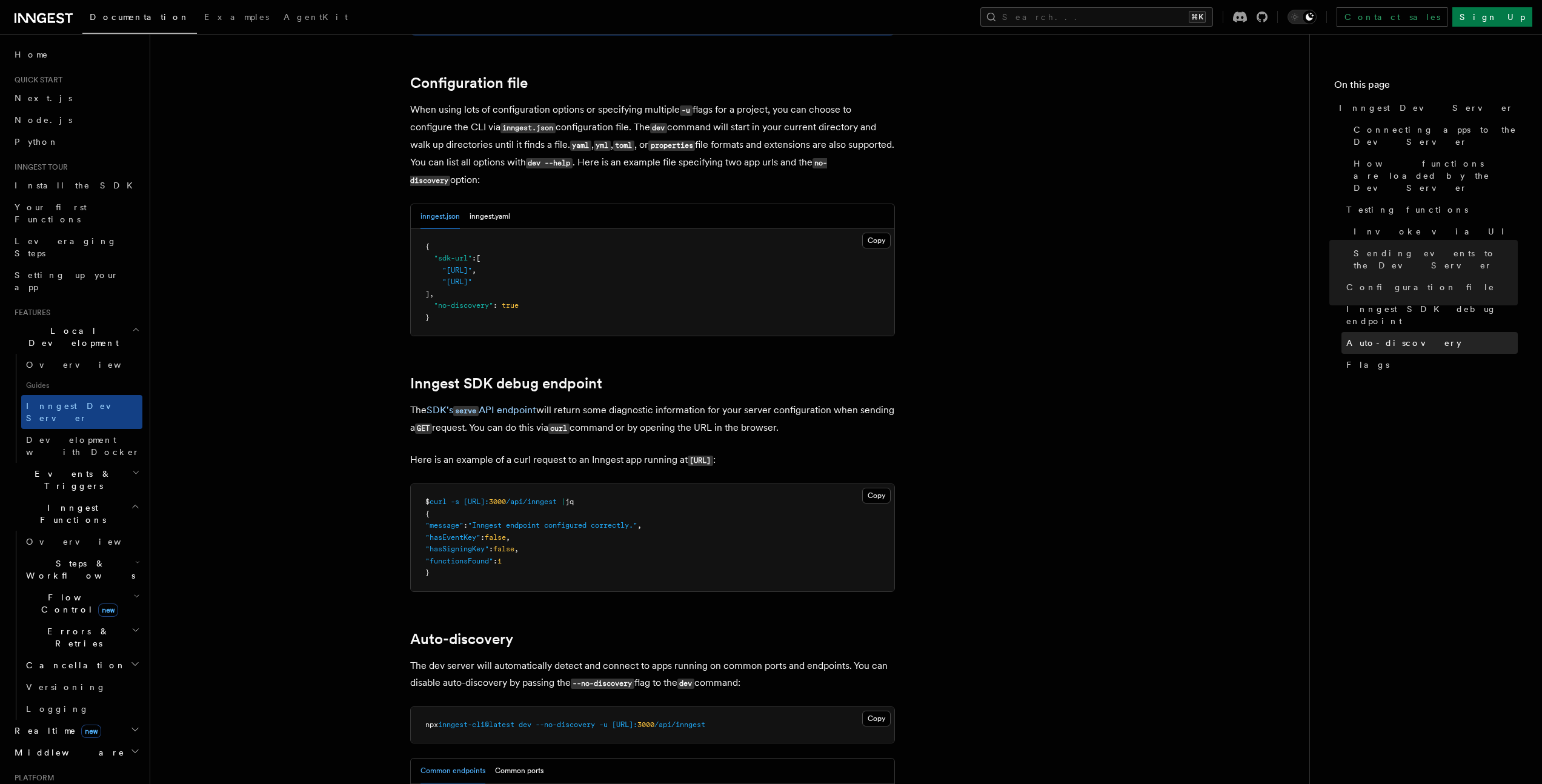
click at [1392, 337] on span "Auto-discovery" at bounding box center [1404, 343] width 115 height 12
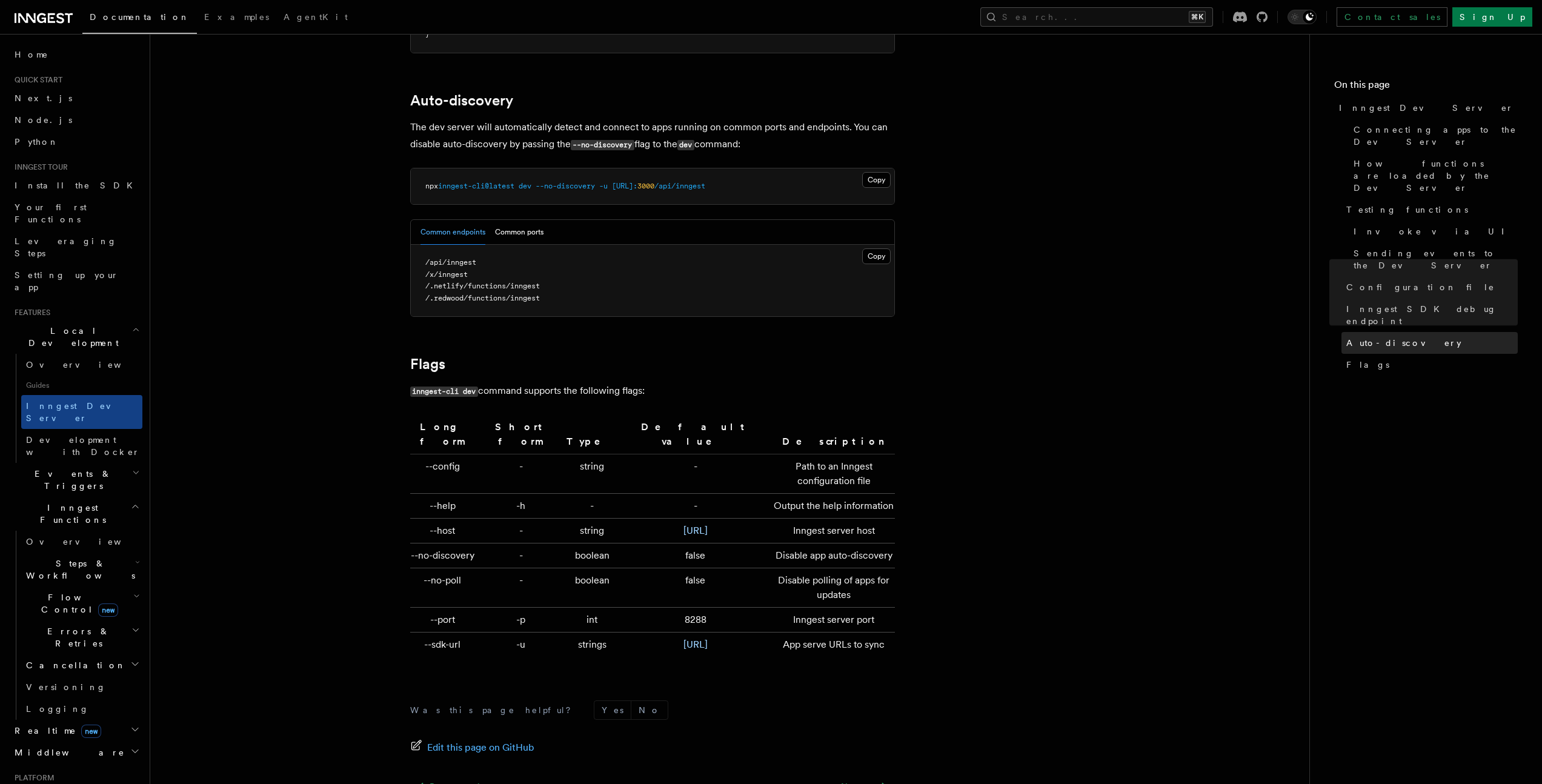
scroll to position [3722, 0]
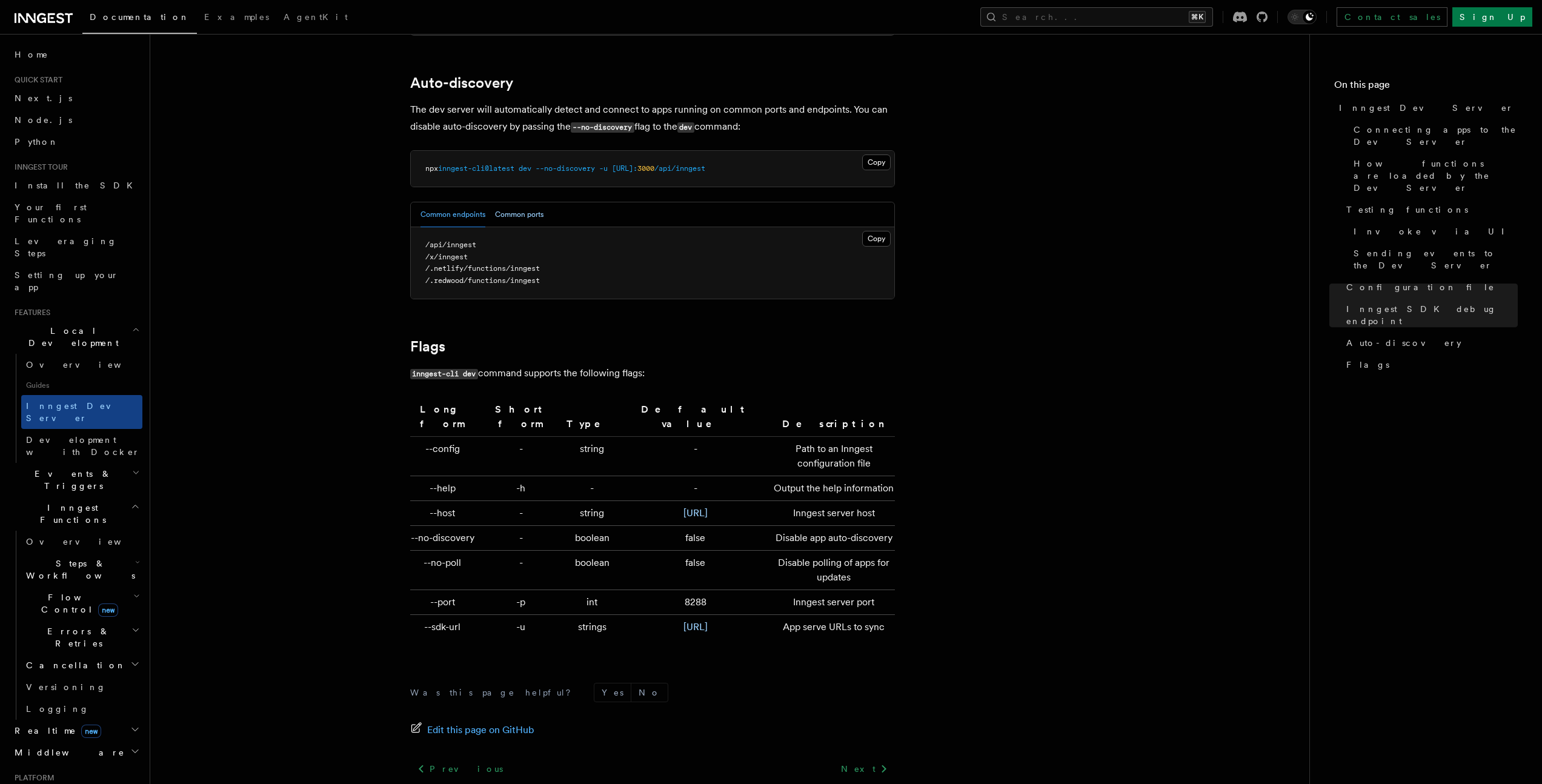
click at [507, 202] on button "Common ports" at bounding box center [519, 214] width 48 height 25
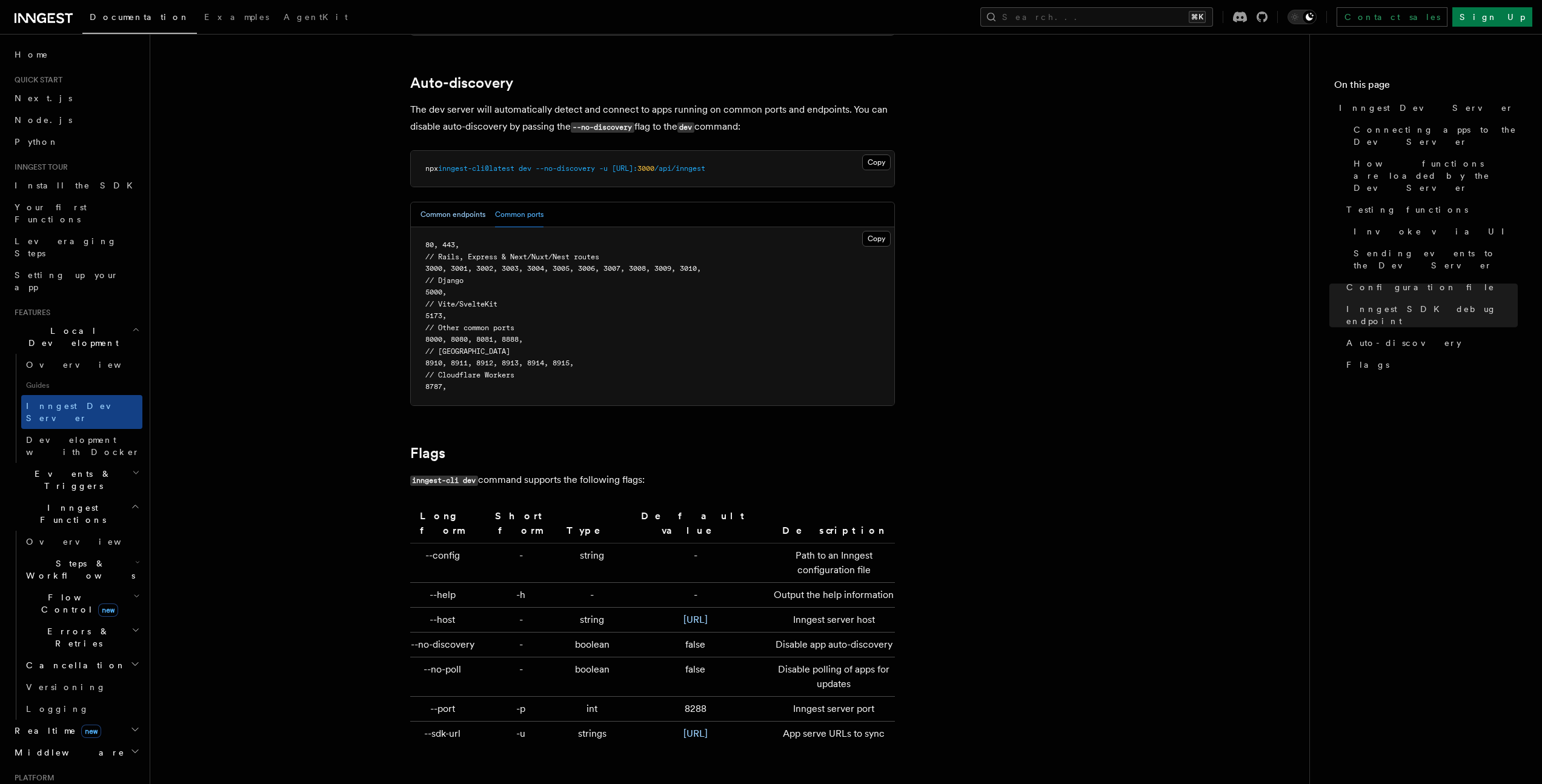
click at [458, 202] on button "Common endpoints" at bounding box center [453, 214] width 65 height 25
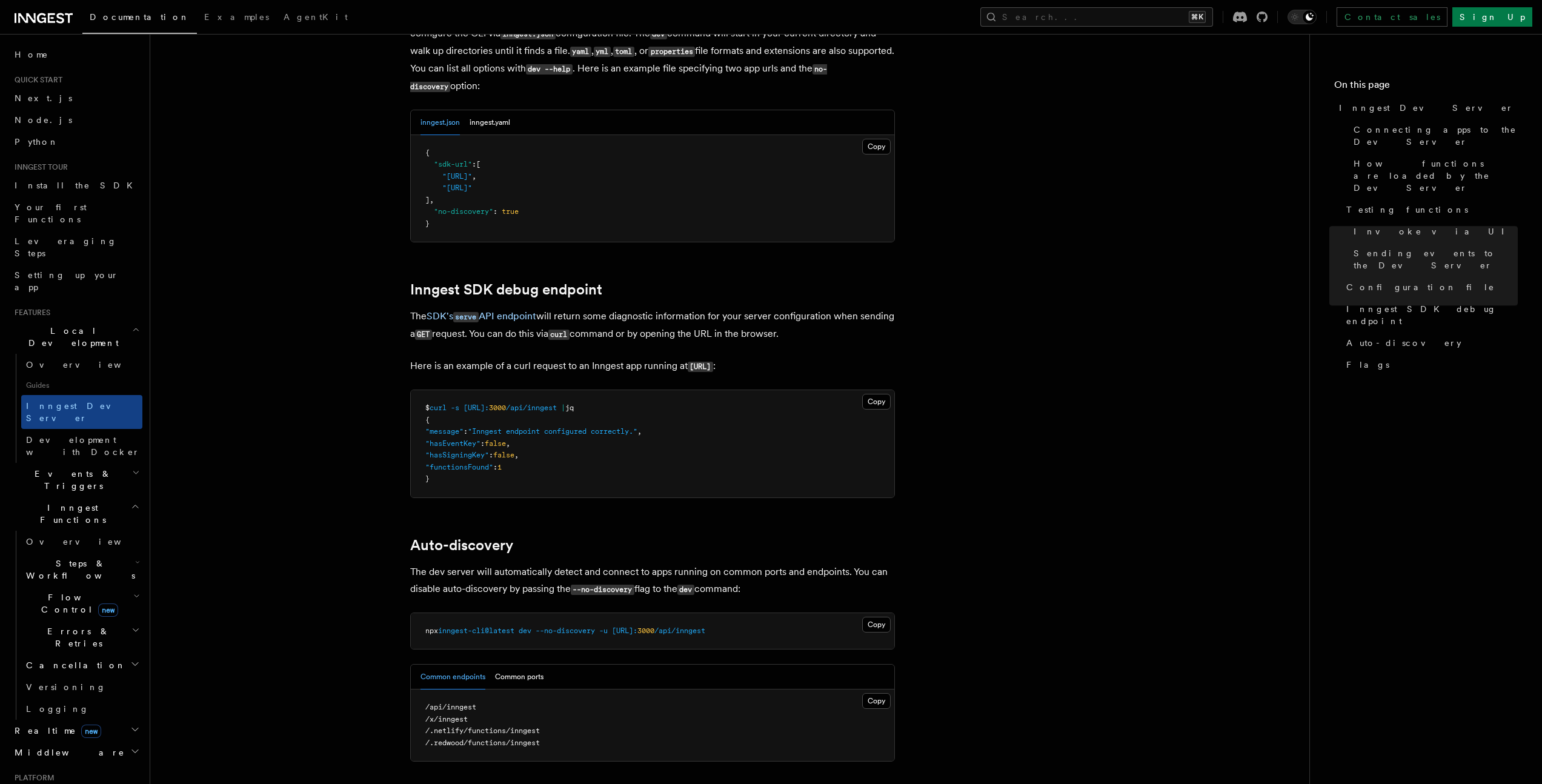
scroll to position [3265, 0]
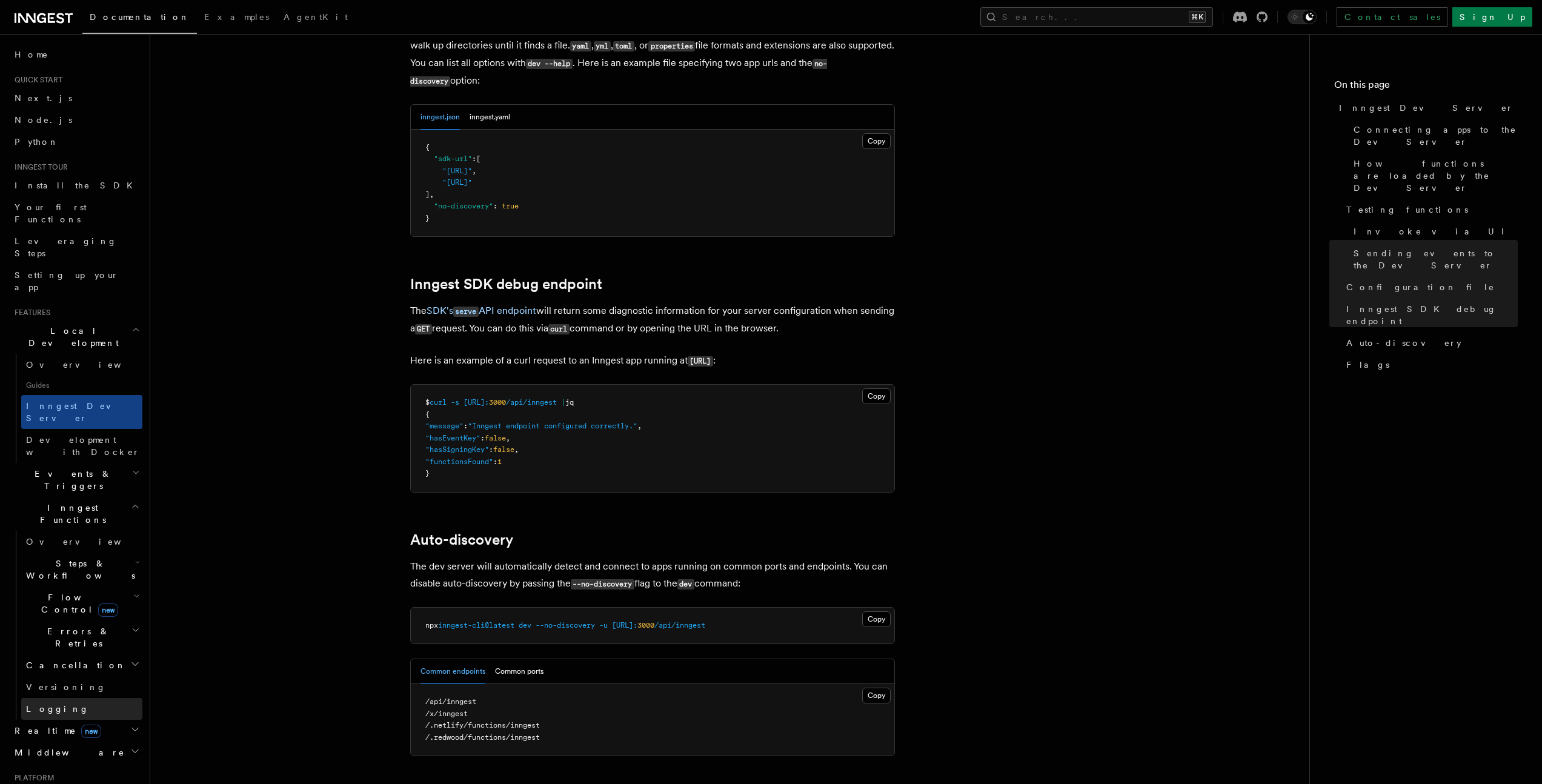
click at [73, 698] on link "Logging" at bounding box center [82, 709] width 121 height 22
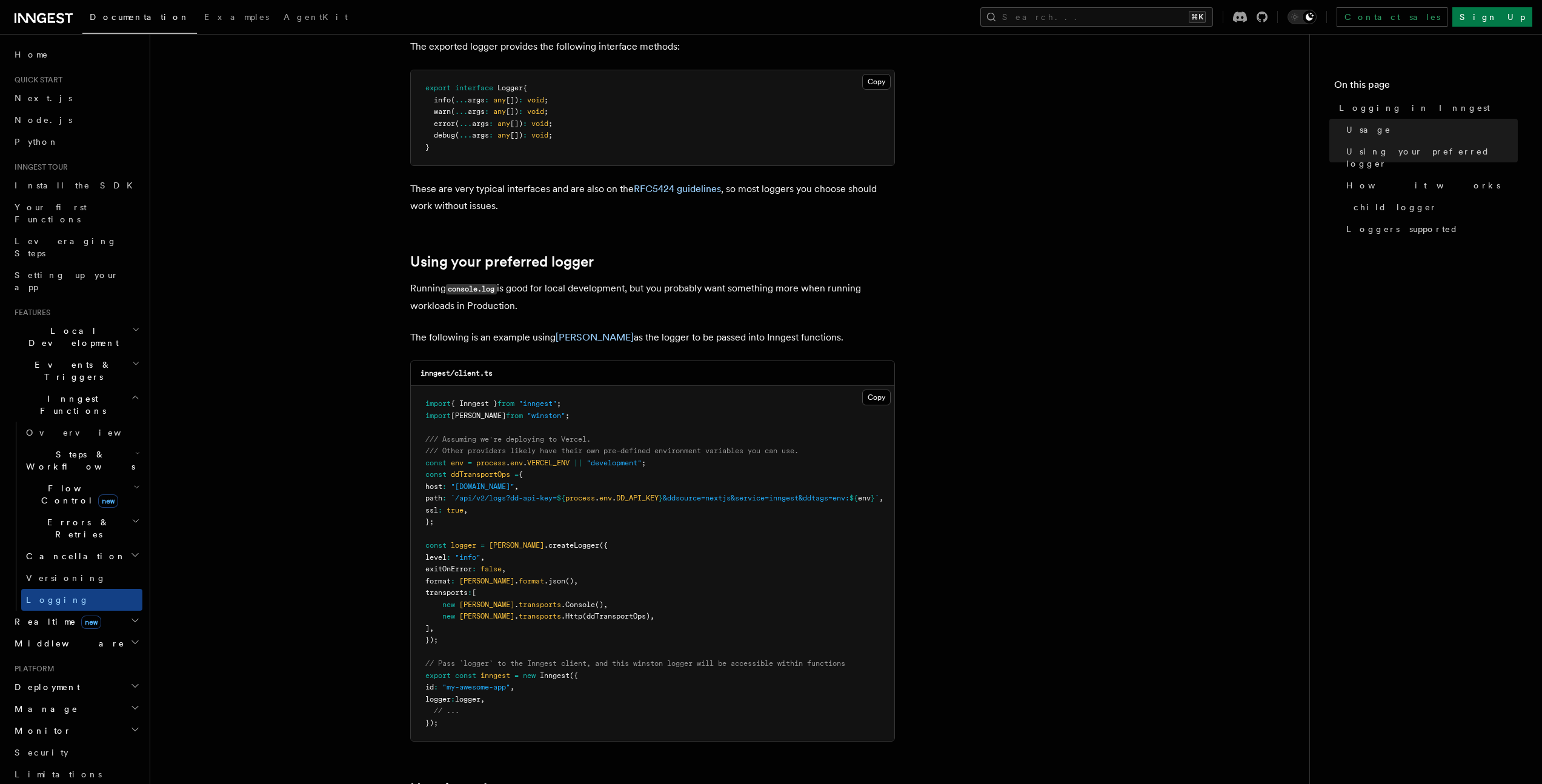
scroll to position [734, 0]
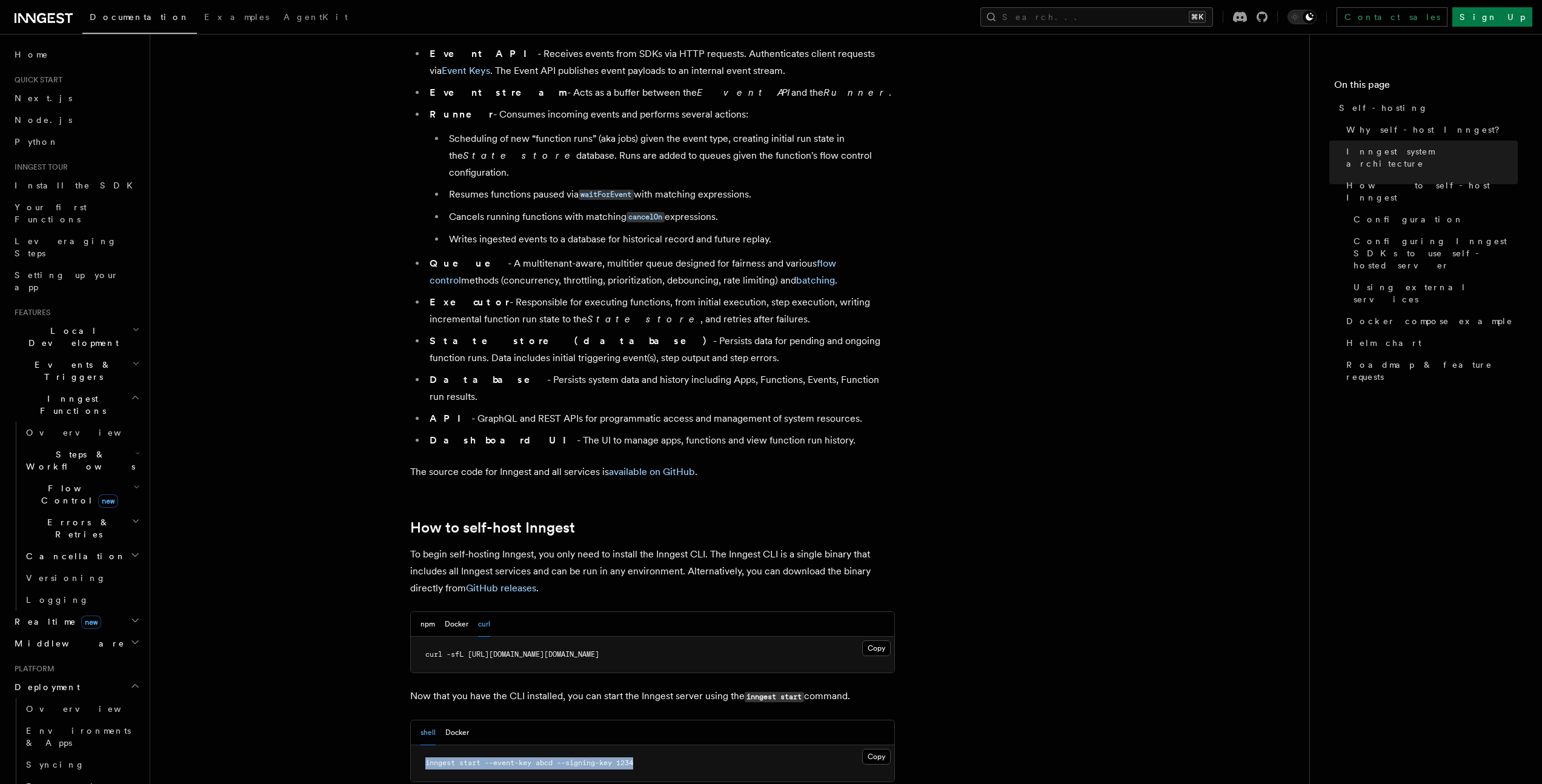
click at [77, 448] on span "Steps & Workflows" at bounding box center [78, 461] width 114 height 24
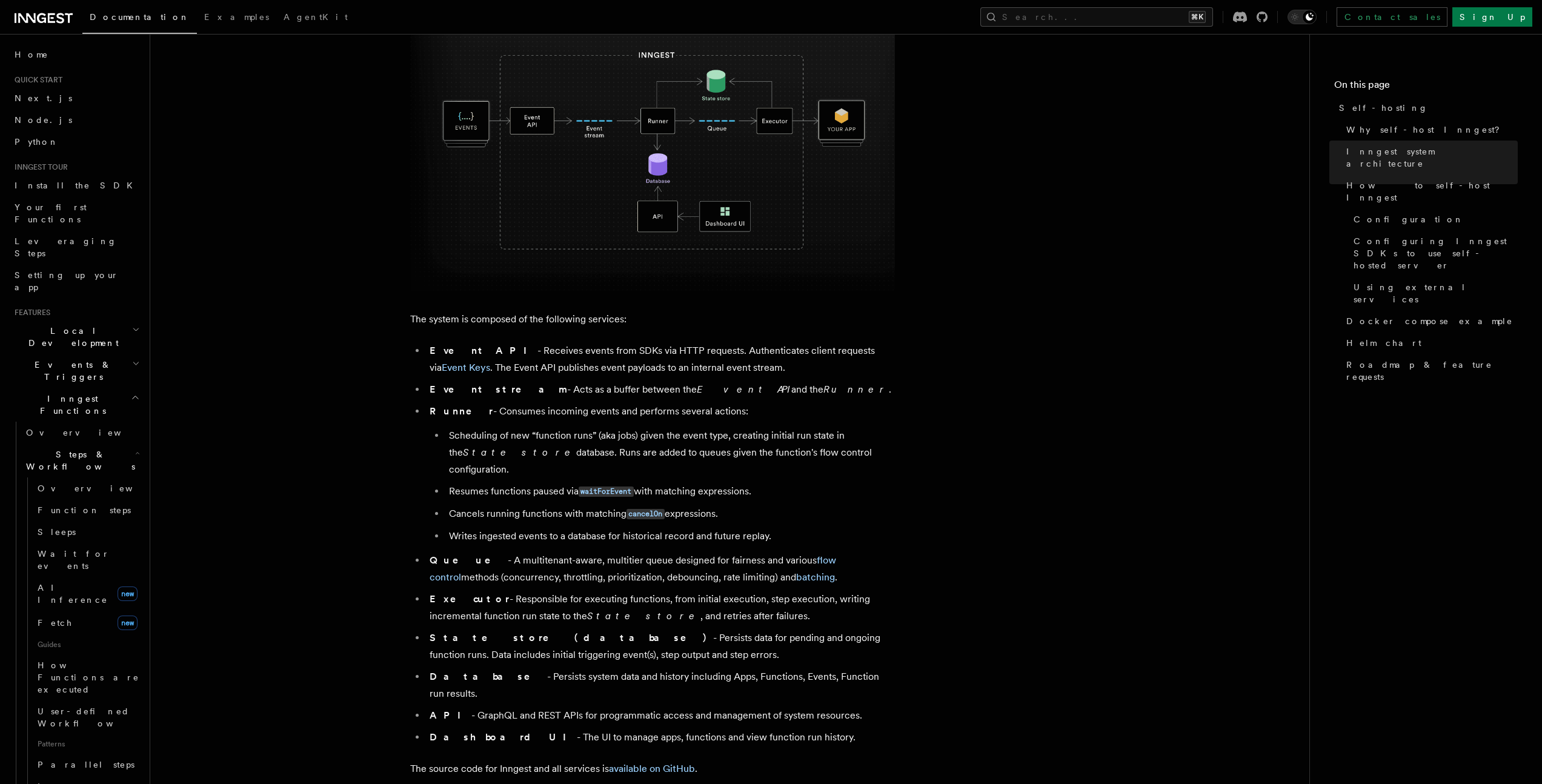
scroll to position [453, 0]
click at [57, 359] on span "Events & Triggers" at bounding box center [71, 371] width 122 height 24
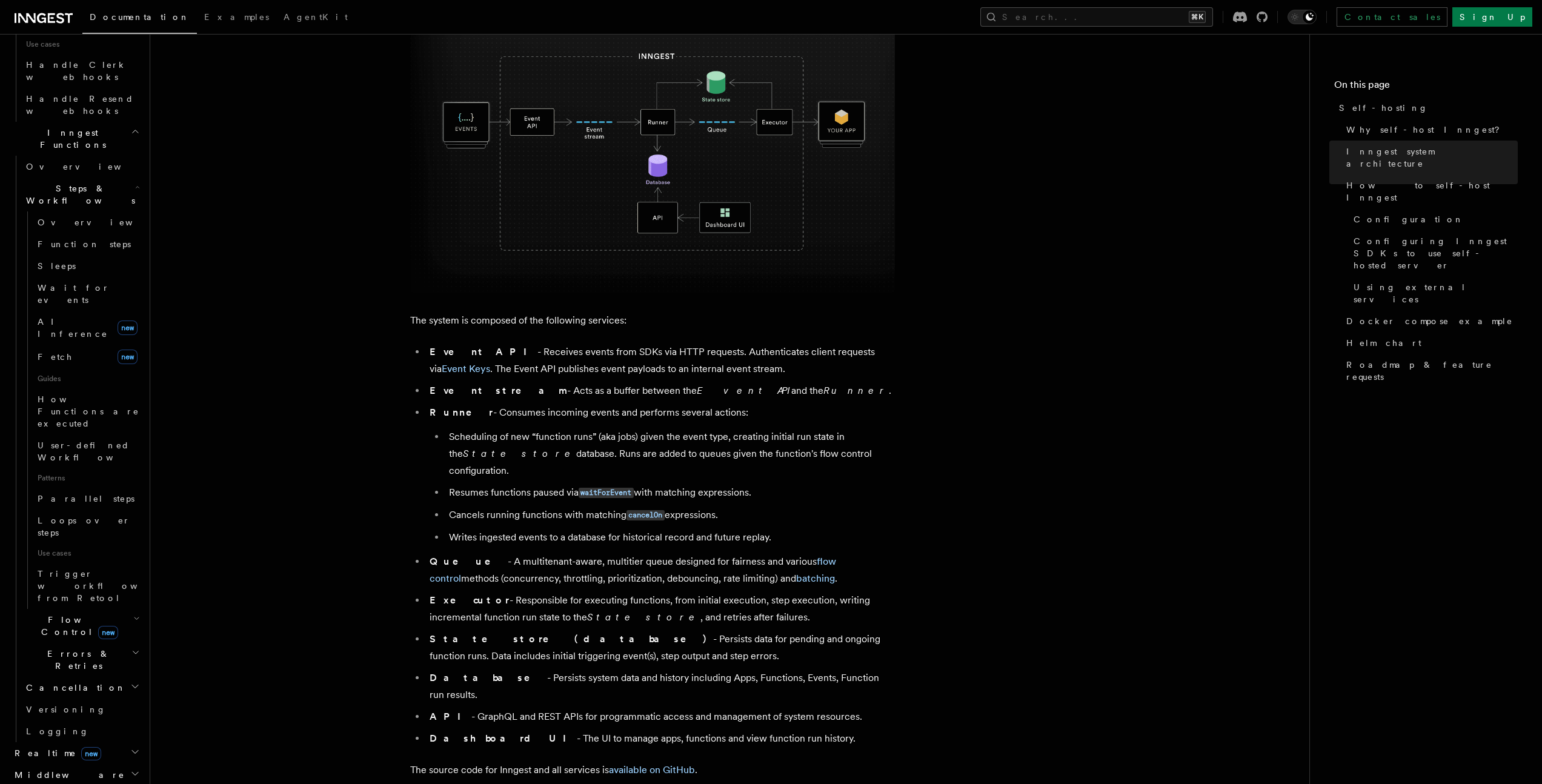
scroll to position [998, 0]
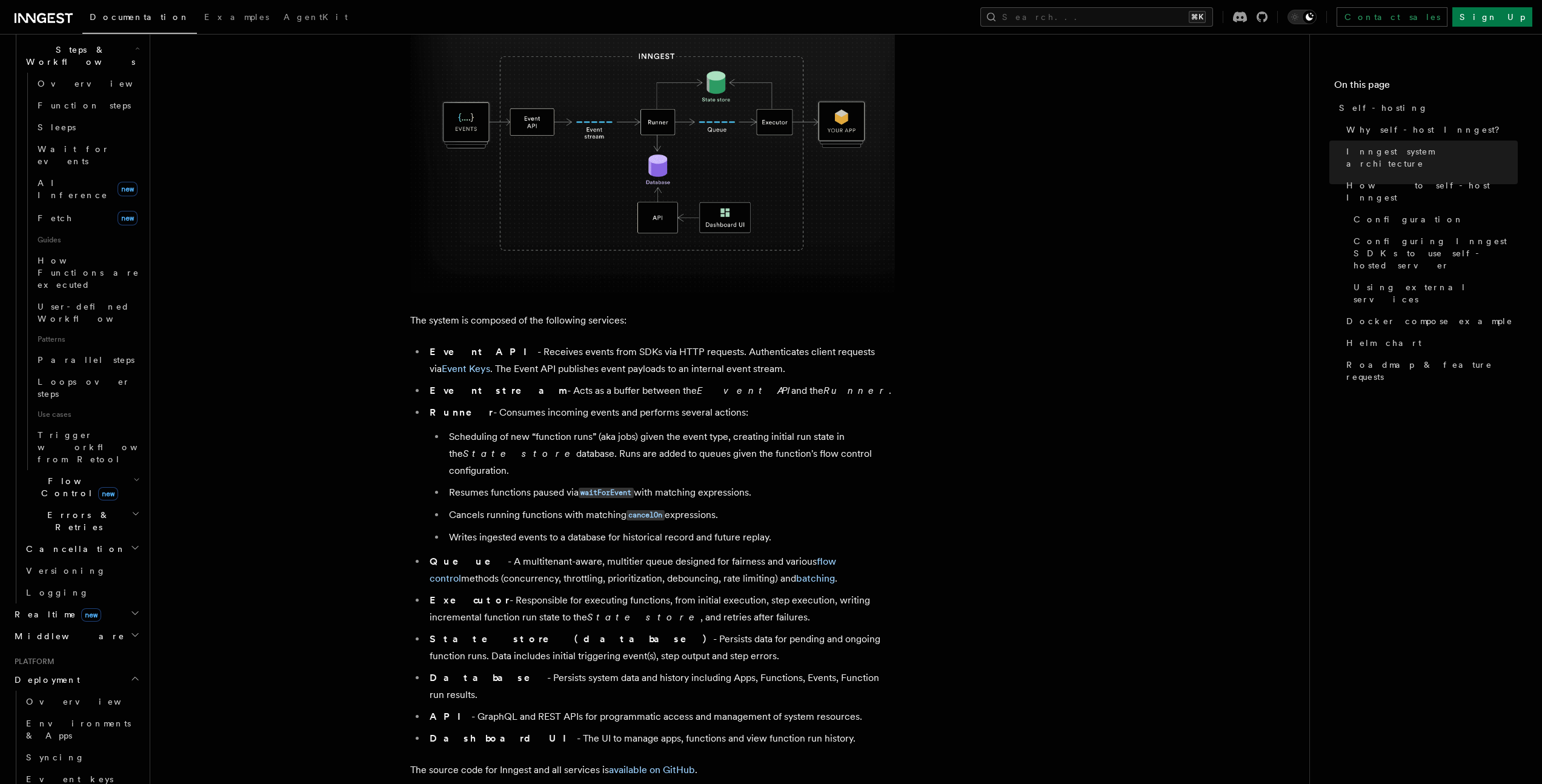
click at [74, 463] on span "Steps & Workflows" at bounding box center [78, 475] width 114 height 24
click at [70, 497] on span "Flow Control new" at bounding box center [77, 509] width 112 height 24
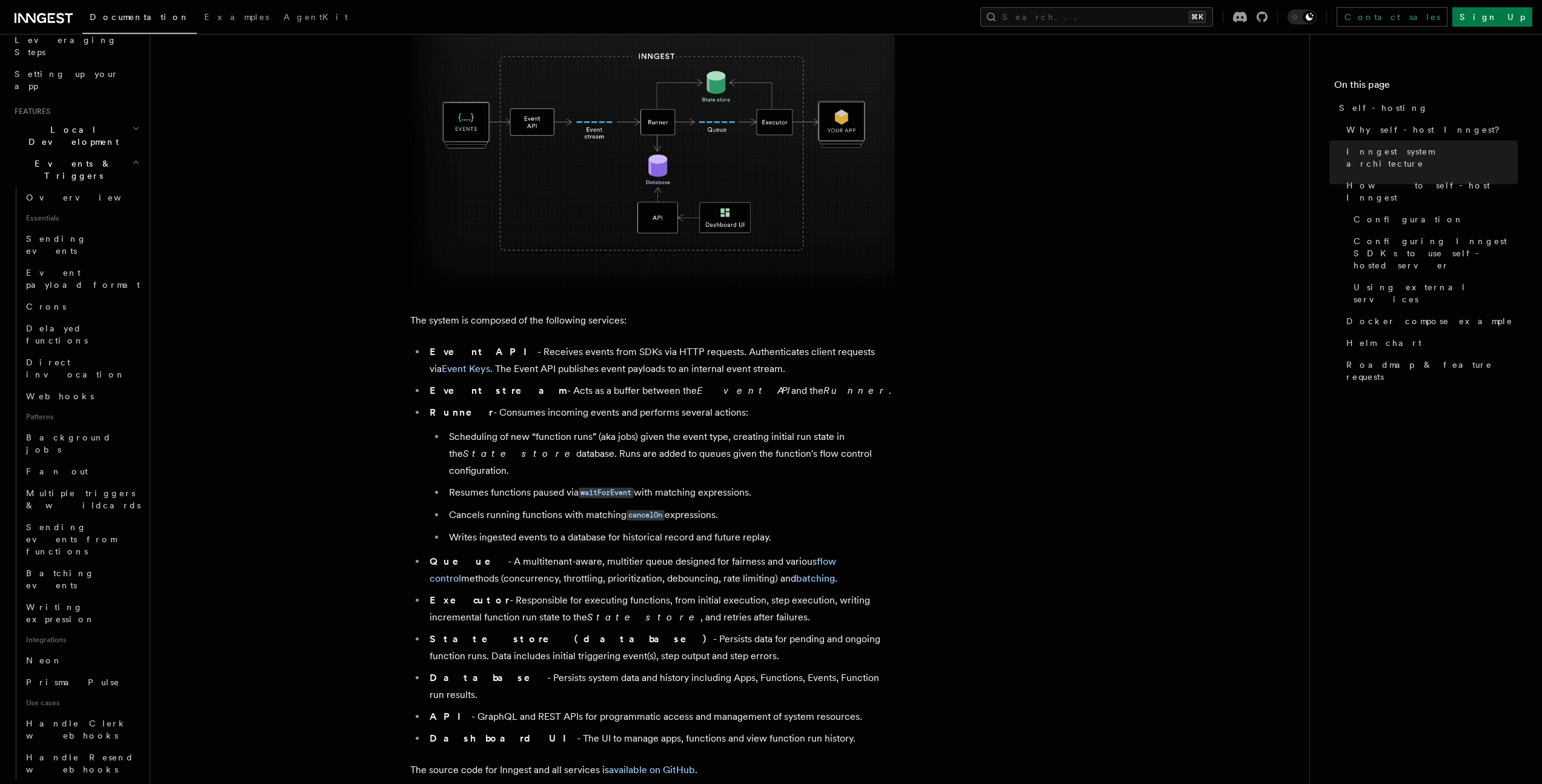
click at [79, 158] on span "Events & Triggers" at bounding box center [71, 170] width 122 height 24
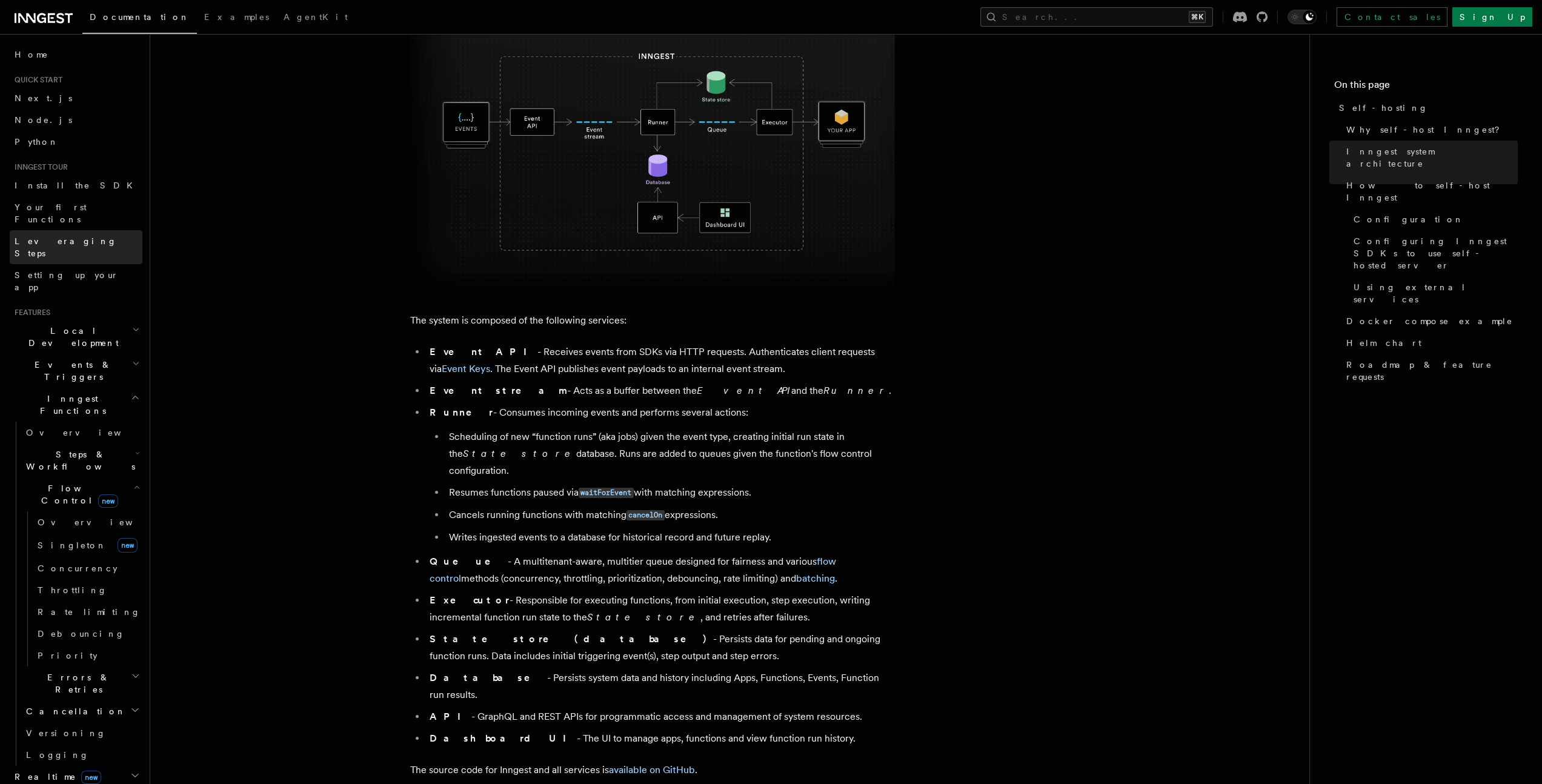
click at [84, 233] on link "Leveraging Steps" at bounding box center [76, 247] width 133 height 34
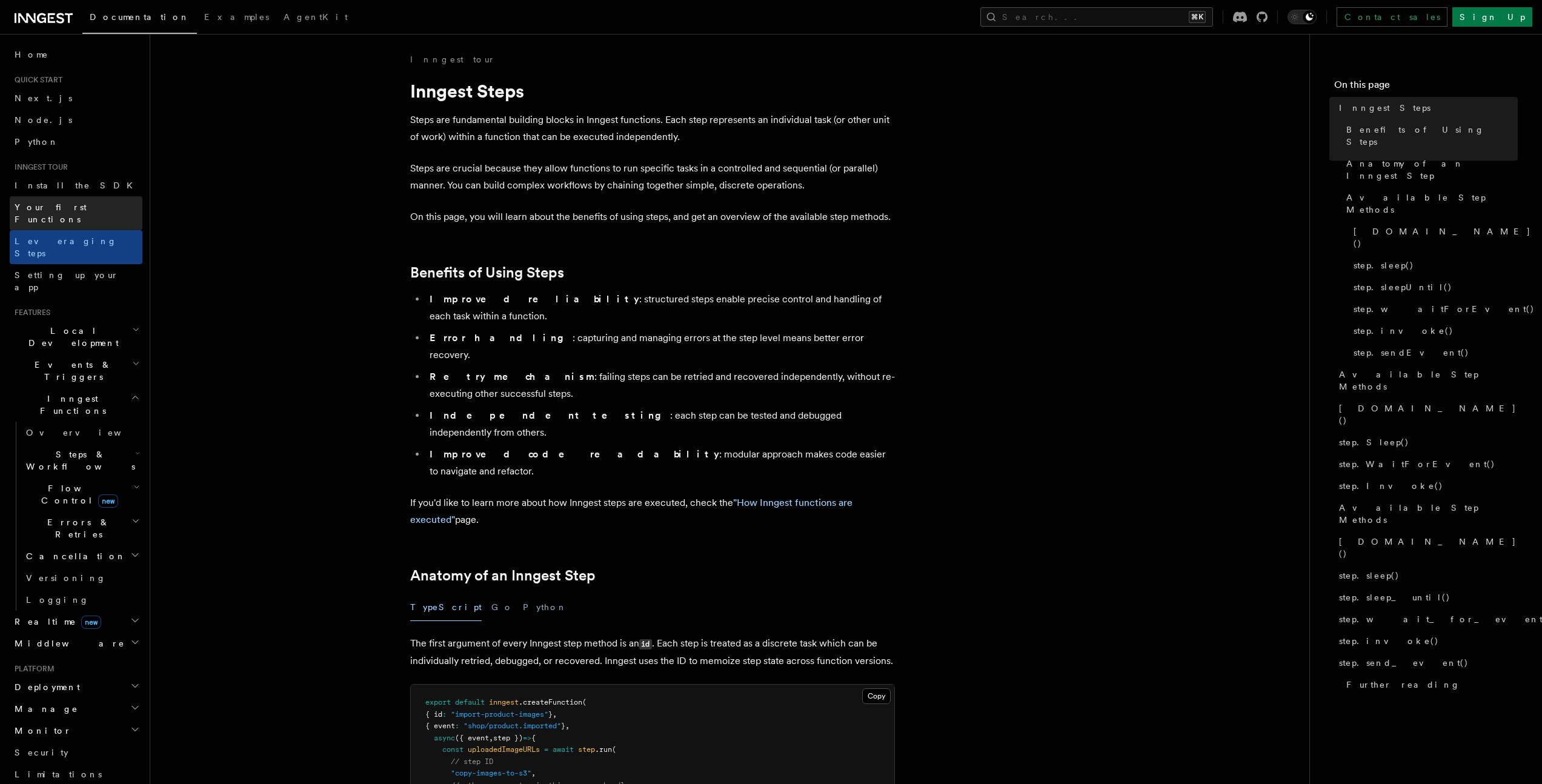
click at [72, 209] on span "Your first Functions" at bounding box center [50, 213] width 72 height 22
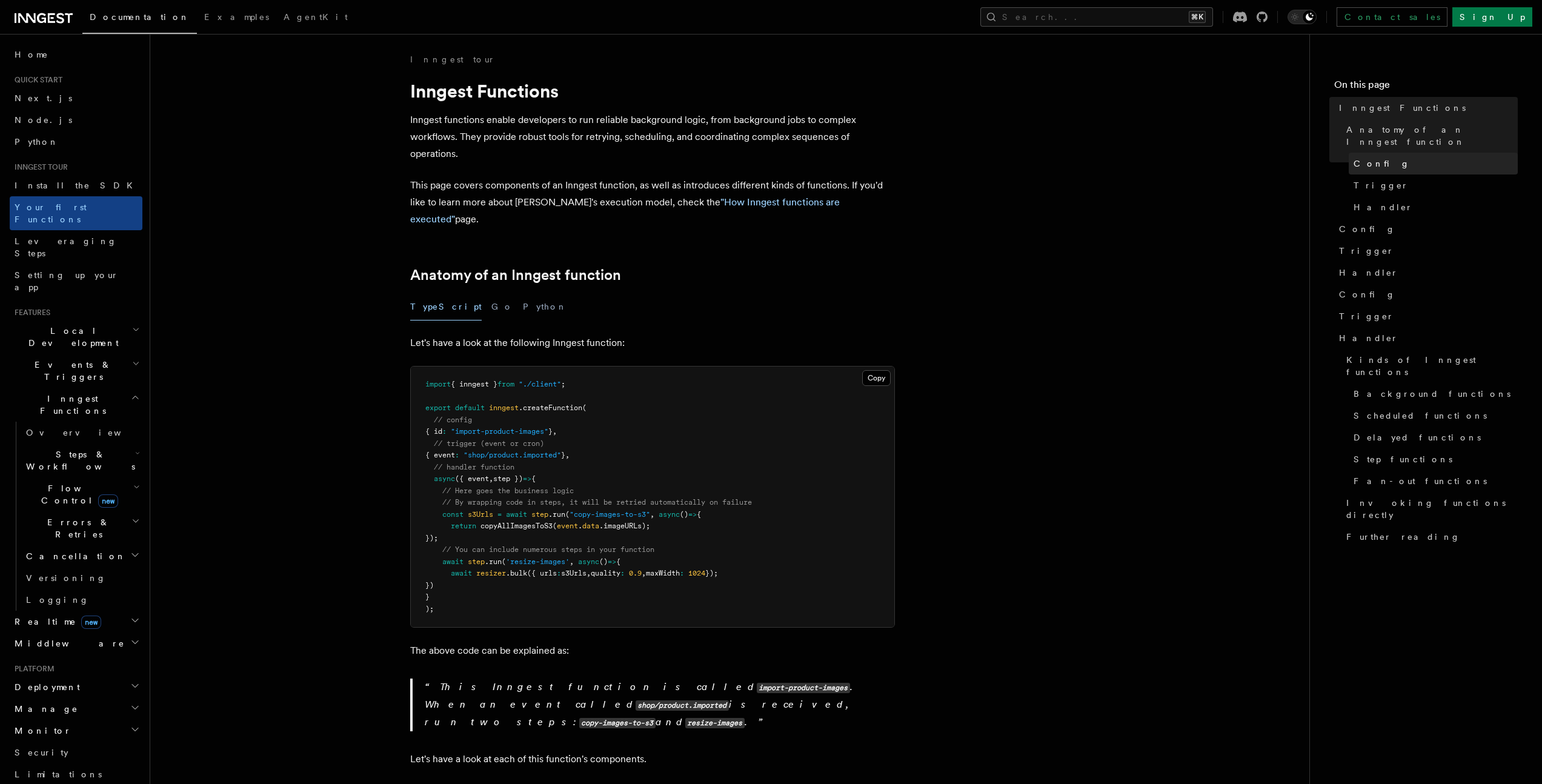
click at [1368, 152] on link "Config" at bounding box center [1433, 163] width 169 height 22
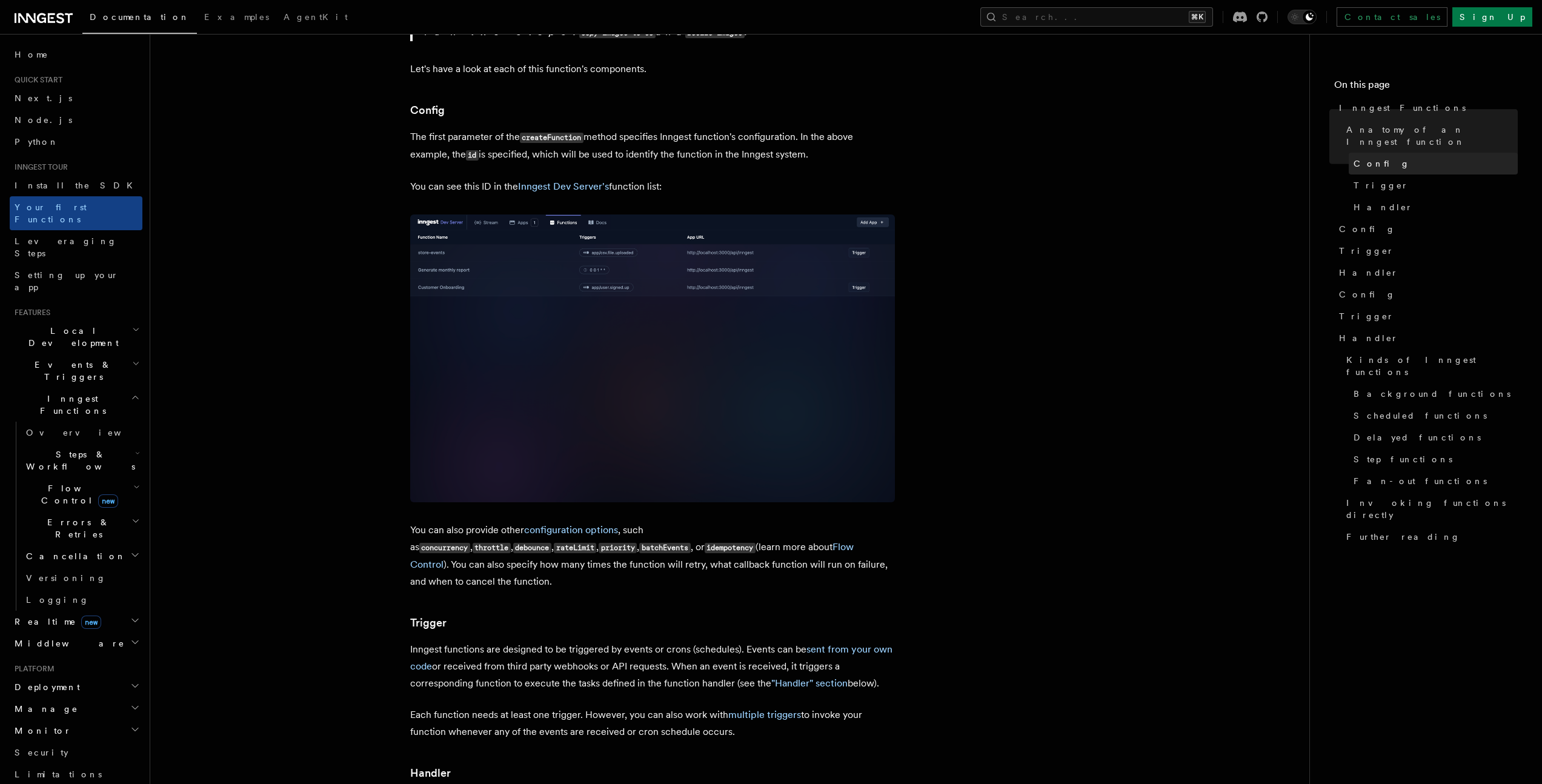
scroll to position [699, 0]
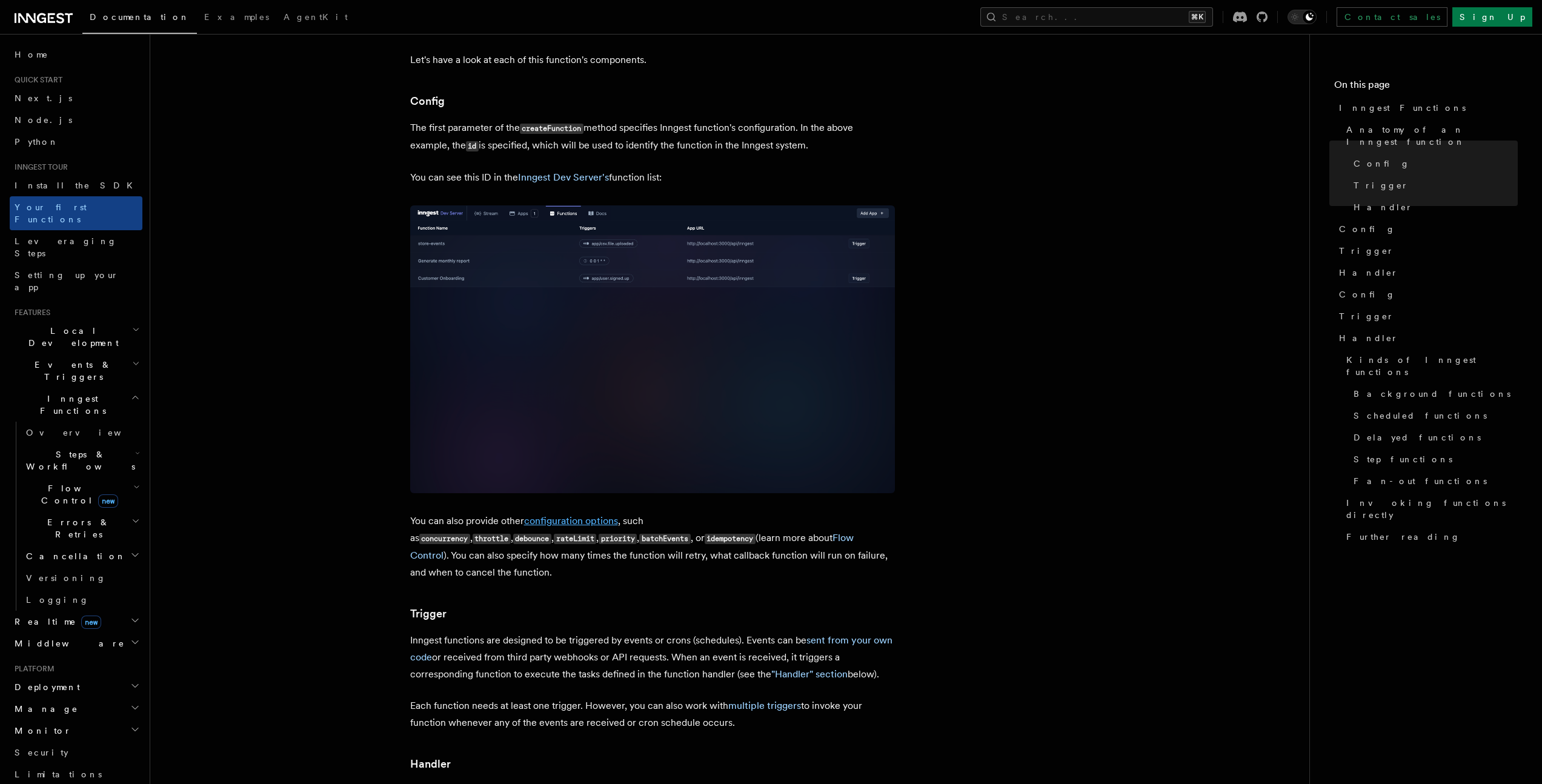
click at [572, 515] on link "configuration options" at bounding box center [571, 521] width 94 height 11
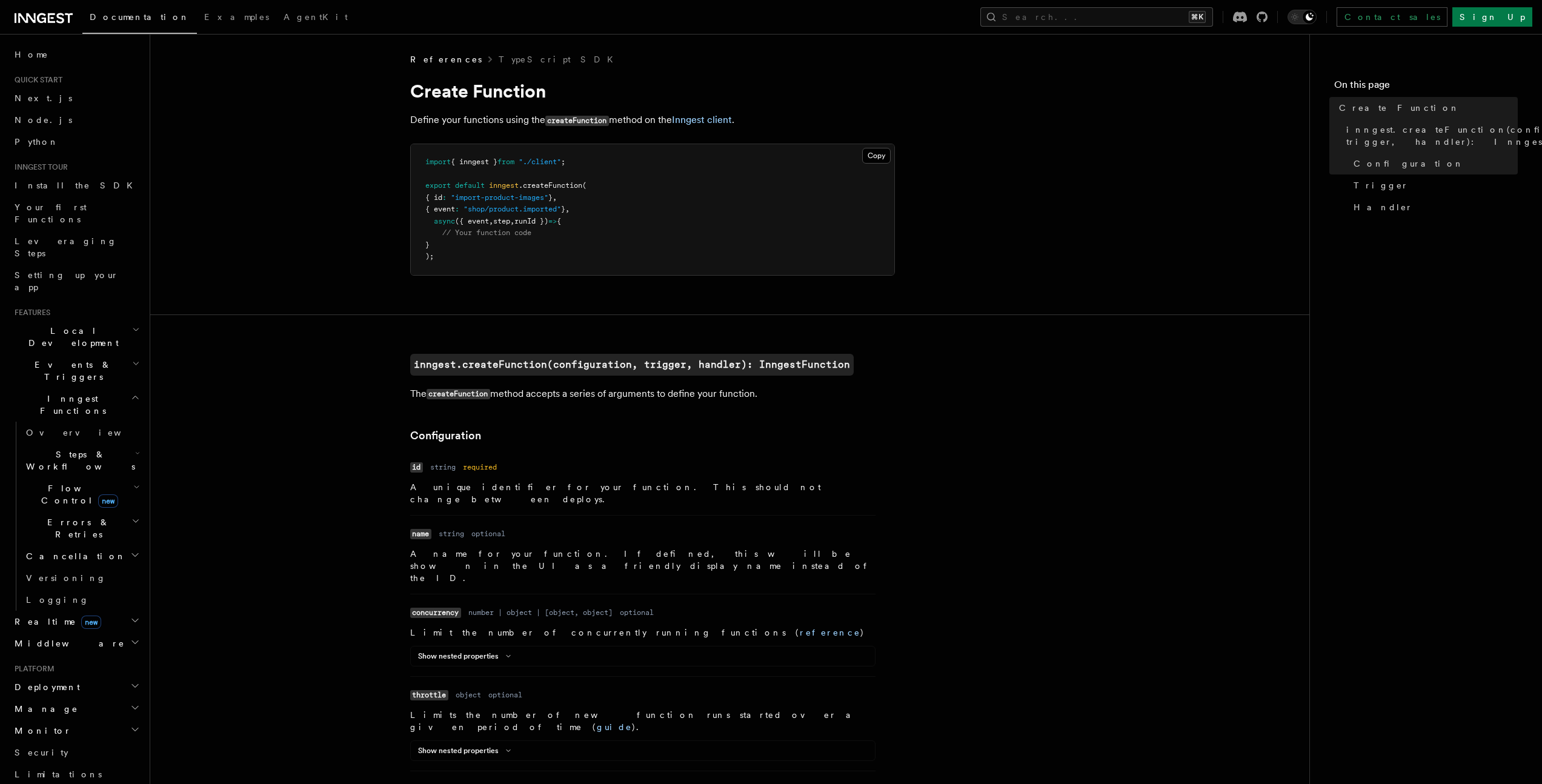
click at [83, 443] on h2 "Steps & Workflows" at bounding box center [82, 460] width 121 height 34
click at [66, 484] on span "Overview" at bounding box center [100, 488] width 125 height 10
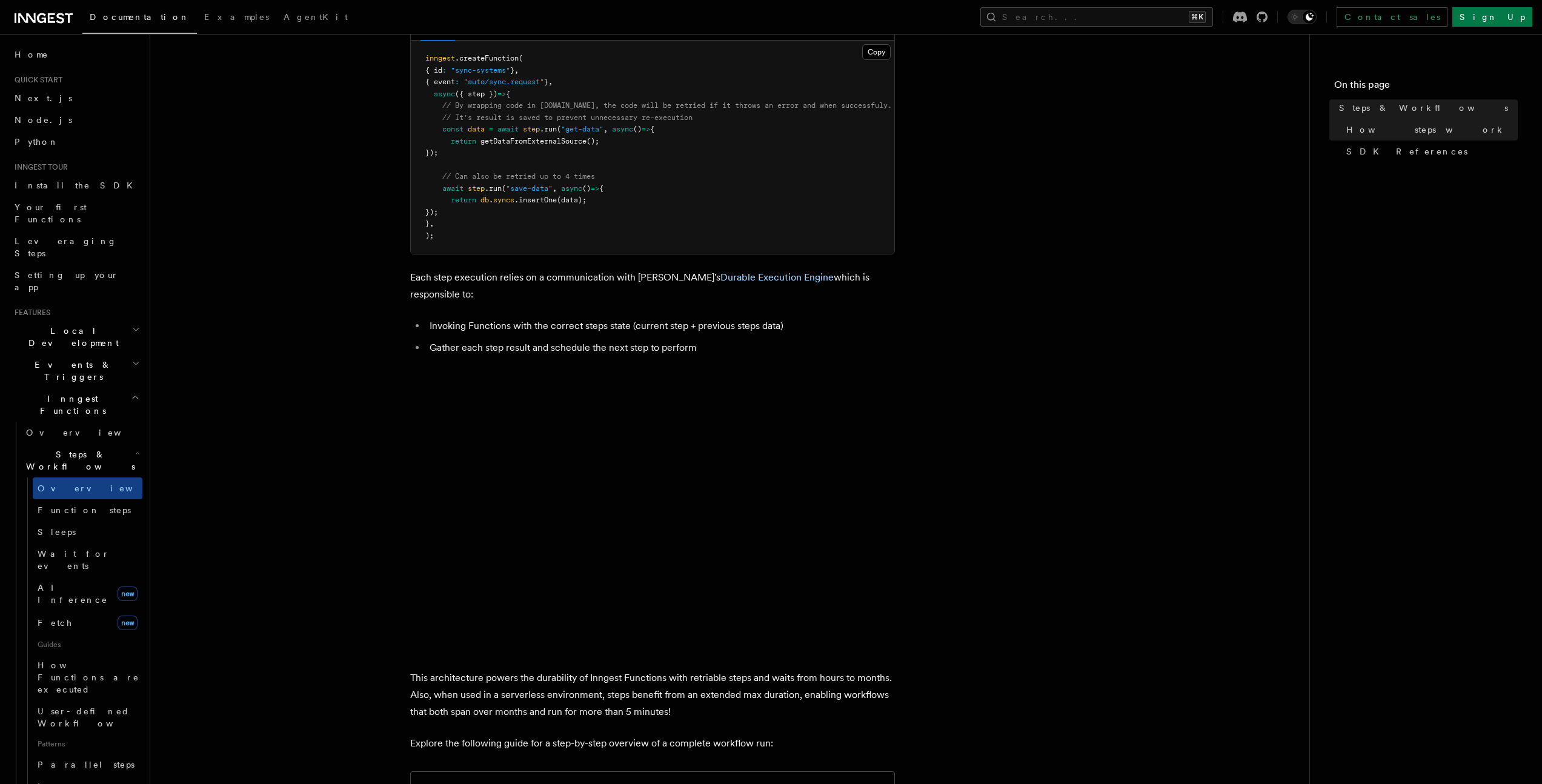
scroll to position [824, 0]
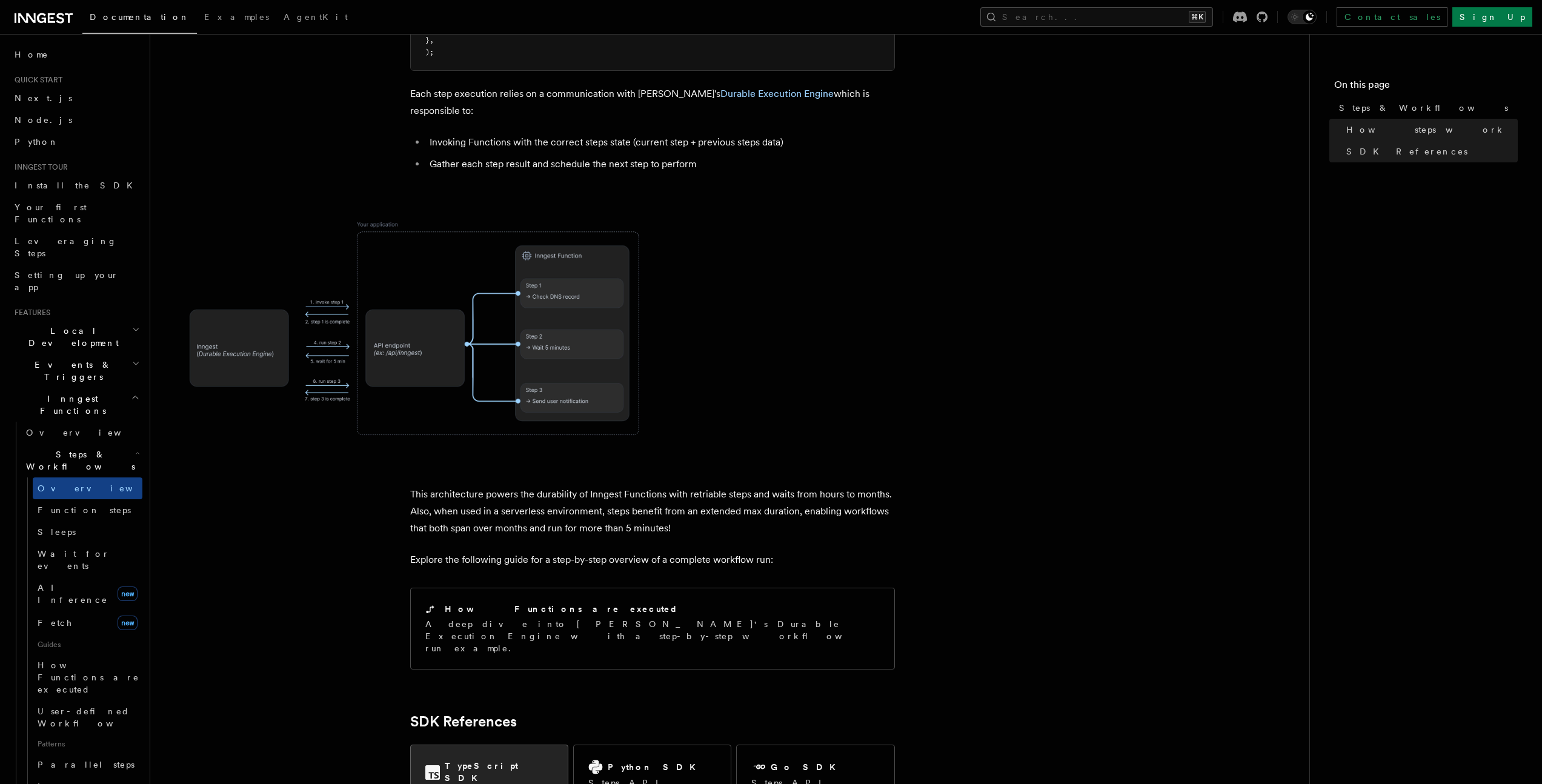
click at [470, 745] on div "TypeScript SDK Steps API reference" at bounding box center [489, 785] width 157 height 80
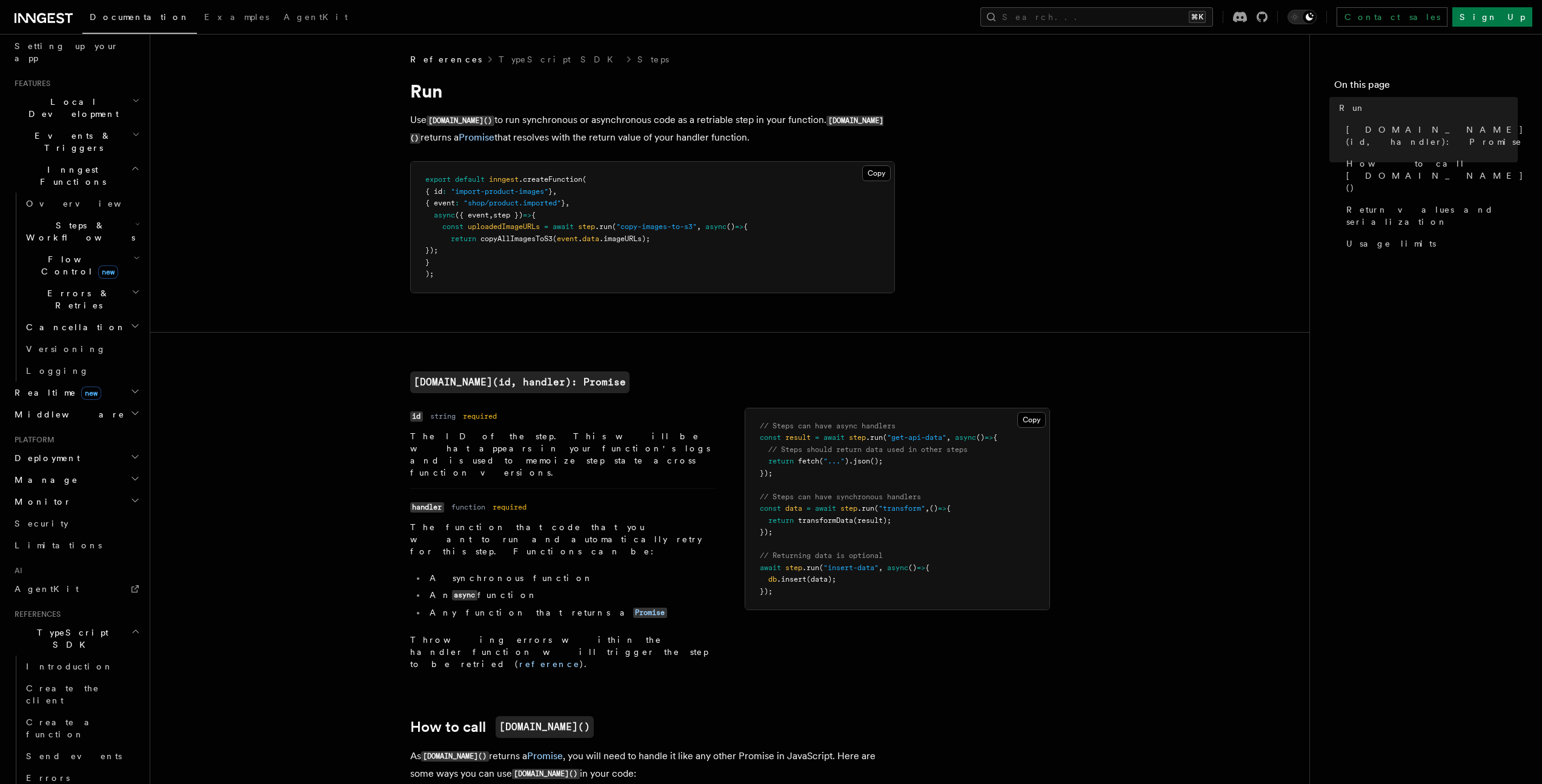
scroll to position [471, 0]
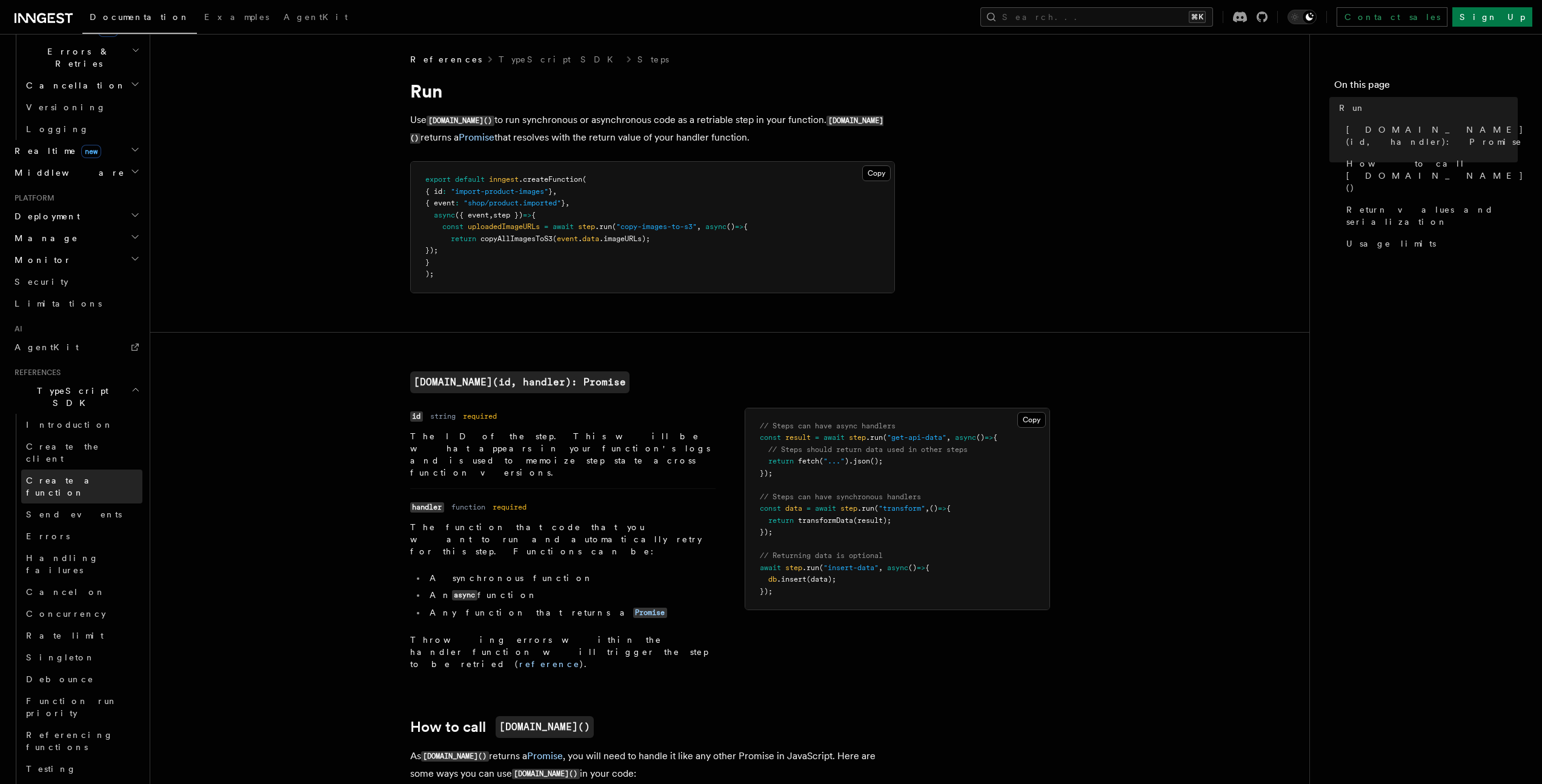
click at [77, 476] on span "Create a function" at bounding box center [62, 487] width 72 height 22
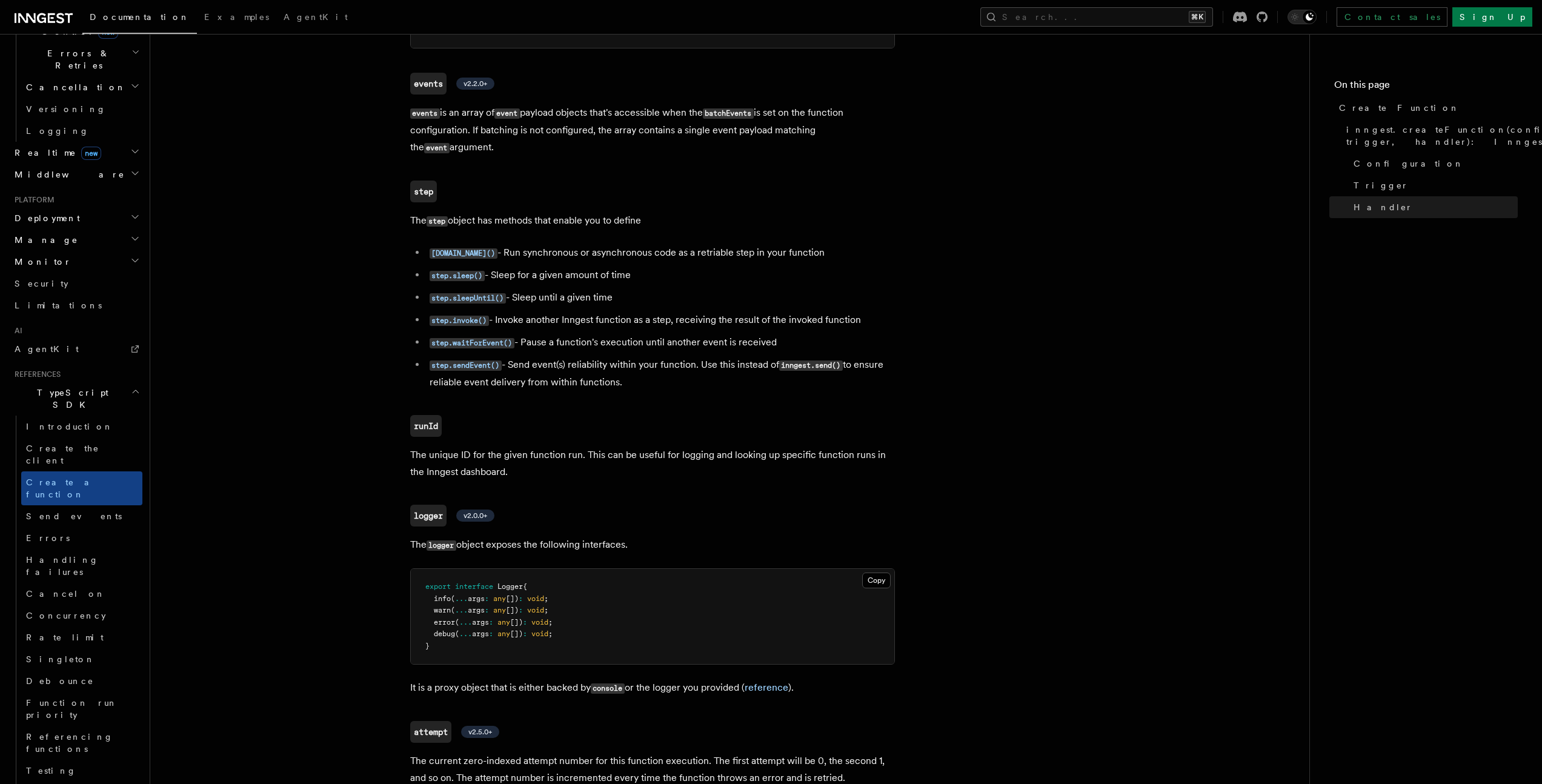
scroll to position [468, 0]
click at [48, 782] on h2 "Steps" at bounding box center [82, 793] width 121 height 22
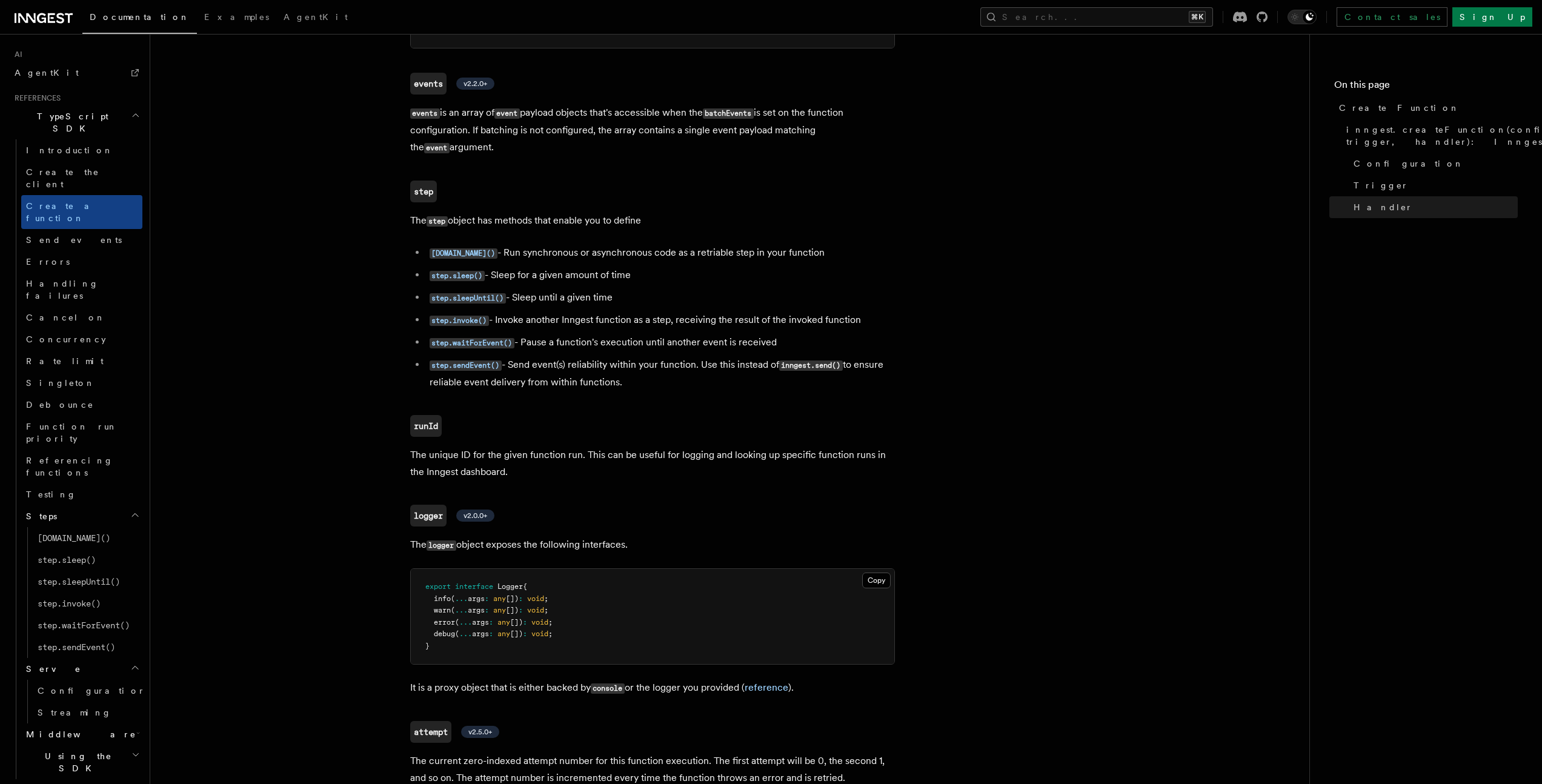
scroll to position [753, 0]
click at [61, 738] on h2 "Using the SDK" at bounding box center [82, 755] width 121 height 34
click at [54, 772] on link "Environment variables" at bounding box center [87, 788] width 110 height 34
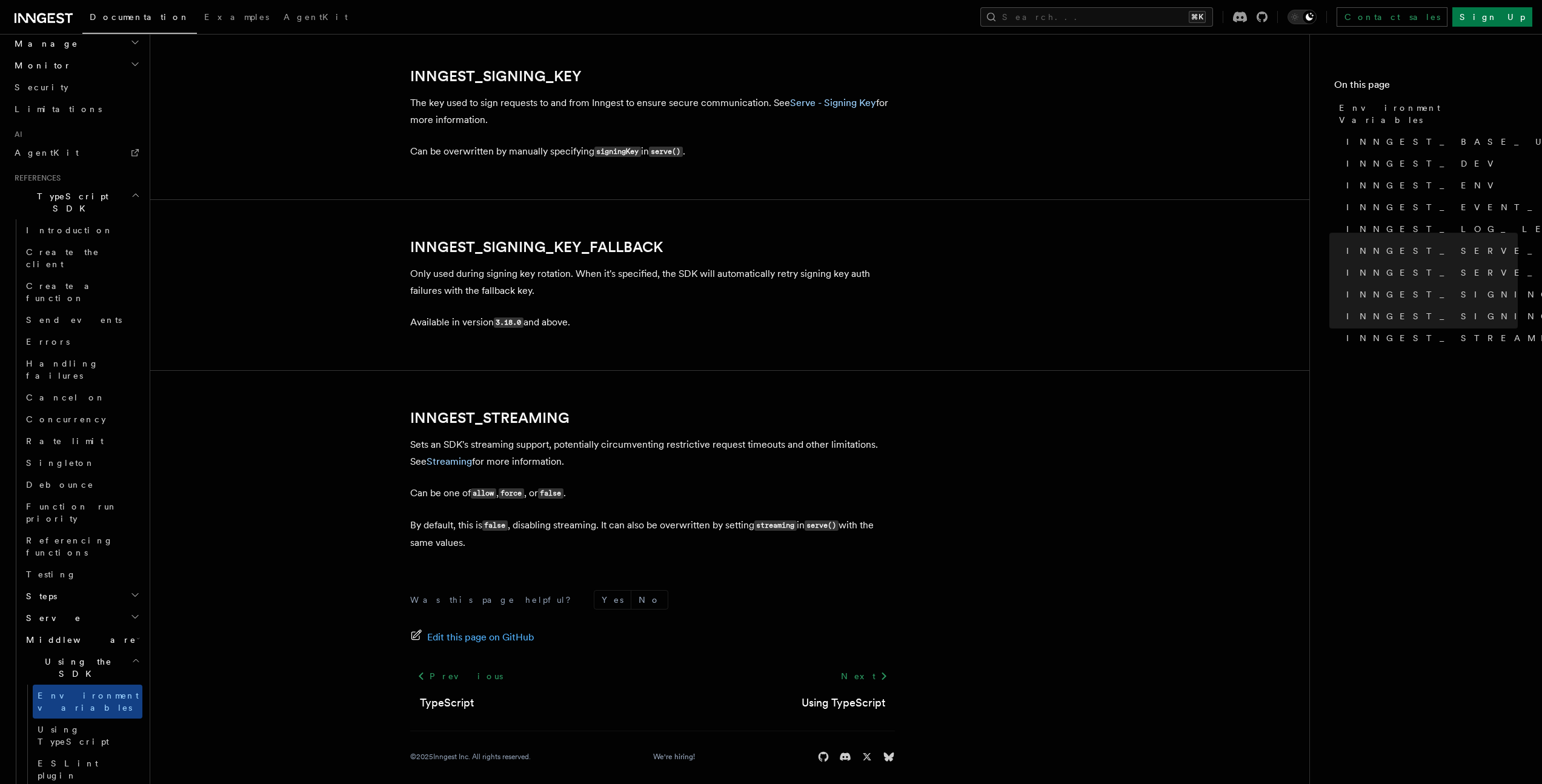
scroll to position [2127, 0]
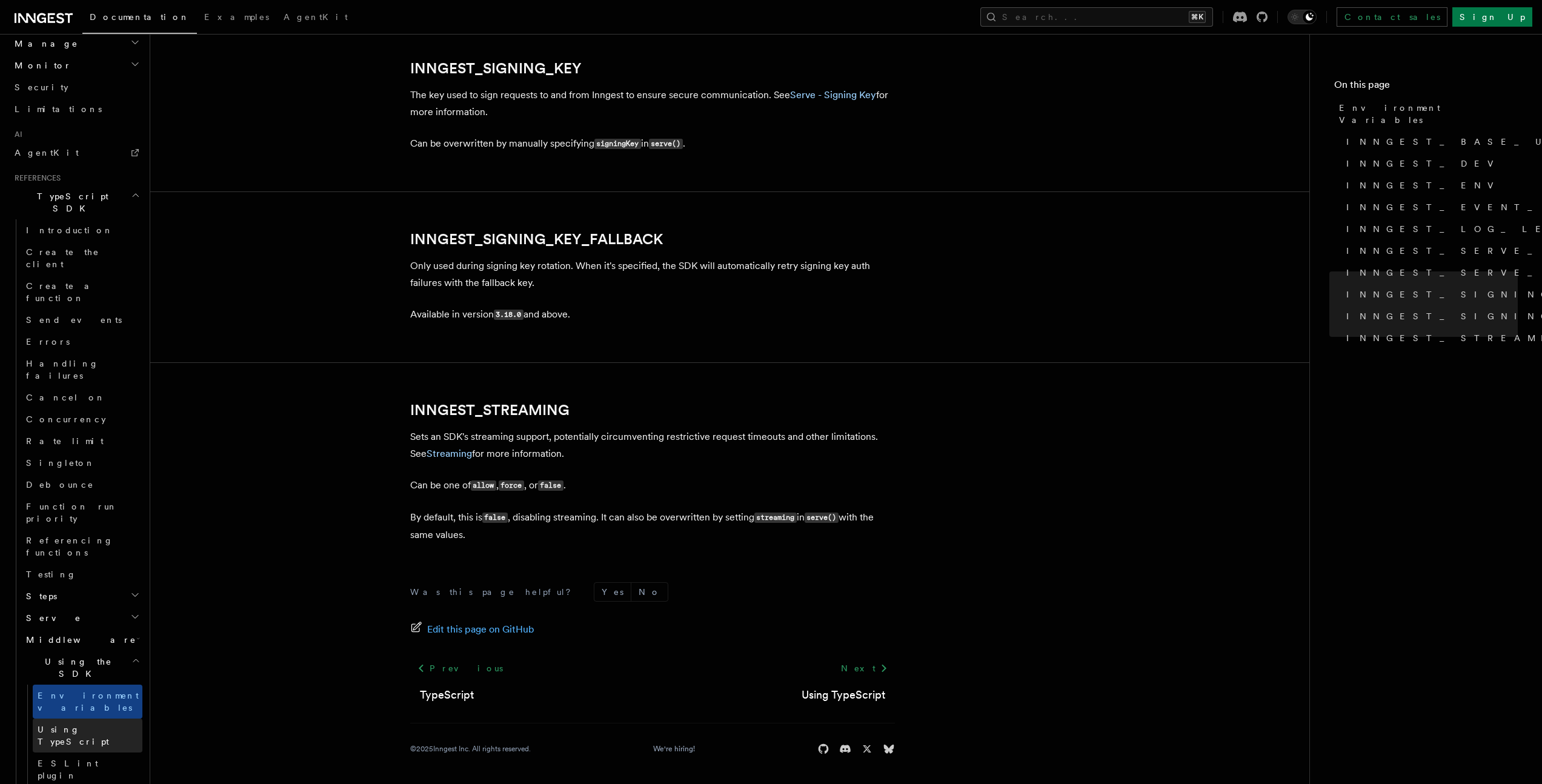
click at [61, 723] on span "Using TypeScript" at bounding box center [90, 736] width 105 height 24
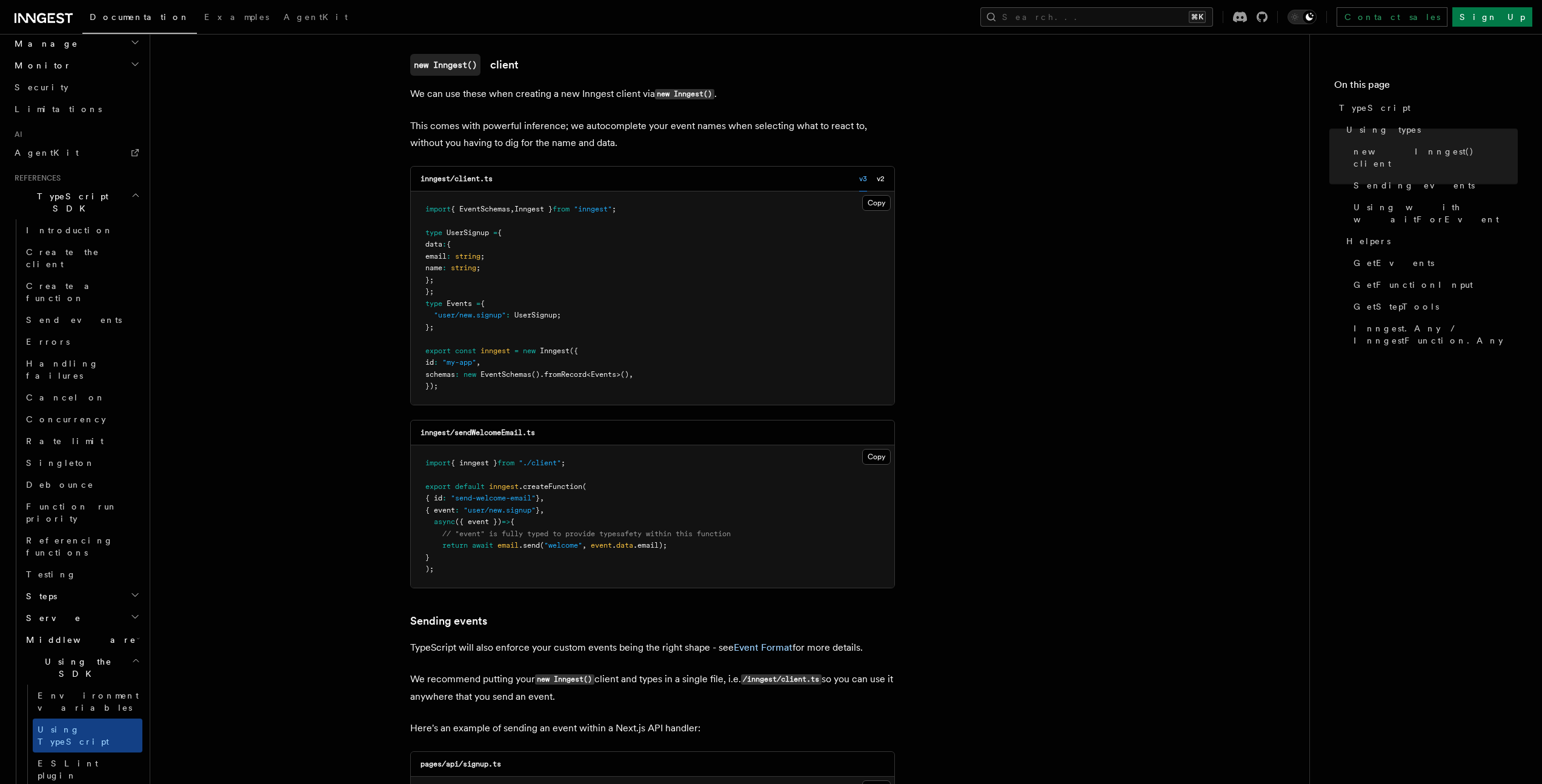
scroll to position [329, 0]
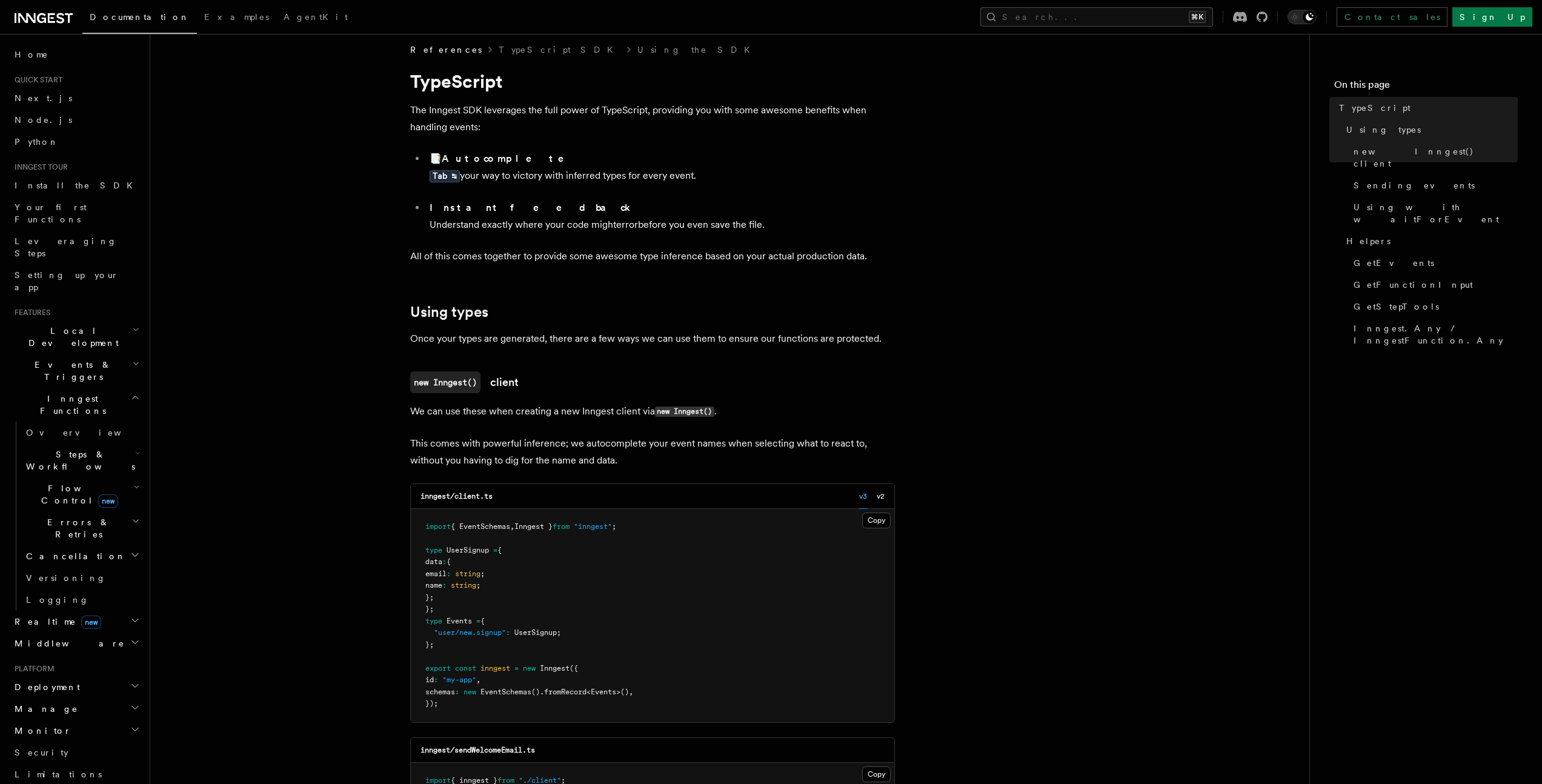
scroll to position [0, 0]
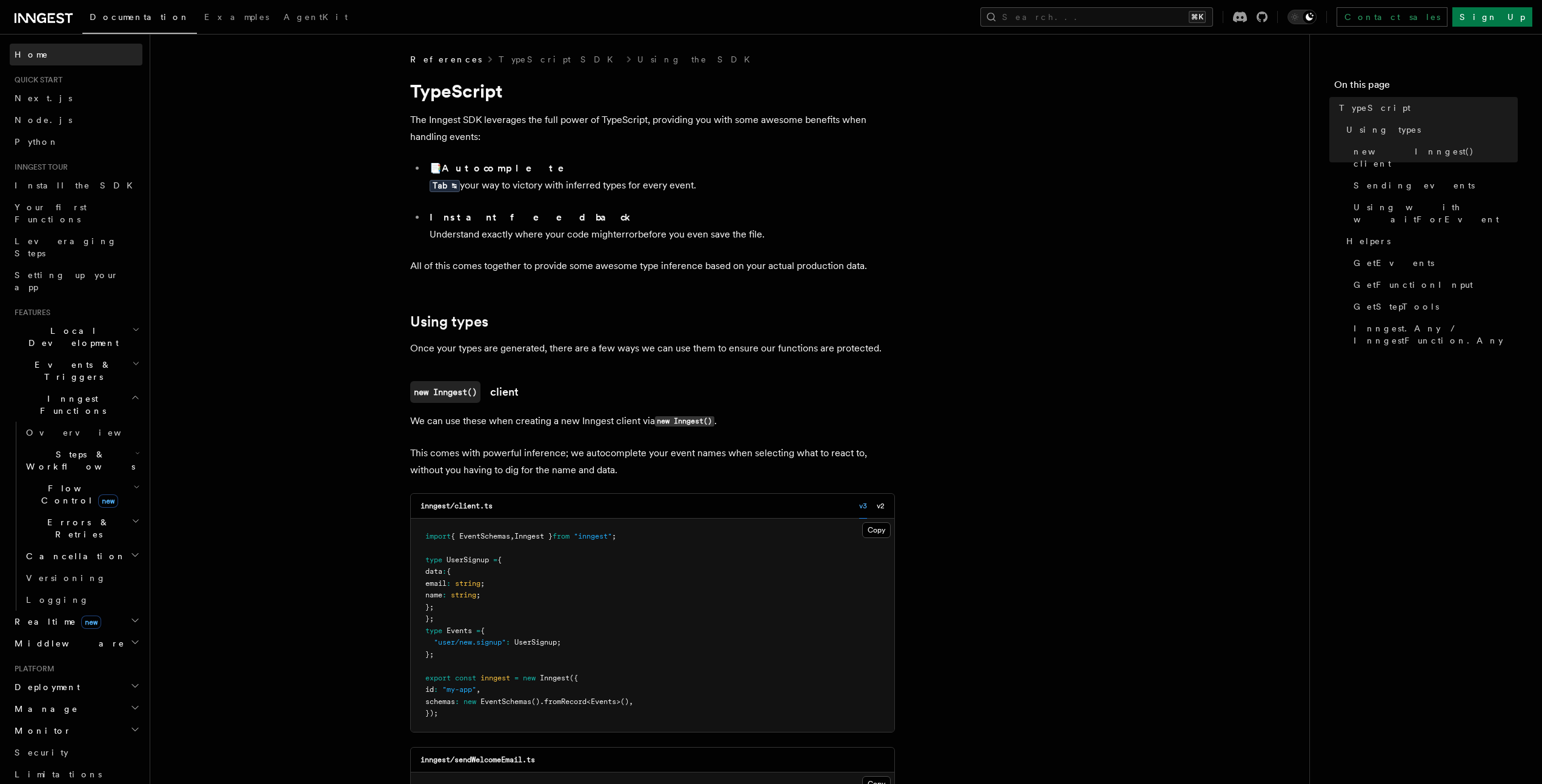
click at [33, 63] on link "Home" at bounding box center [76, 54] width 133 height 22
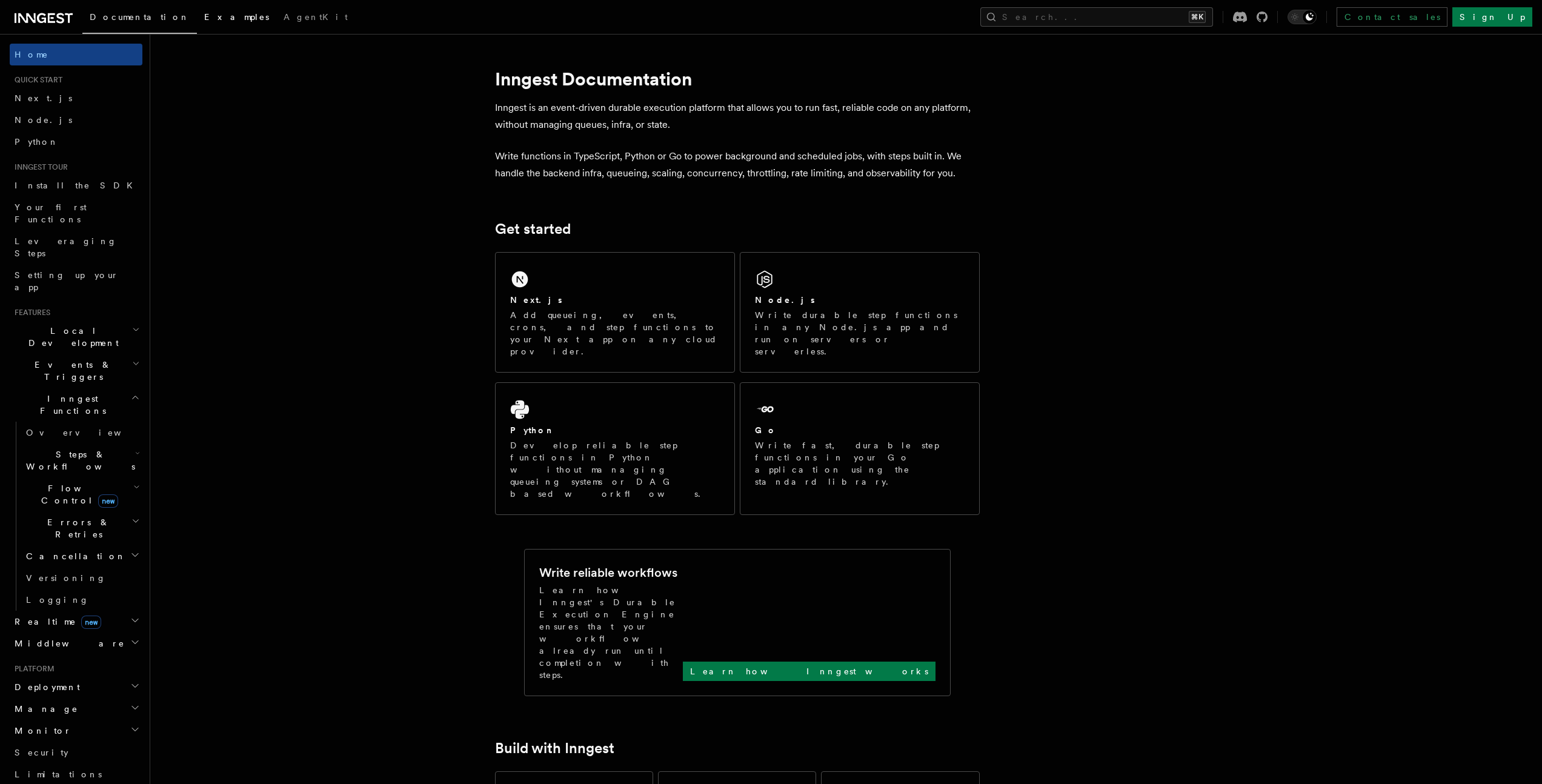
click at [204, 17] on span "Examples" at bounding box center [237, 17] width 65 height 10
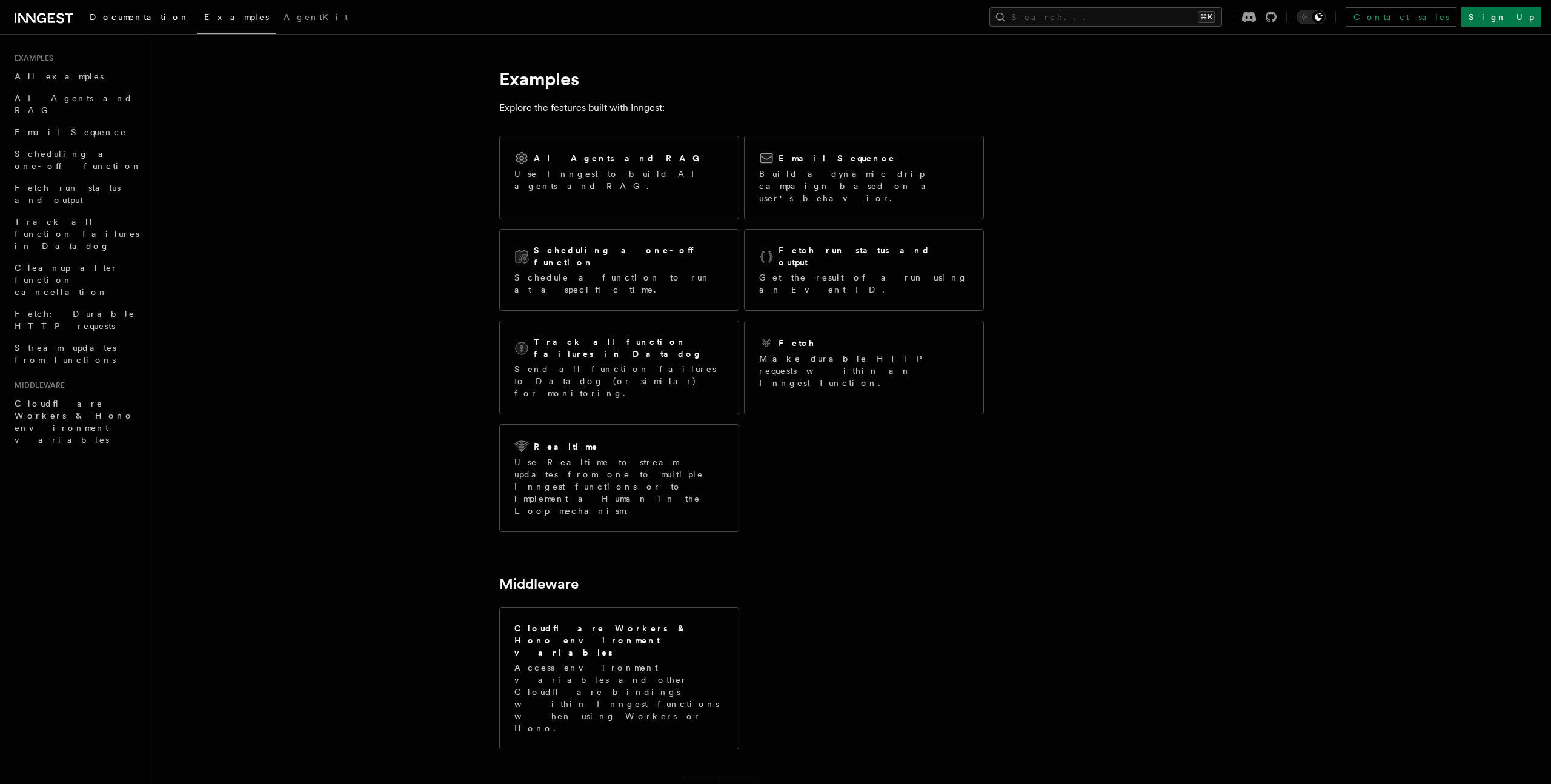
click at [121, 18] on span "Documentation" at bounding box center [140, 17] width 100 height 10
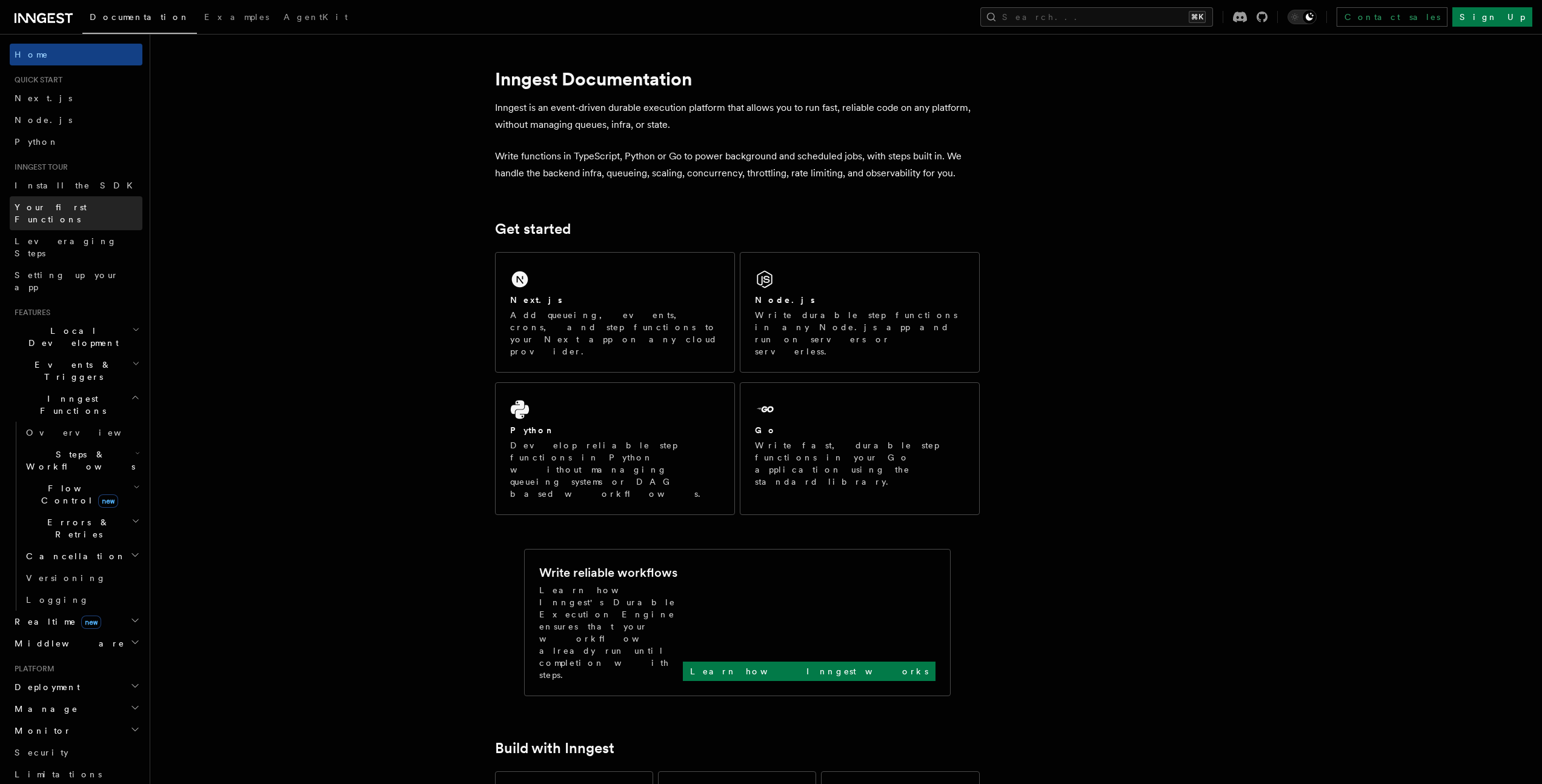
click at [25, 206] on span "Your first Functions" at bounding box center [50, 213] width 72 height 22
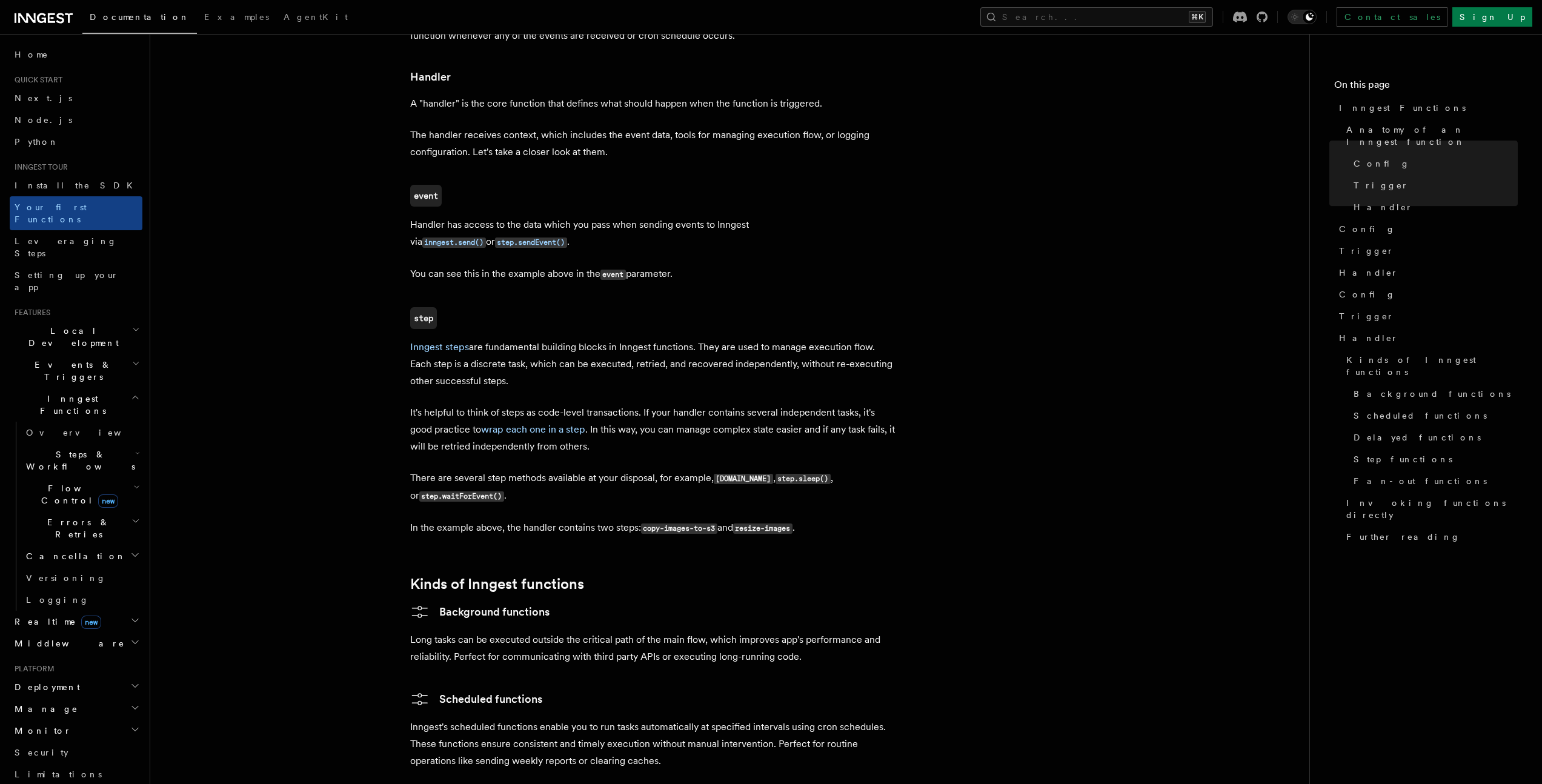
scroll to position [1387, 0]
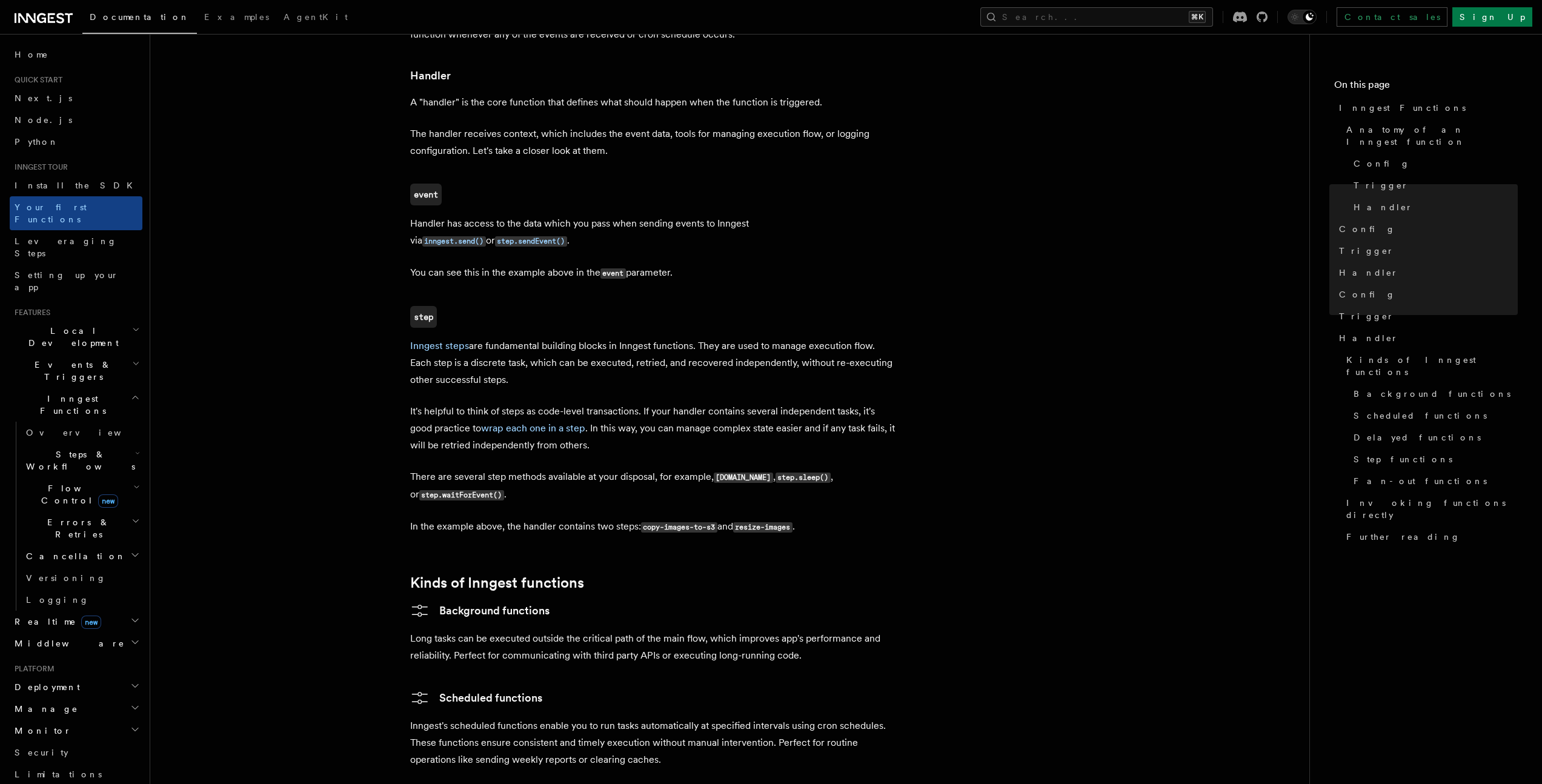
click at [26, 325] on span "Local Development" at bounding box center [71, 337] width 122 height 24
click at [30, 360] on span "Overview" at bounding box center [89, 364] width 125 height 10
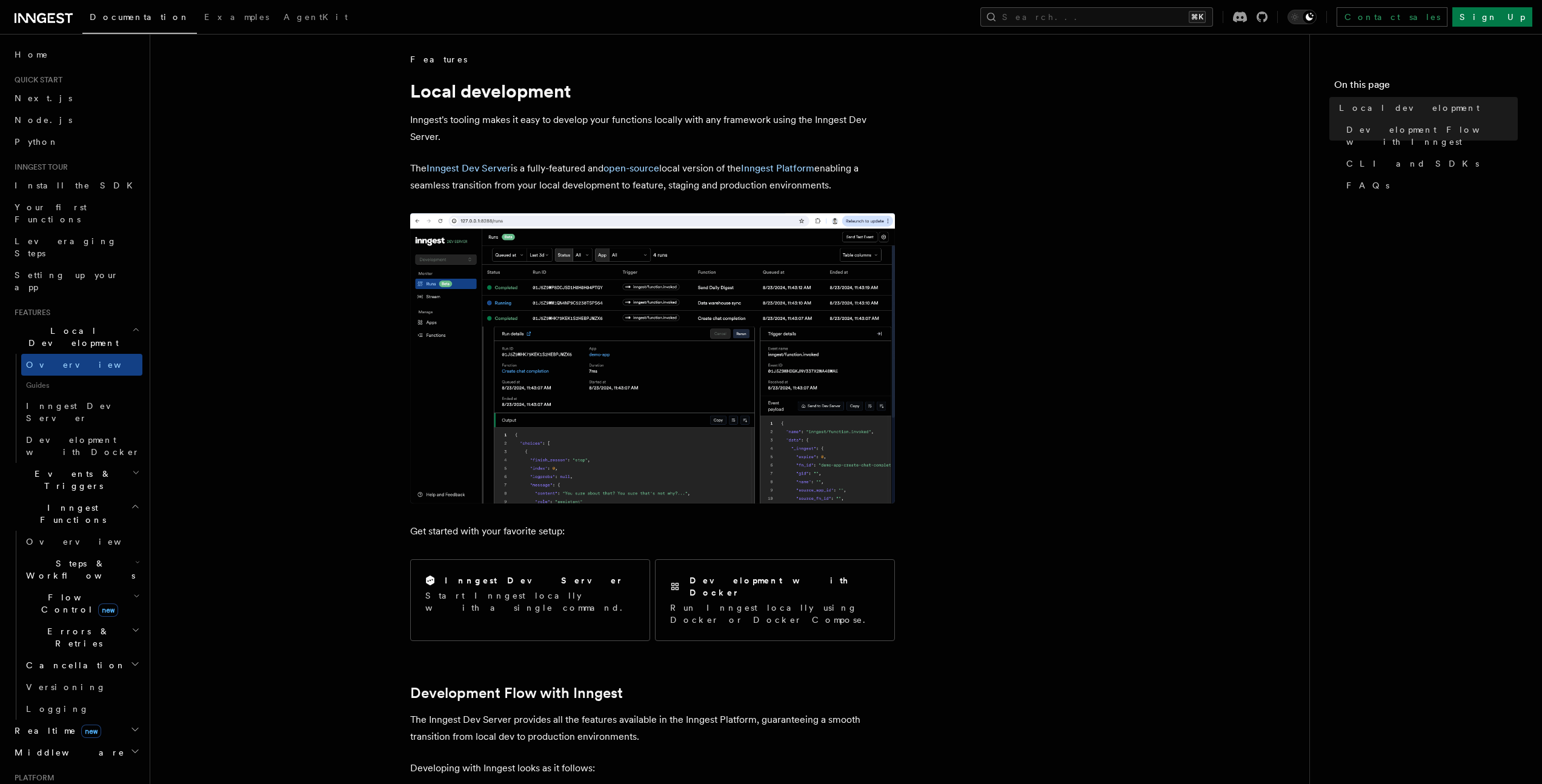
click at [609, 342] on img at bounding box center [653, 358] width 485 height 290
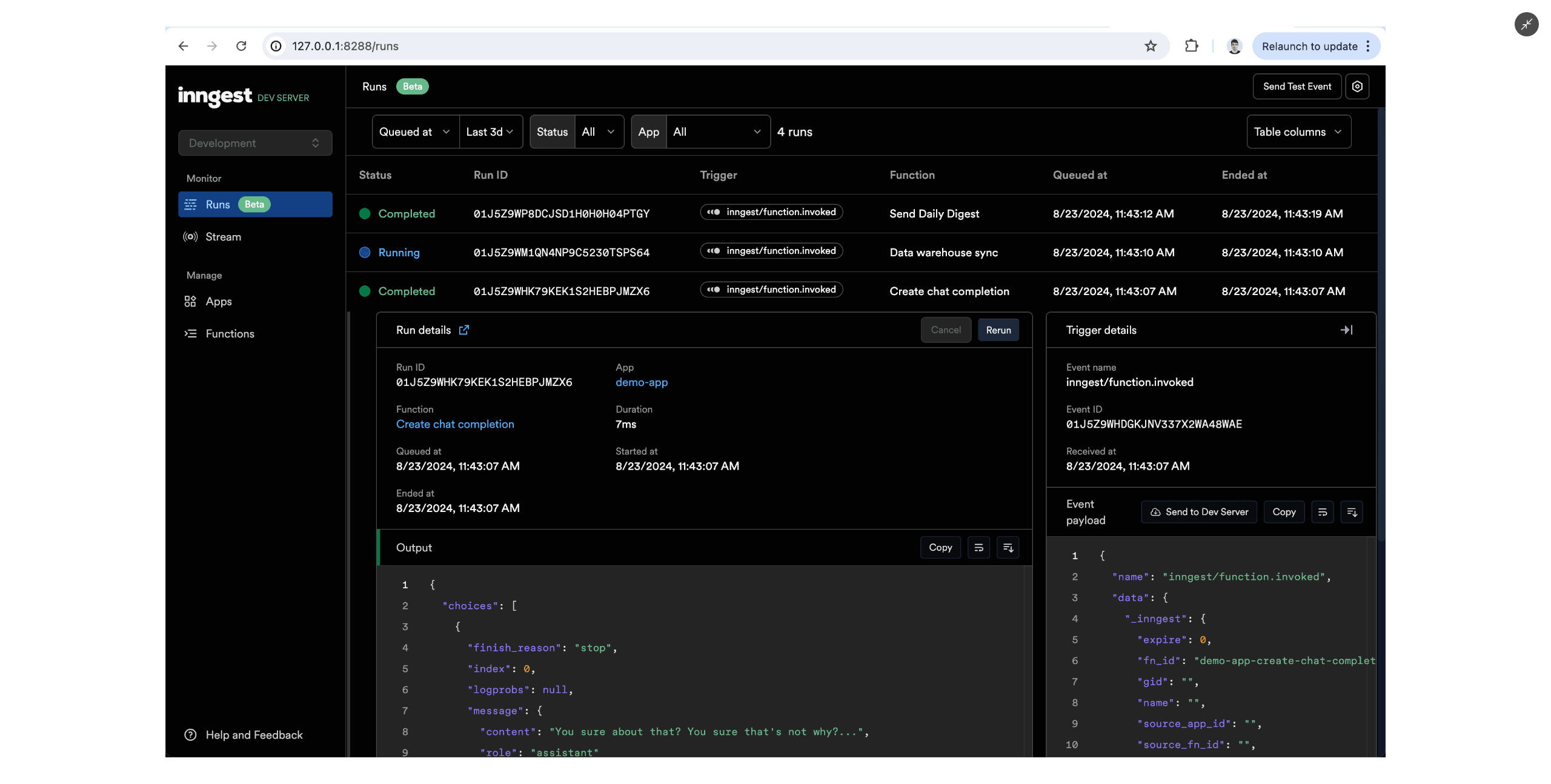
click at [609, 342] on img at bounding box center [776, 392] width 1221 height 730
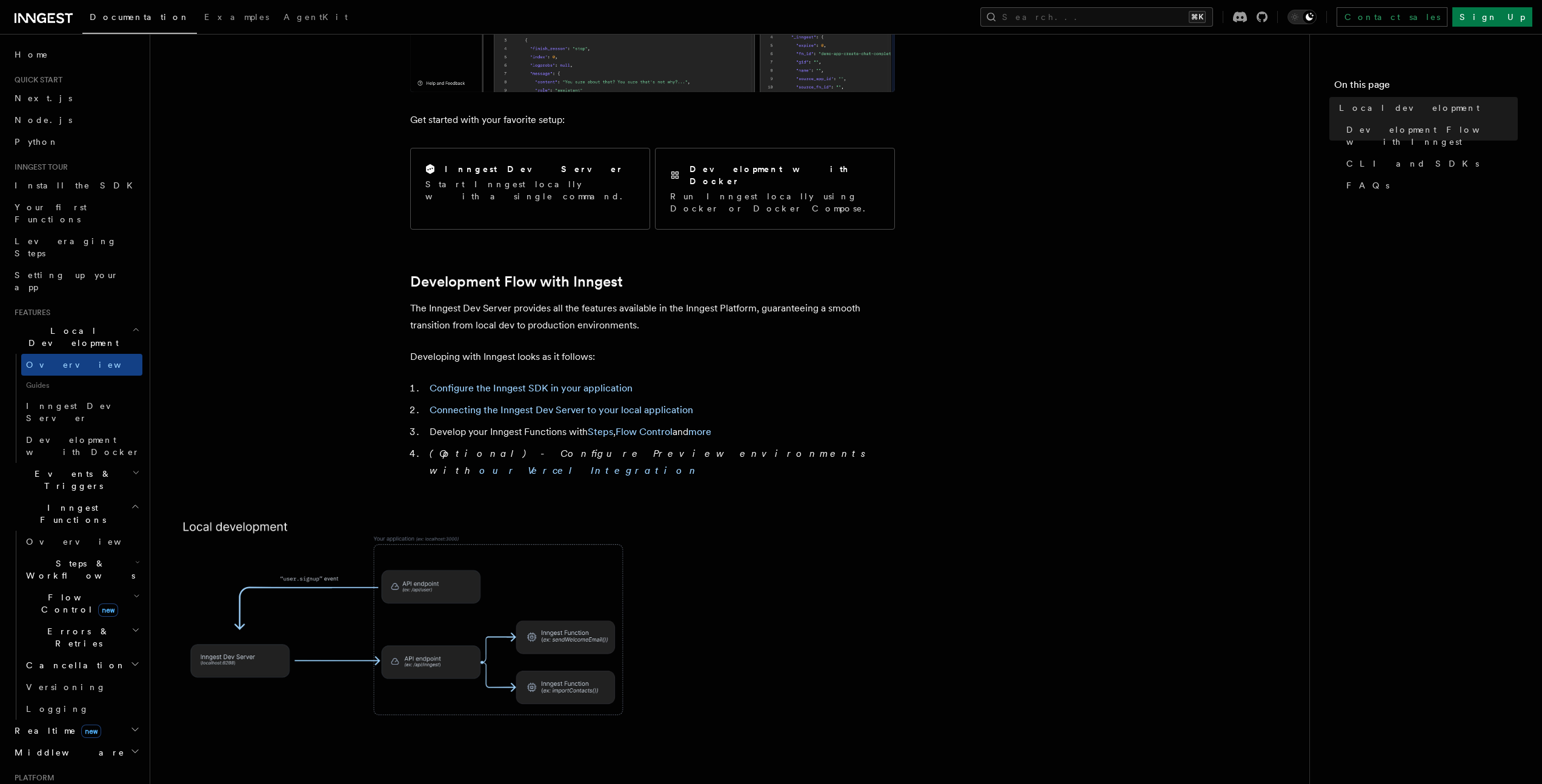
scroll to position [460, 0]
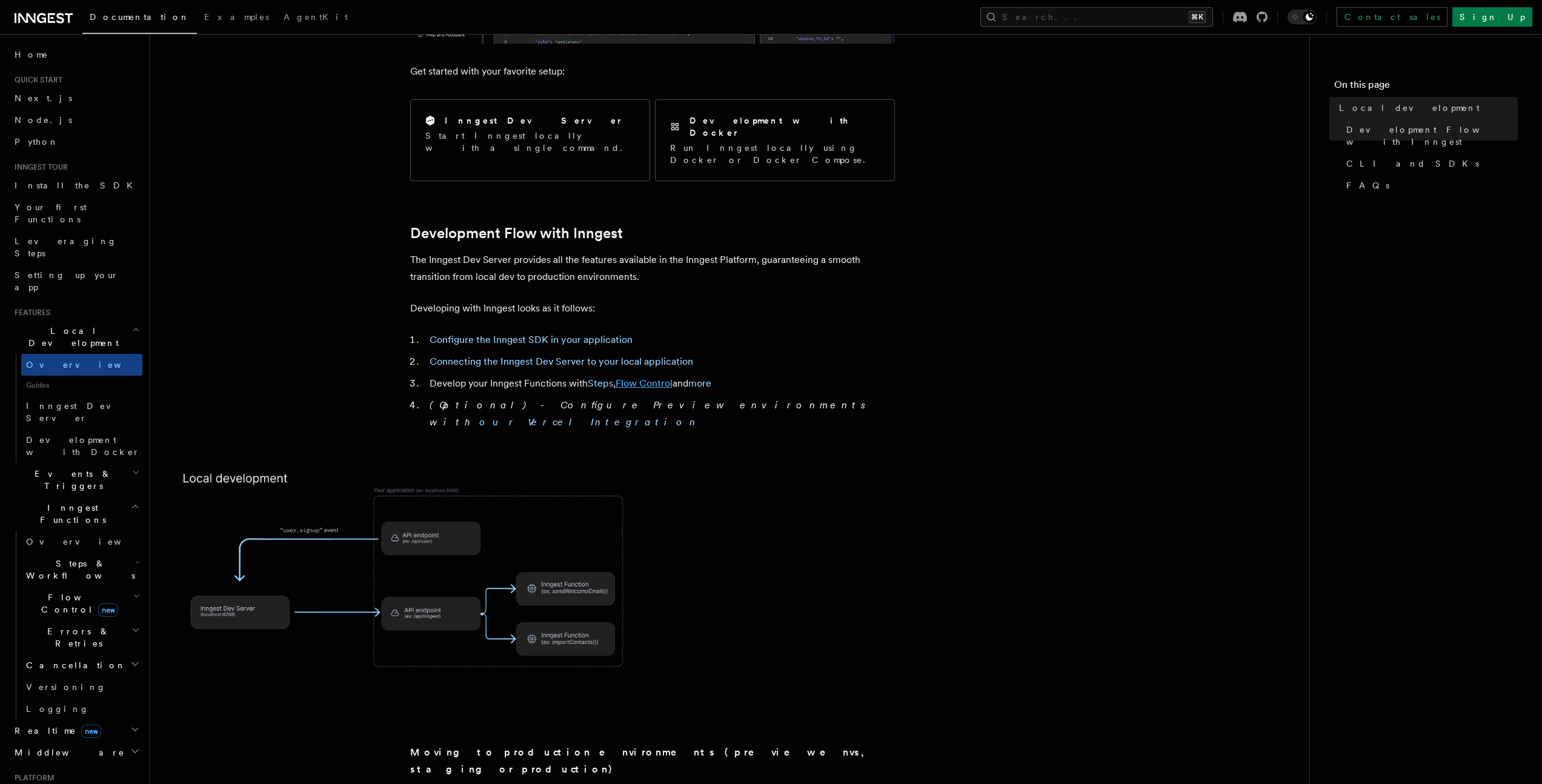
click at [662, 378] on link "Flow Control" at bounding box center [644, 383] width 57 height 11
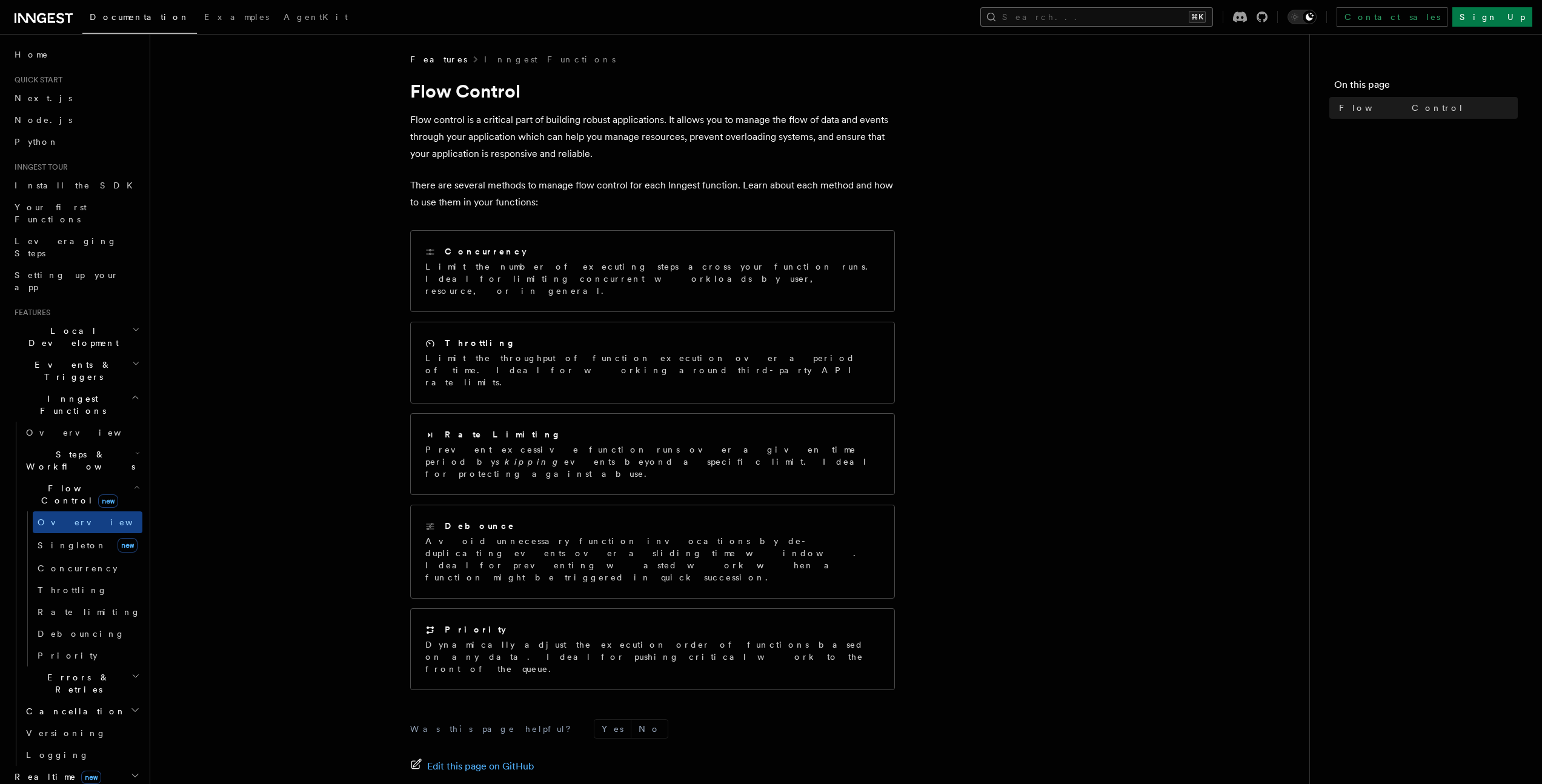
click at [1187, 19] on button "Search... ⌘K" at bounding box center [1097, 17] width 233 height 19
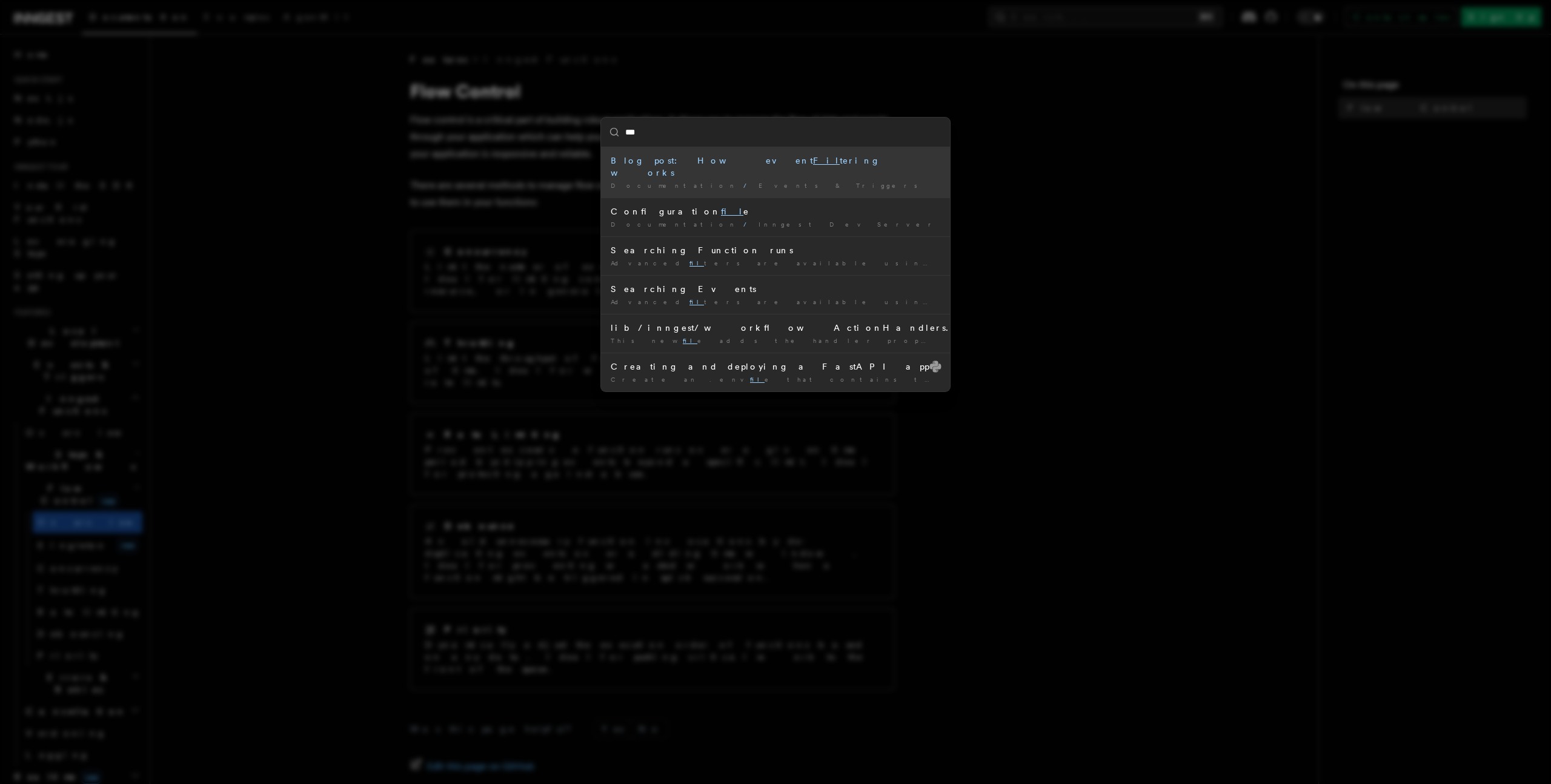
type input "****"
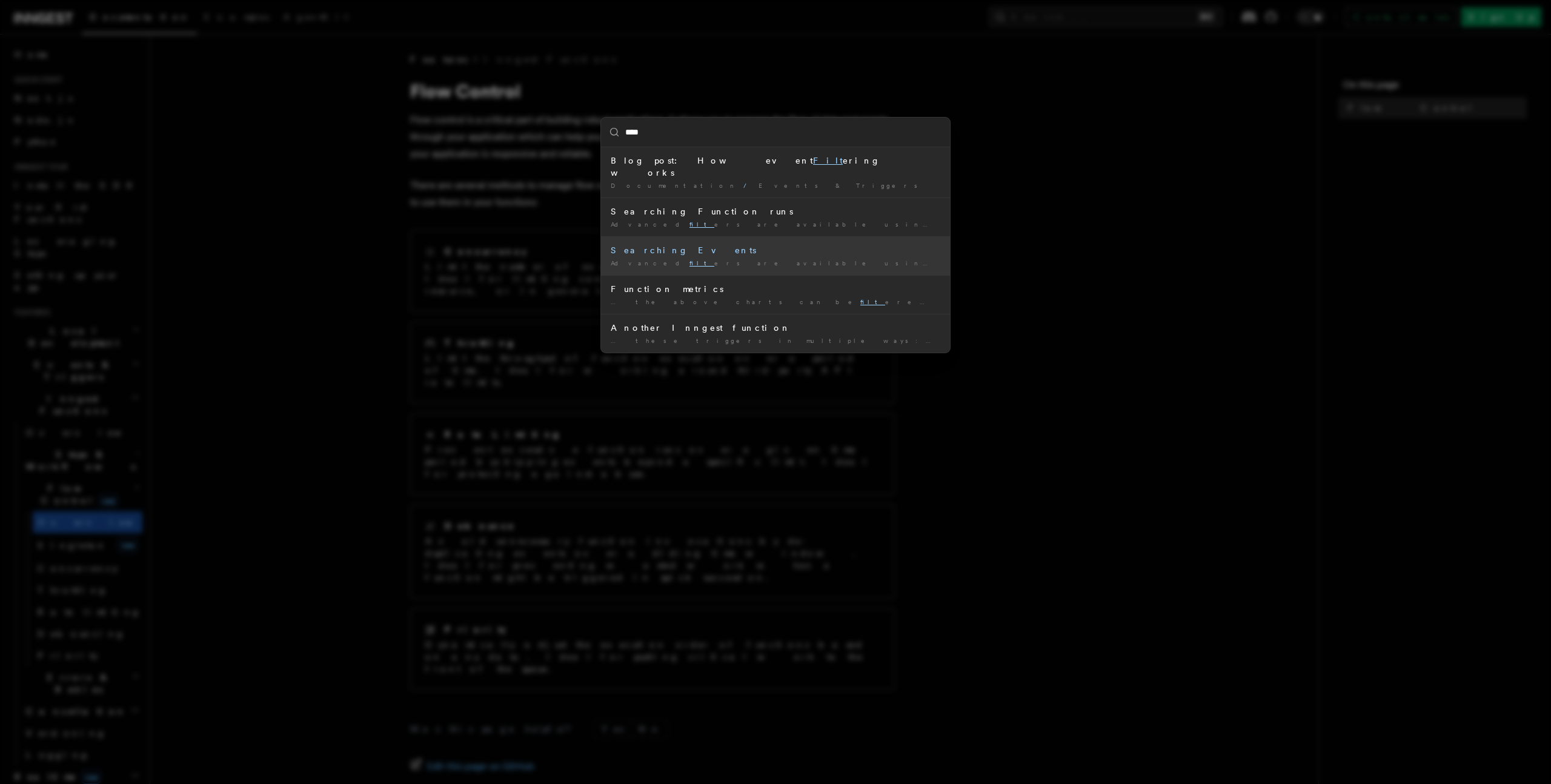
click at [660, 244] on div "Searching Events" at bounding box center [775, 250] width 330 height 12
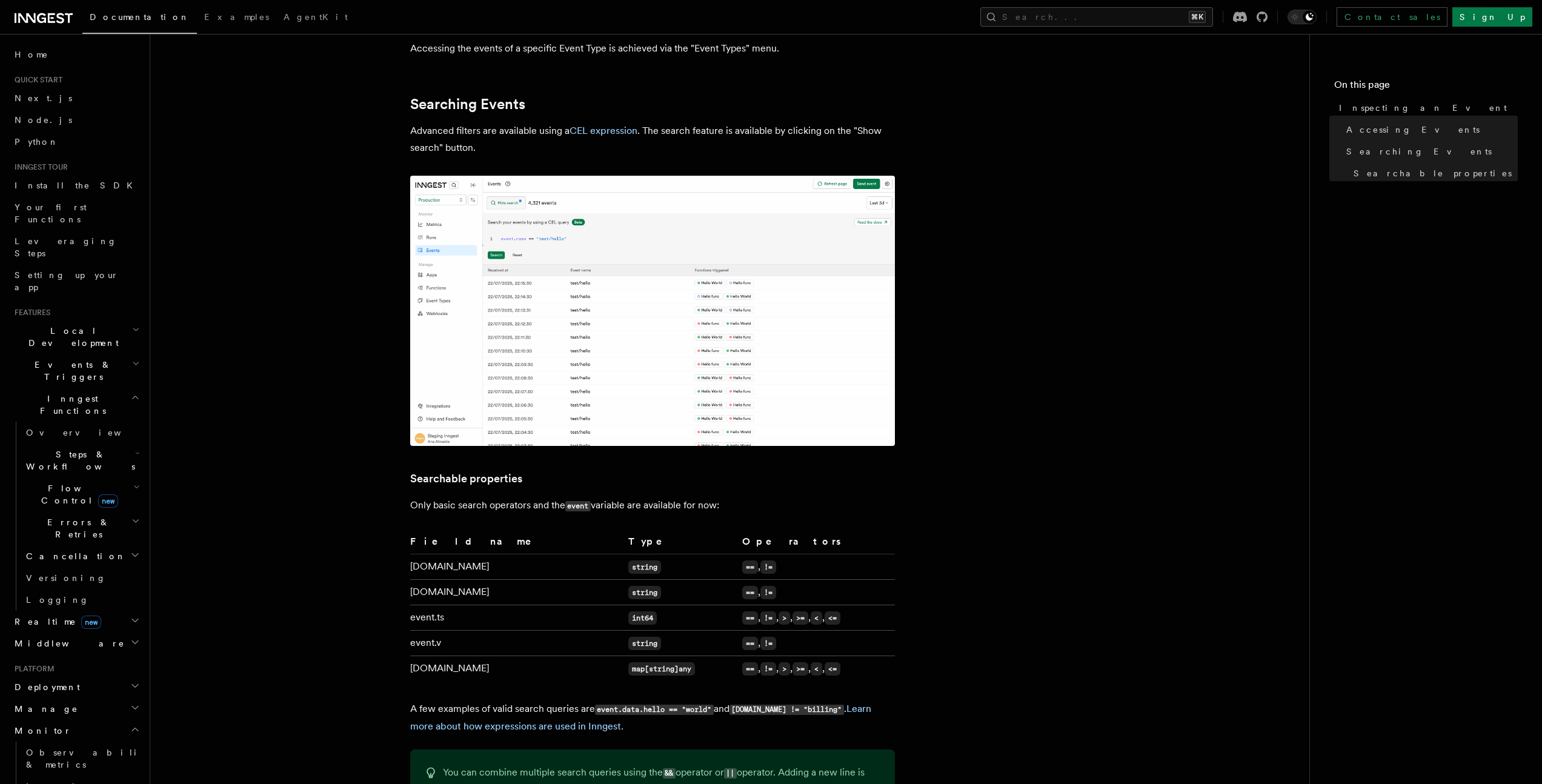
scroll to position [548, 0]
click at [515, 322] on img at bounding box center [653, 311] width 485 height 270
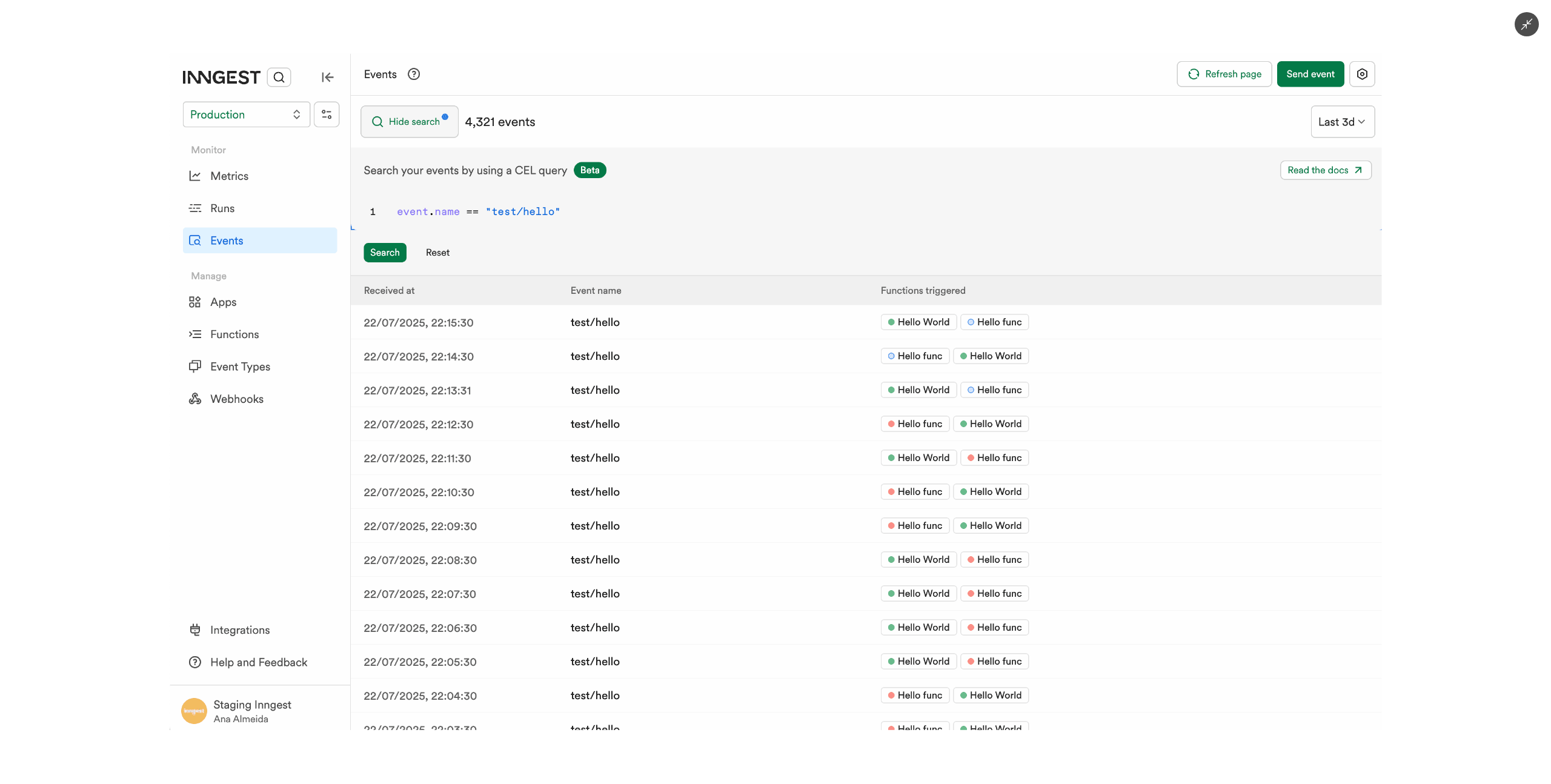
click at [515, 322] on img at bounding box center [776, 392] width 1212 height 676
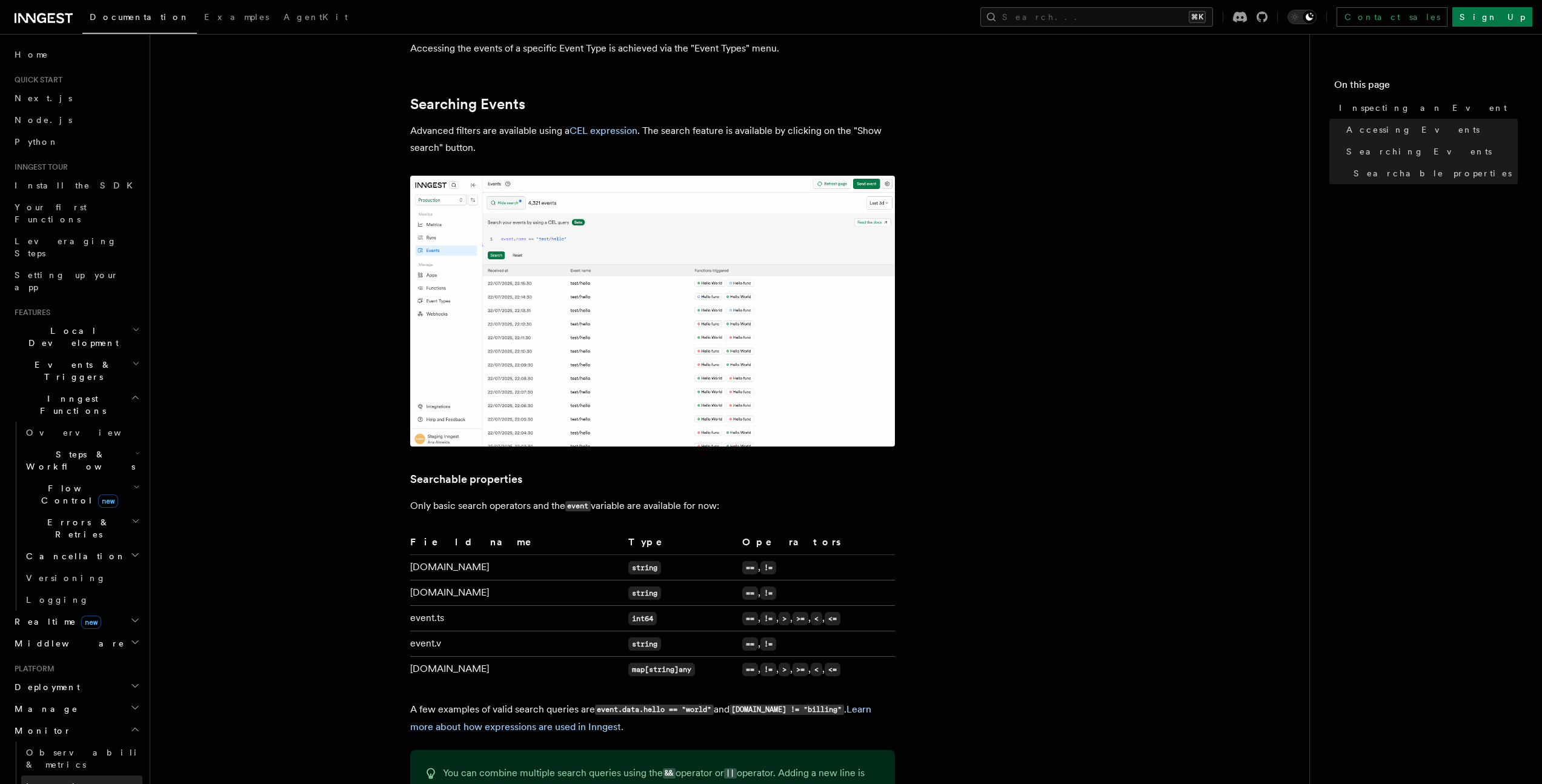
click at [103, 776] on link "Inspecting function runs" at bounding box center [82, 792] width 121 height 34
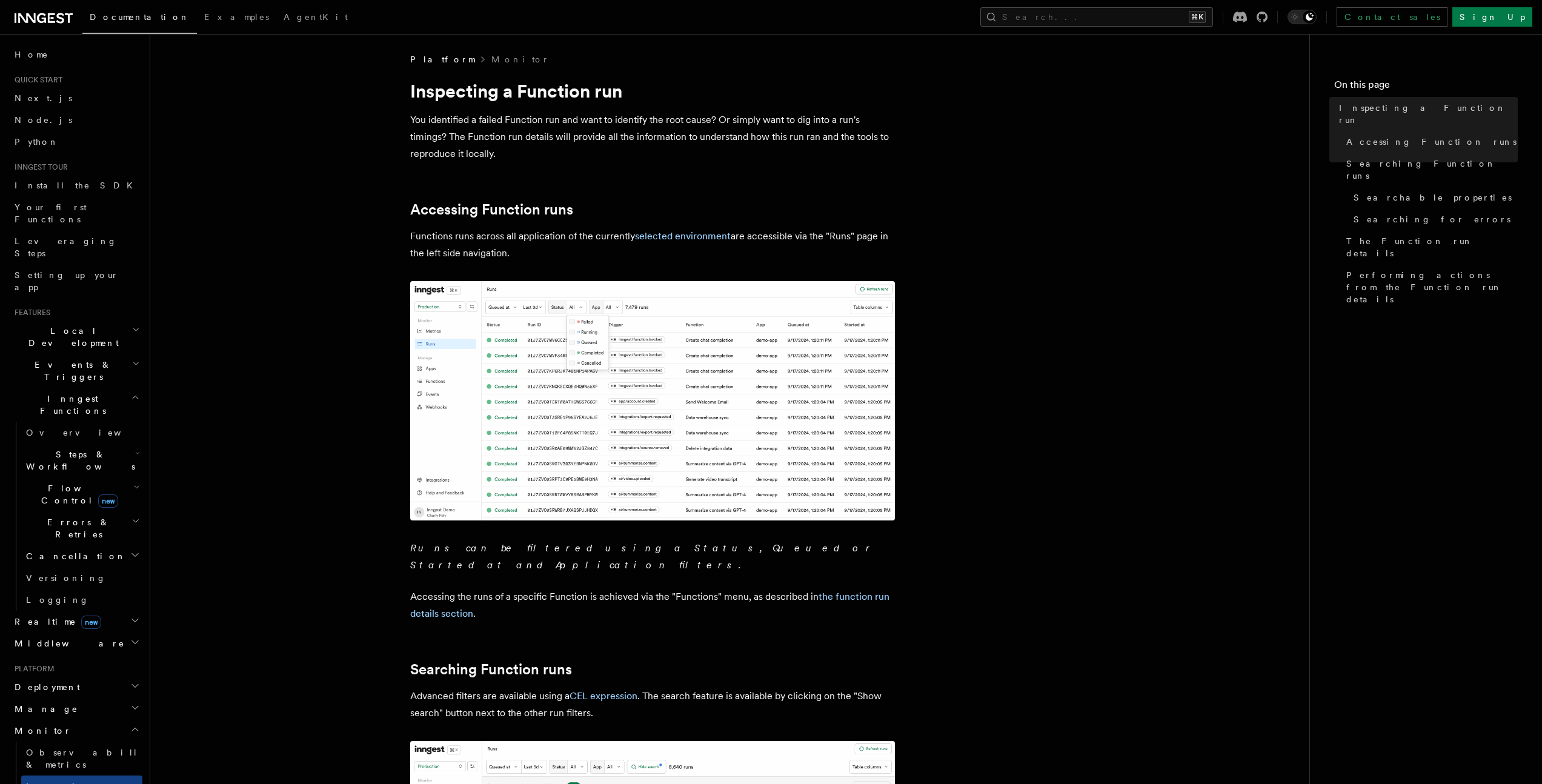
click at [544, 427] on img at bounding box center [653, 401] width 485 height 239
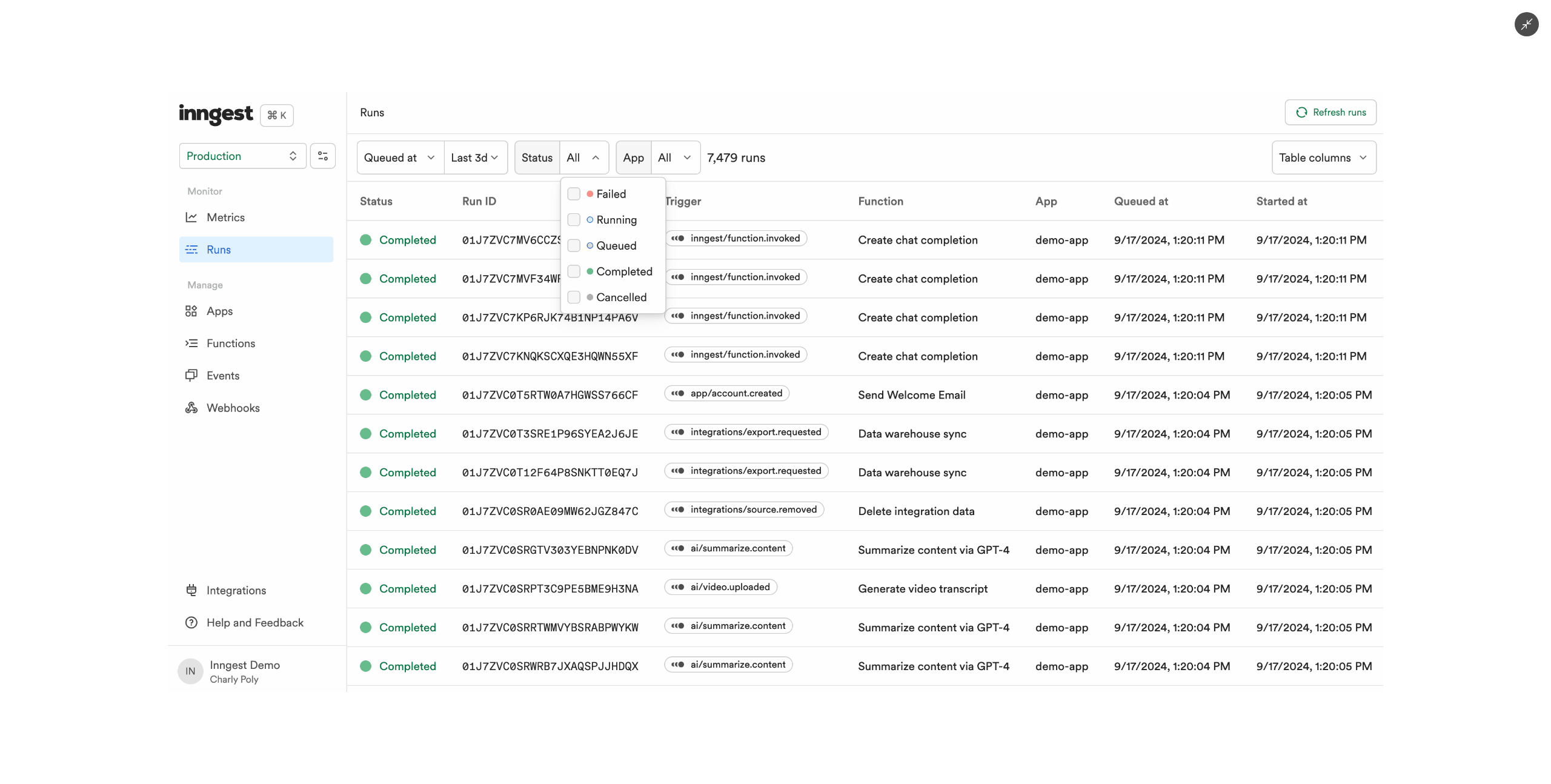
click at [544, 427] on img at bounding box center [776, 392] width 1216 height 600
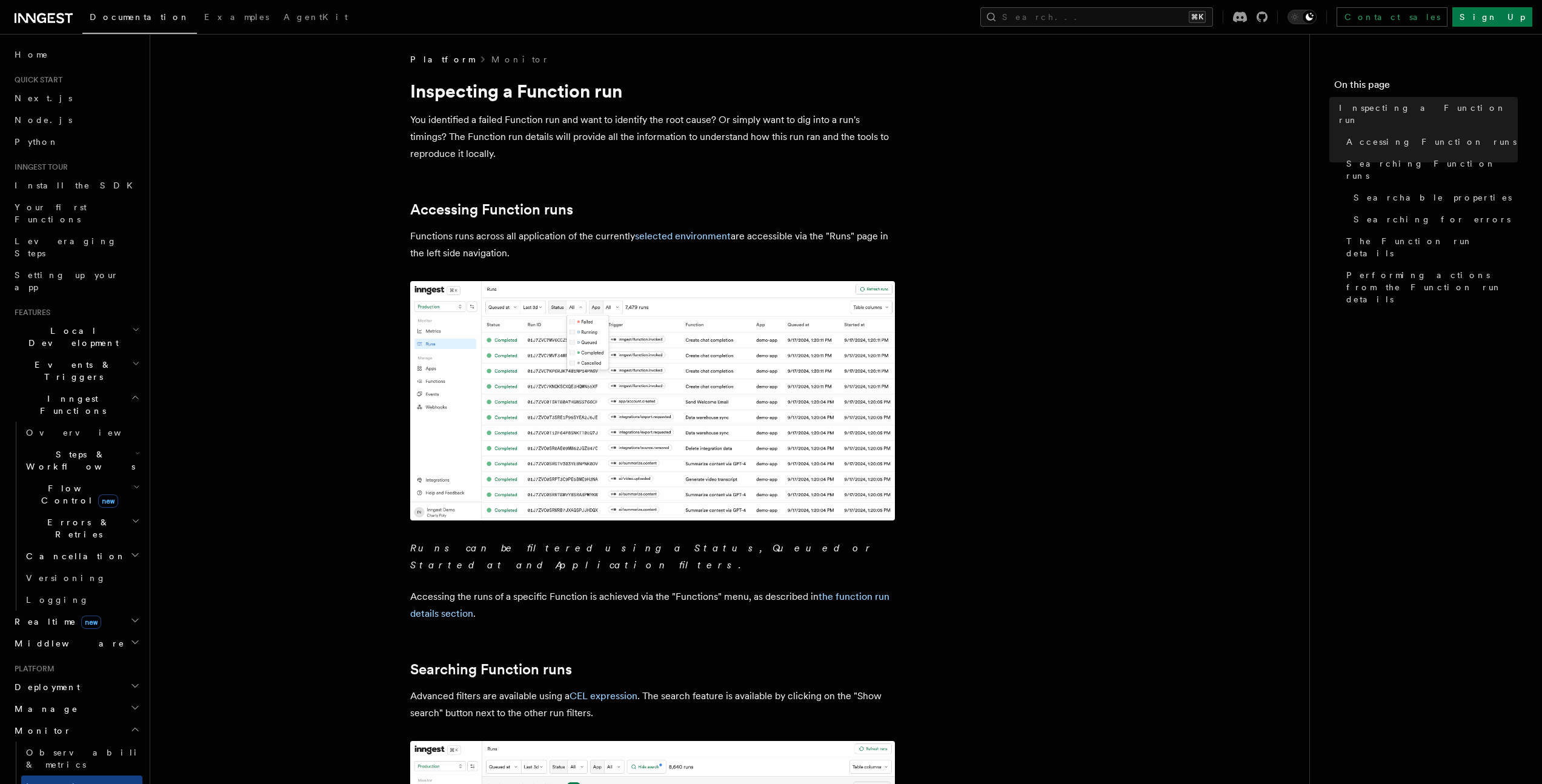
click at [544, 427] on img at bounding box center [653, 401] width 485 height 239
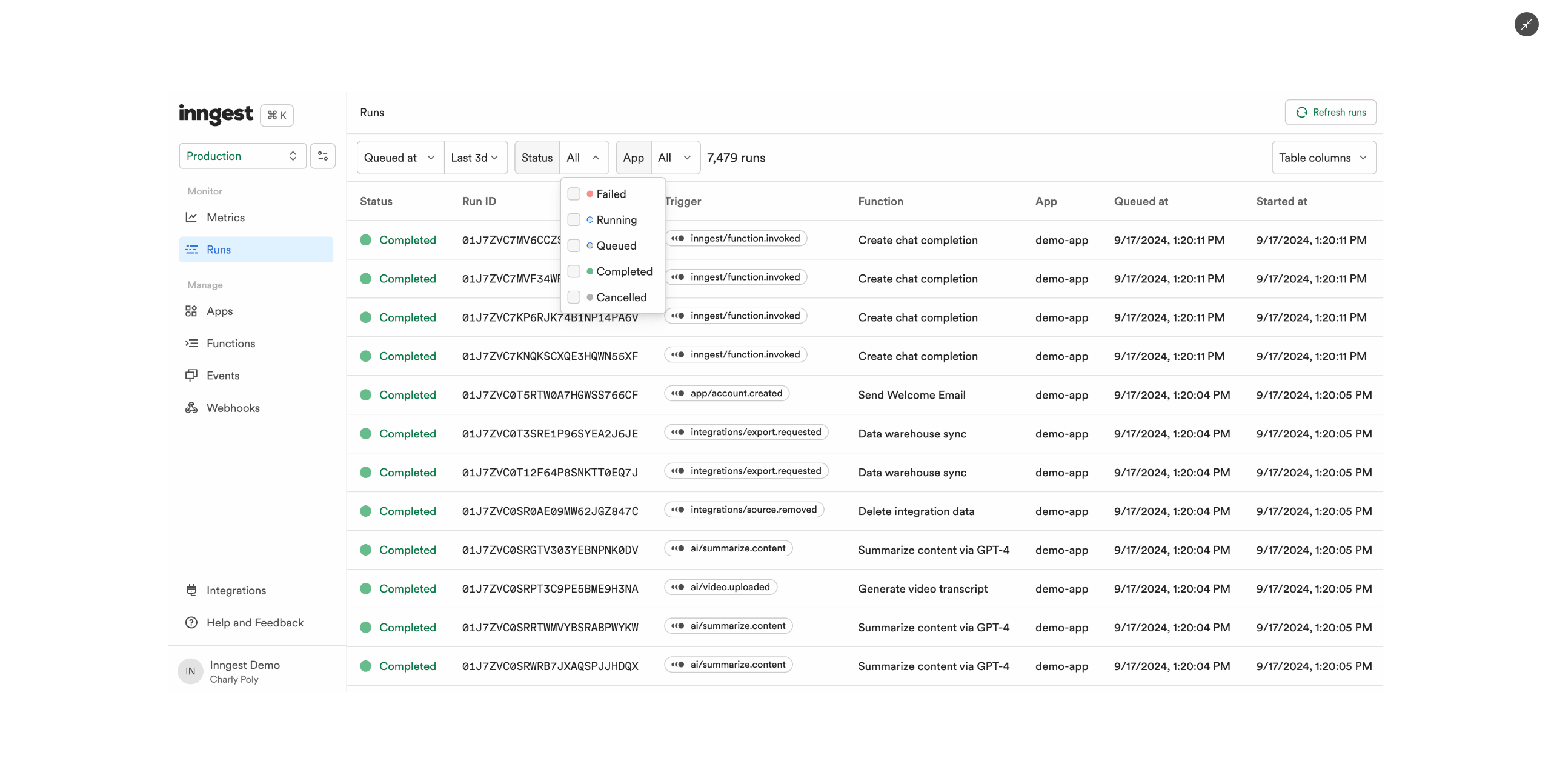
click at [544, 427] on img at bounding box center [776, 392] width 1216 height 600
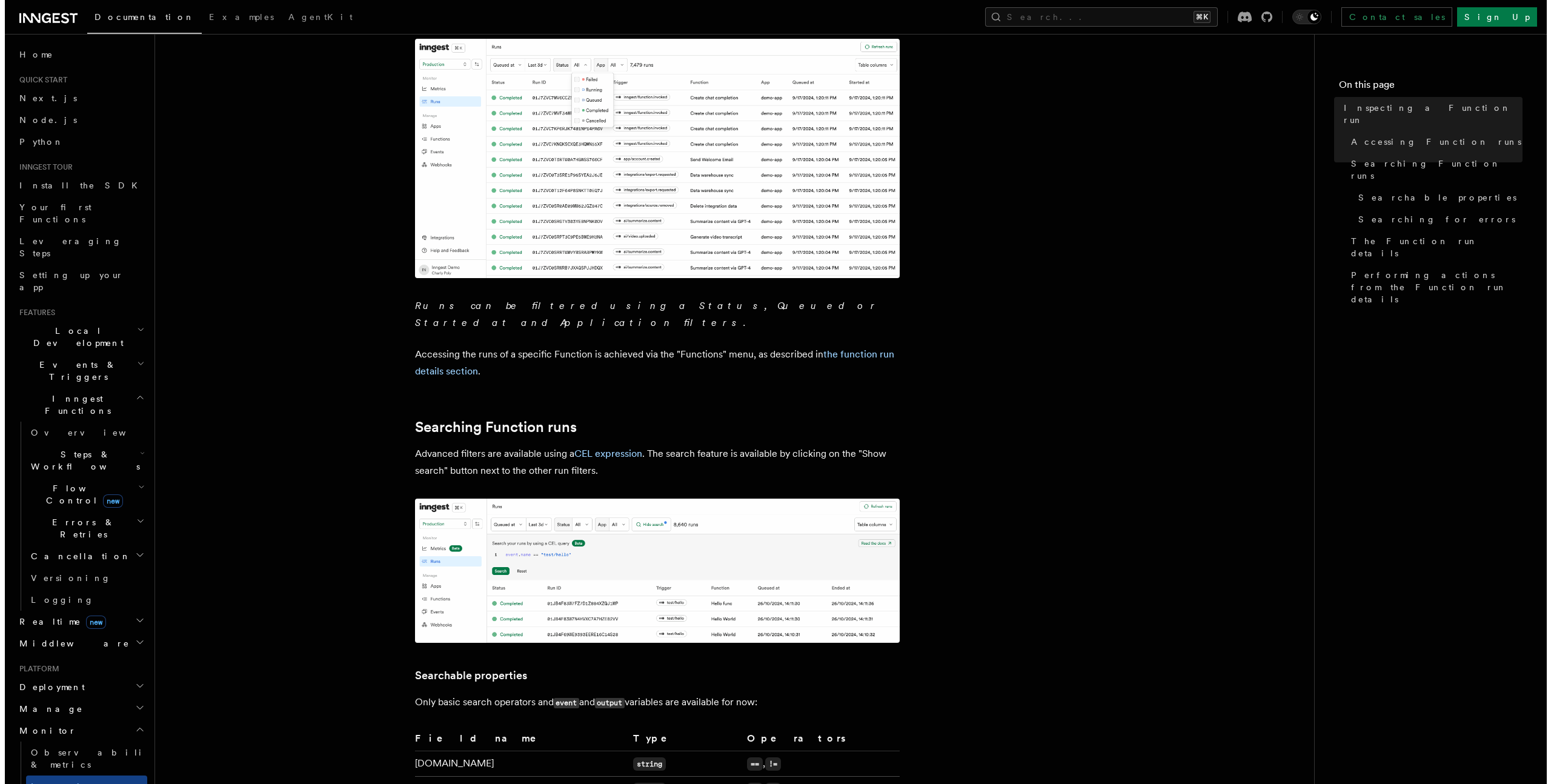
scroll to position [260, 0]
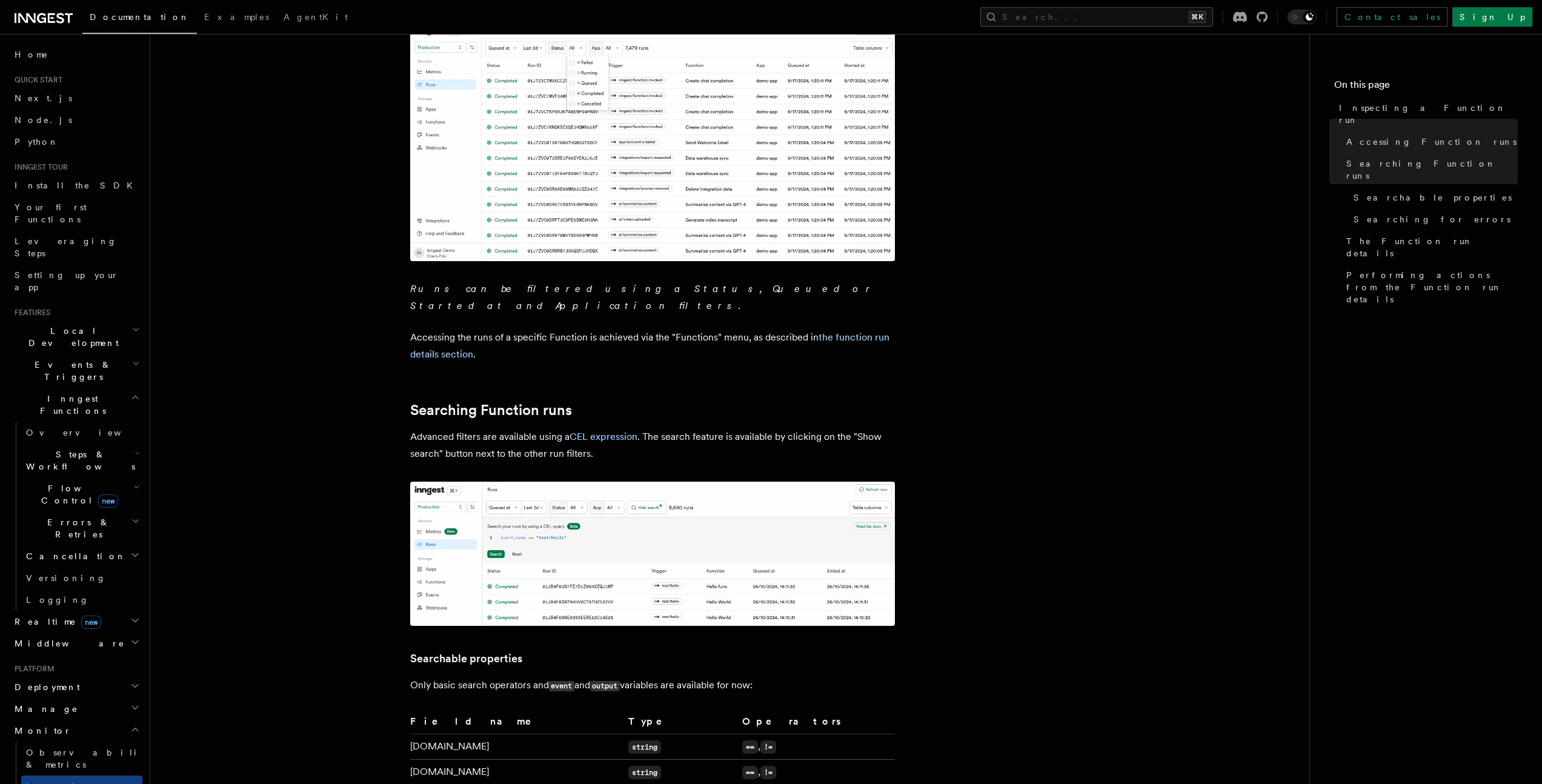
click at [466, 583] on img at bounding box center [653, 554] width 485 height 145
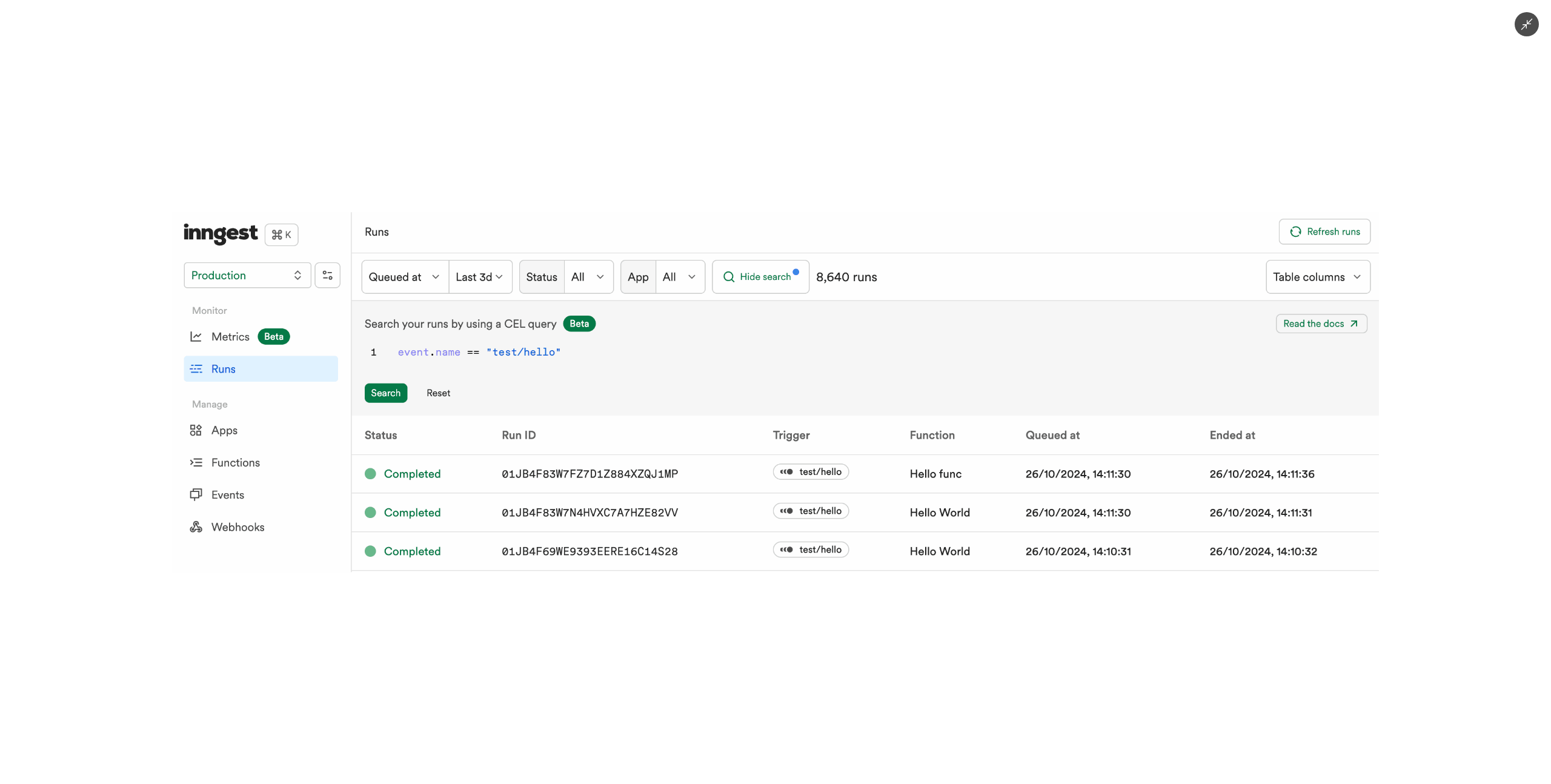
click at [441, 635] on div at bounding box center [775, 392] width 1551 height 784
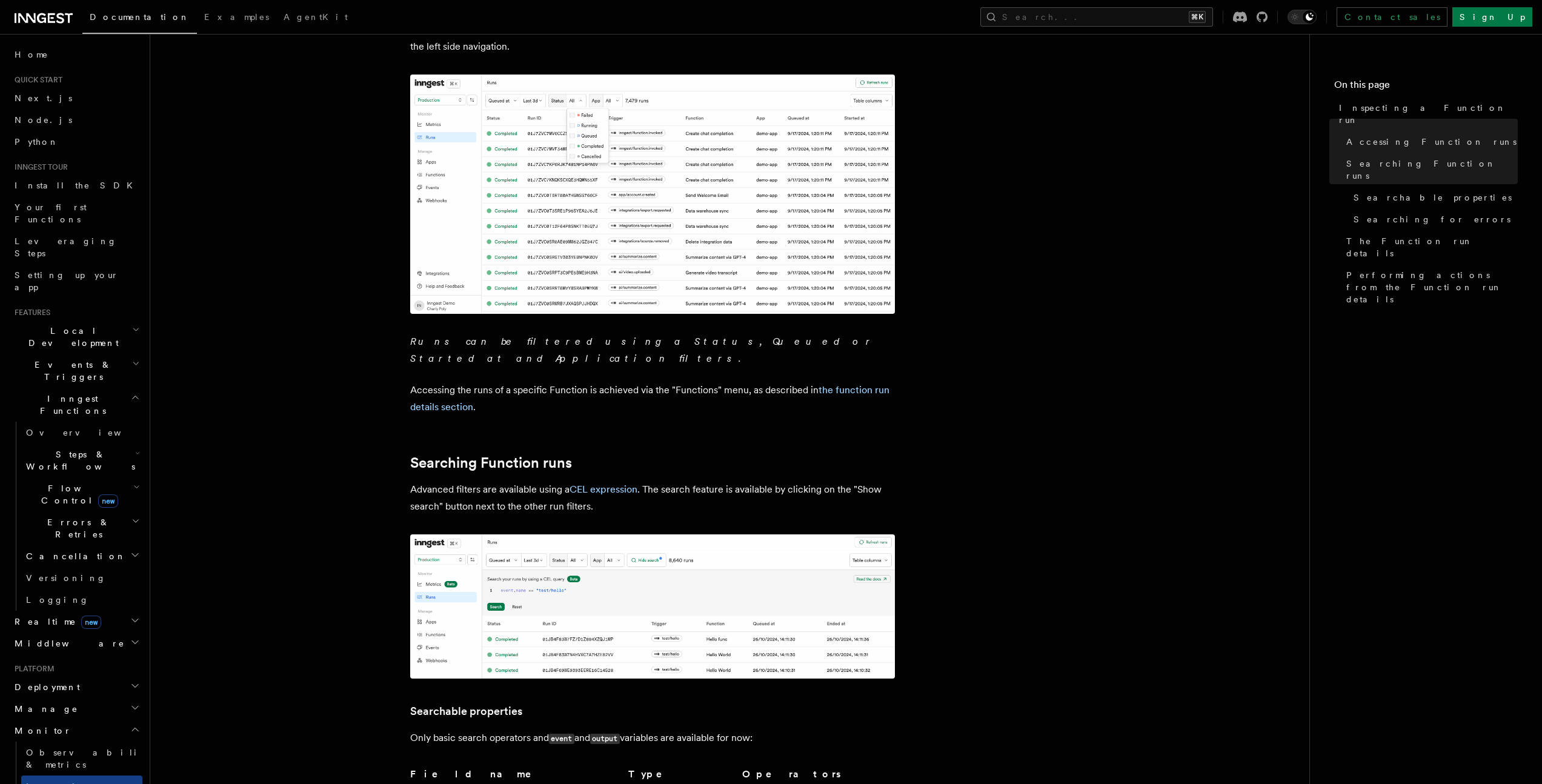
scroll to position [182, 0]
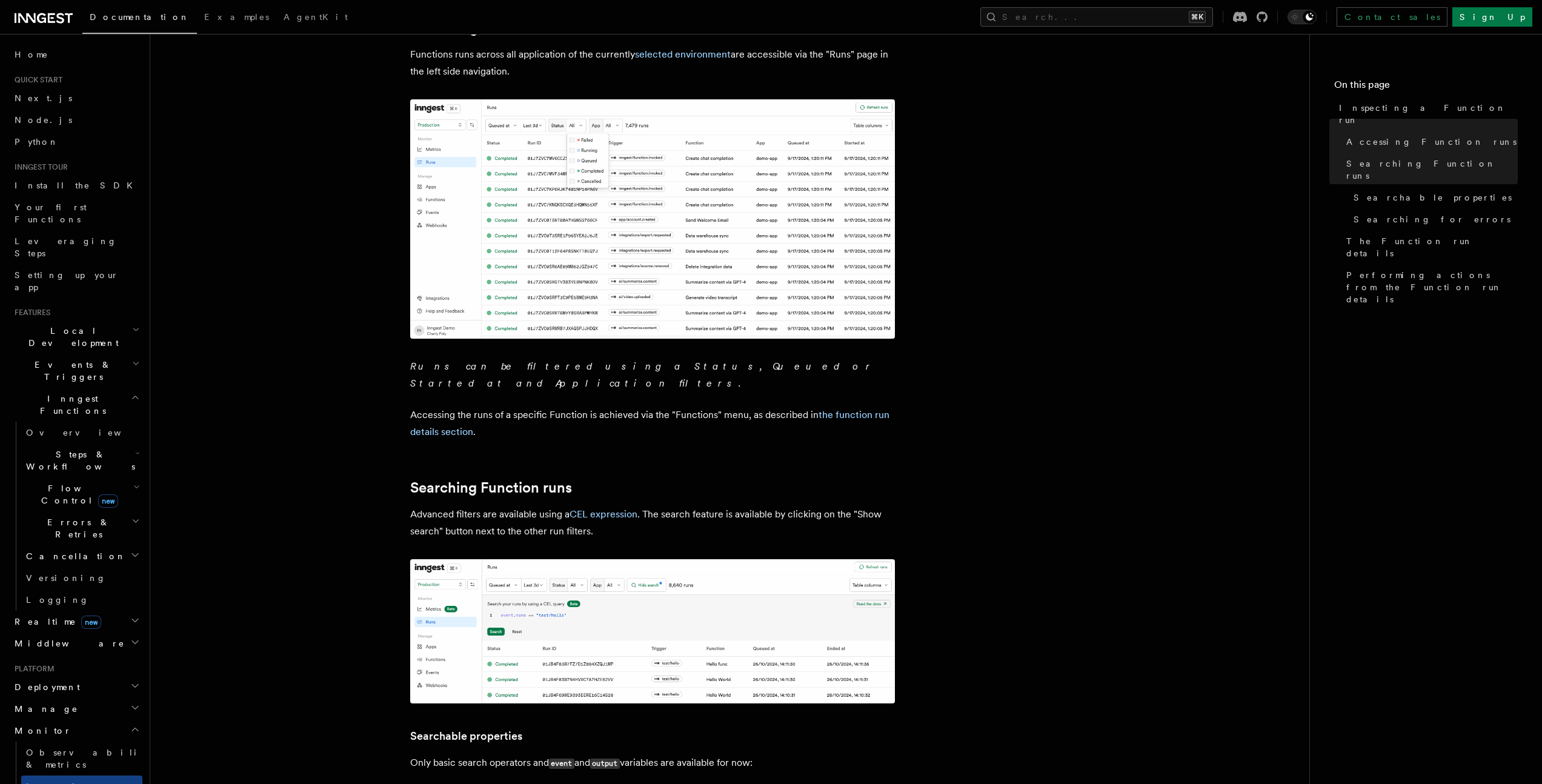
click at [445, 625] on img at bounding box center [653, 632] width 485 height 145
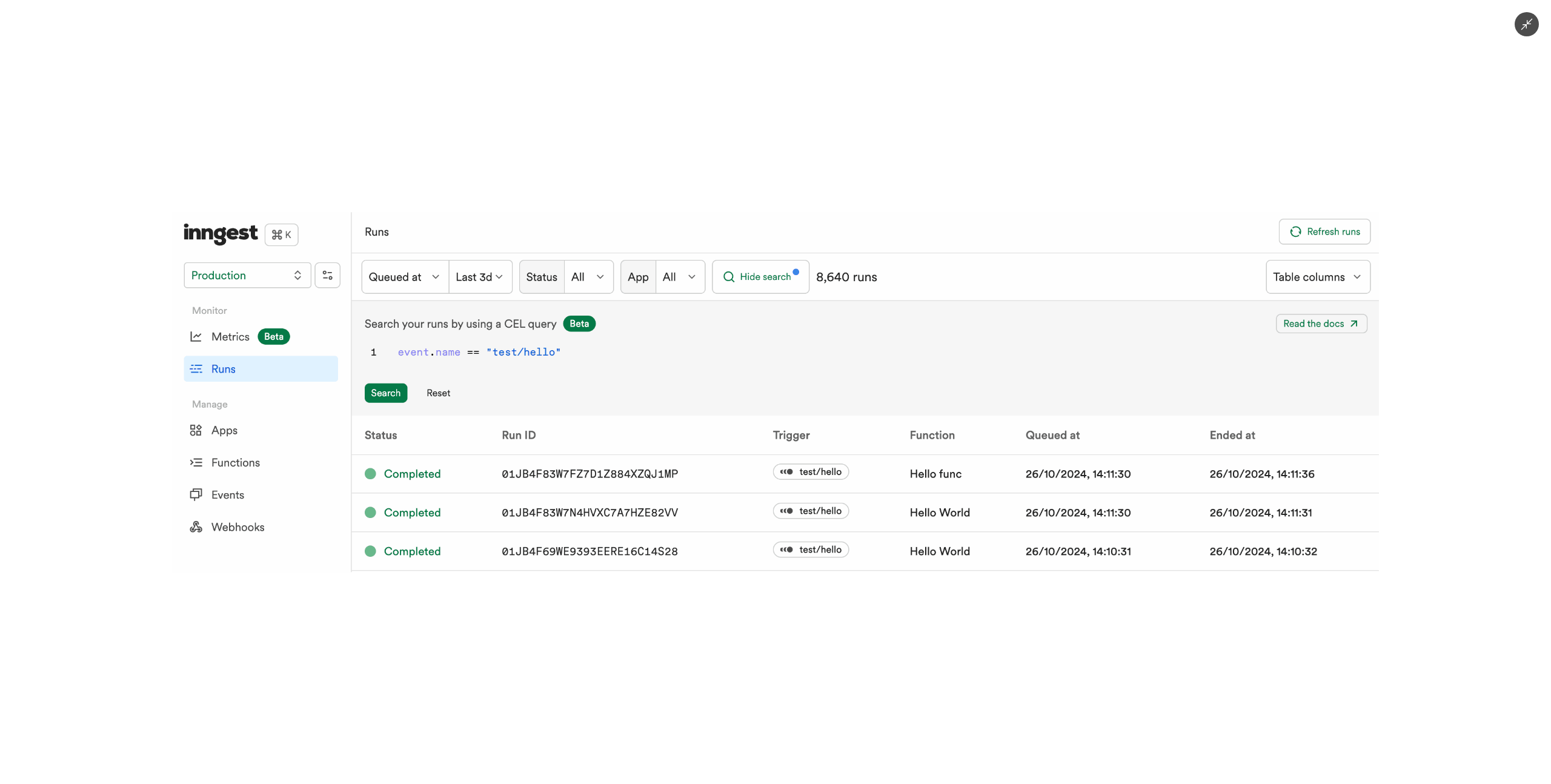
click at [445, 625] on div at bounding box center [775, 392] width 1551 height 784
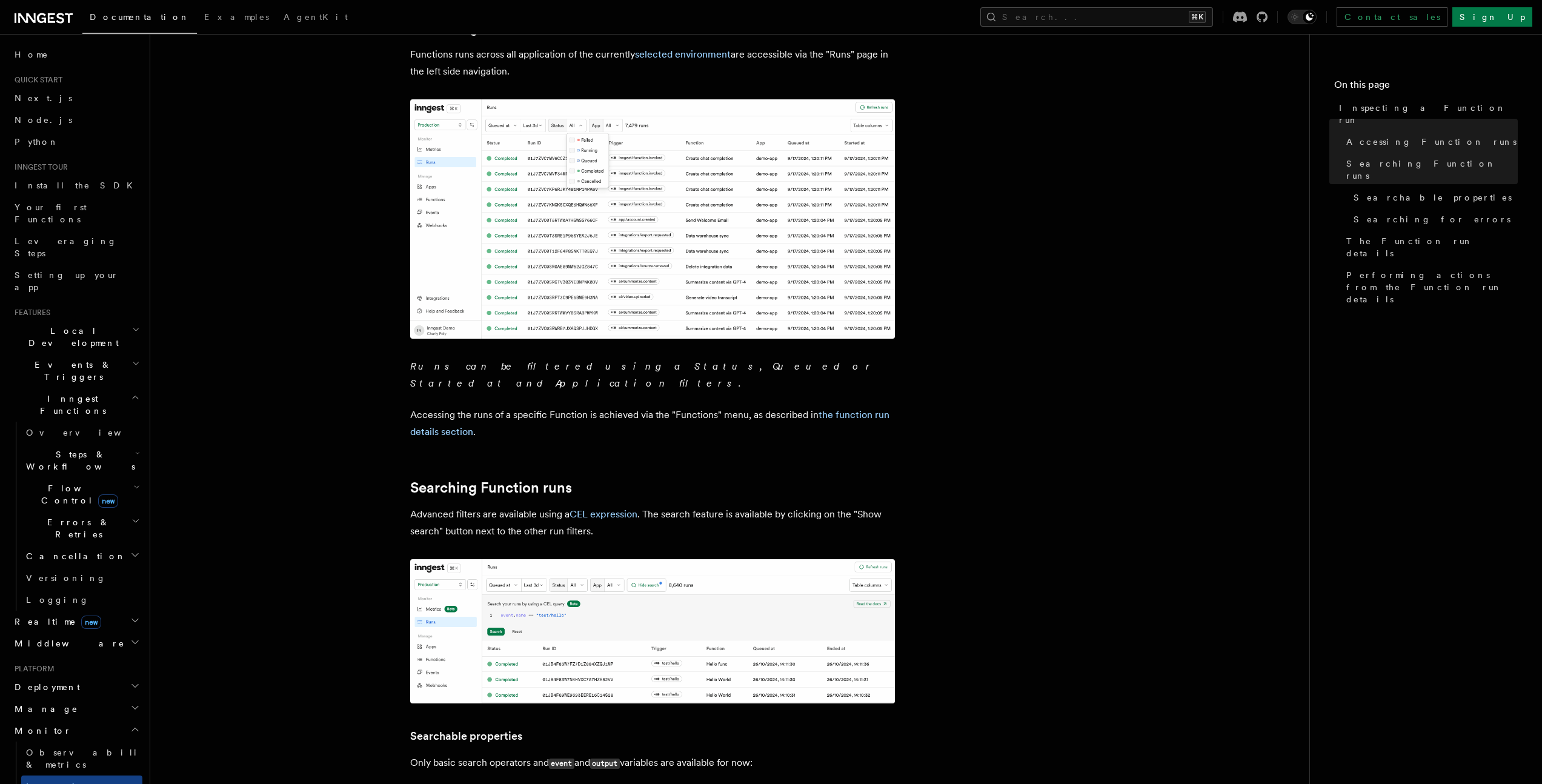
click at [656, 221] on img at bounding box center [653, 219] width 485 height 239
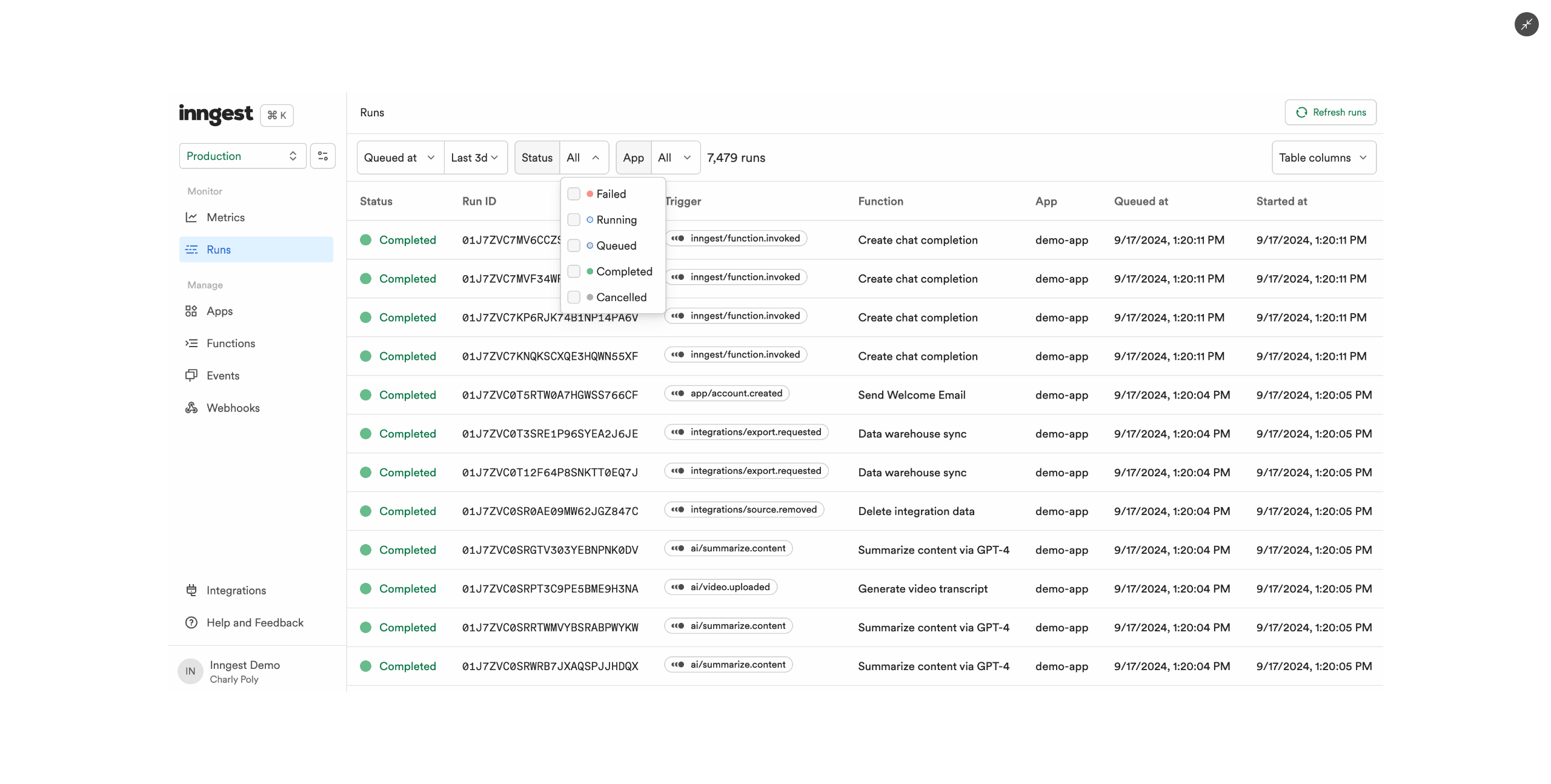
click at [1178, 52] on div at bounding box center [775, 392] width 1551 height 784
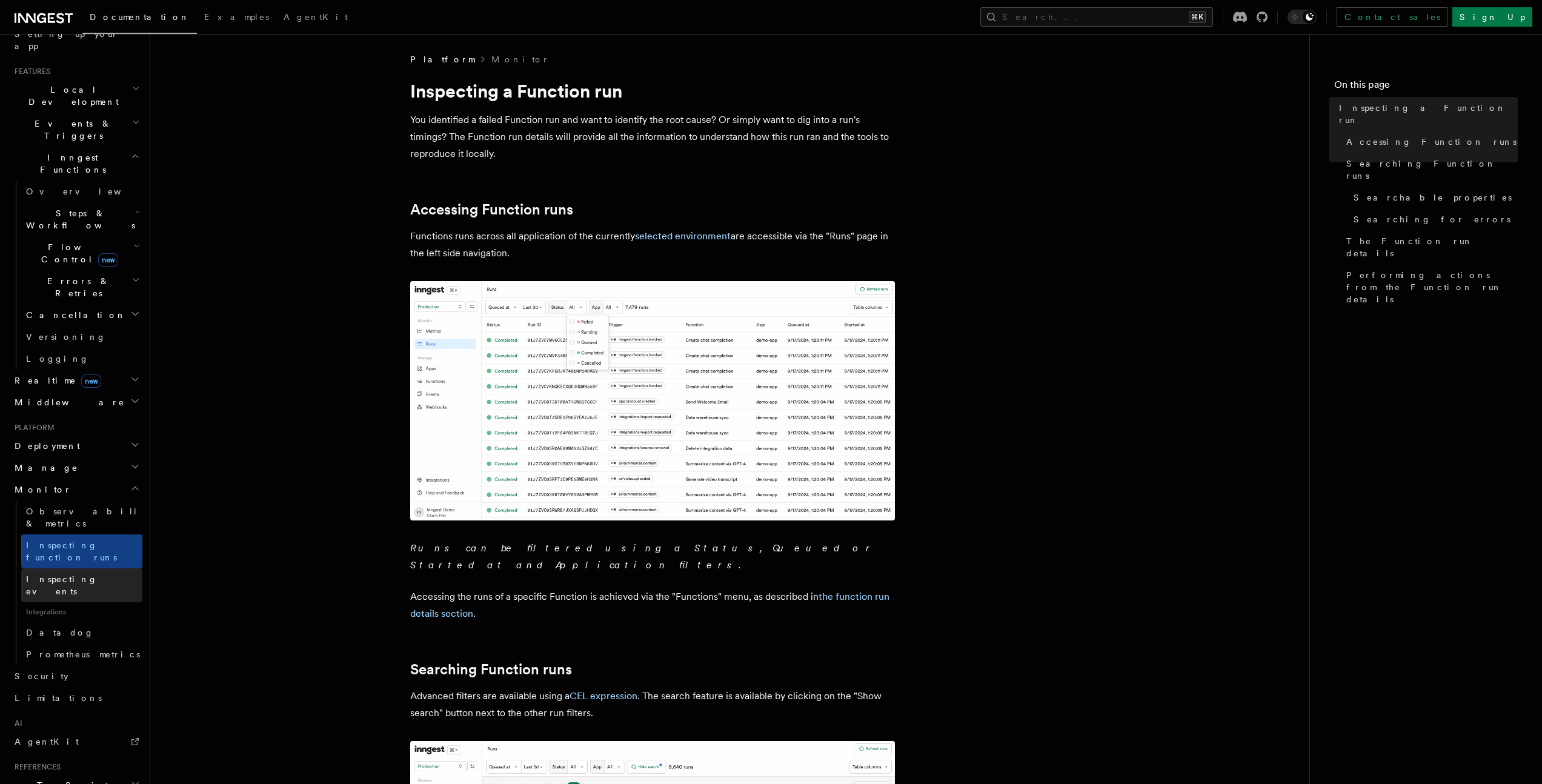
scroll to position [243, 0]
click at [61, 778] on span "TypeScript SDK" at bounding box center [70, 790] width 121 height 24
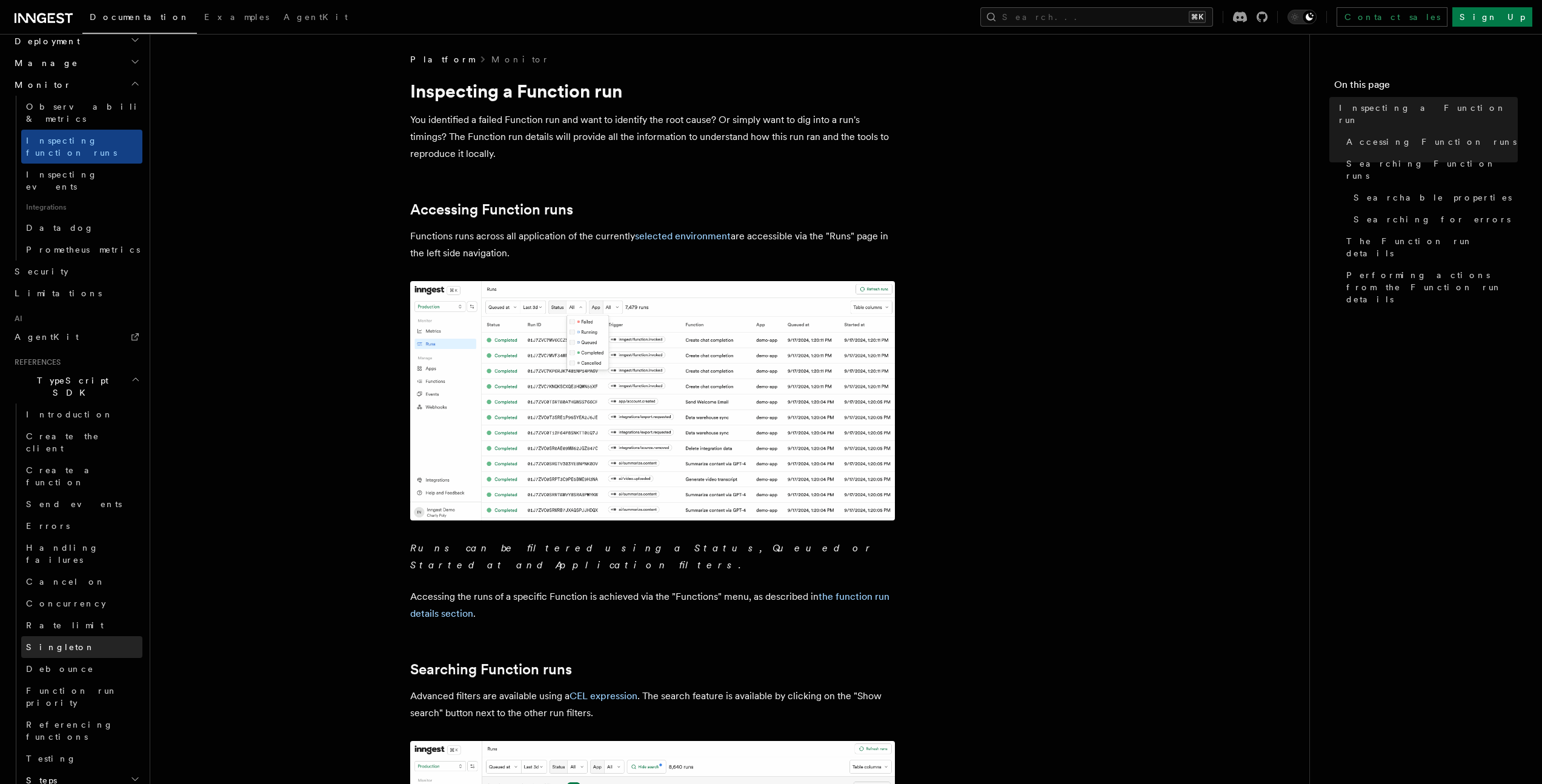
scroll to position [655, 0]
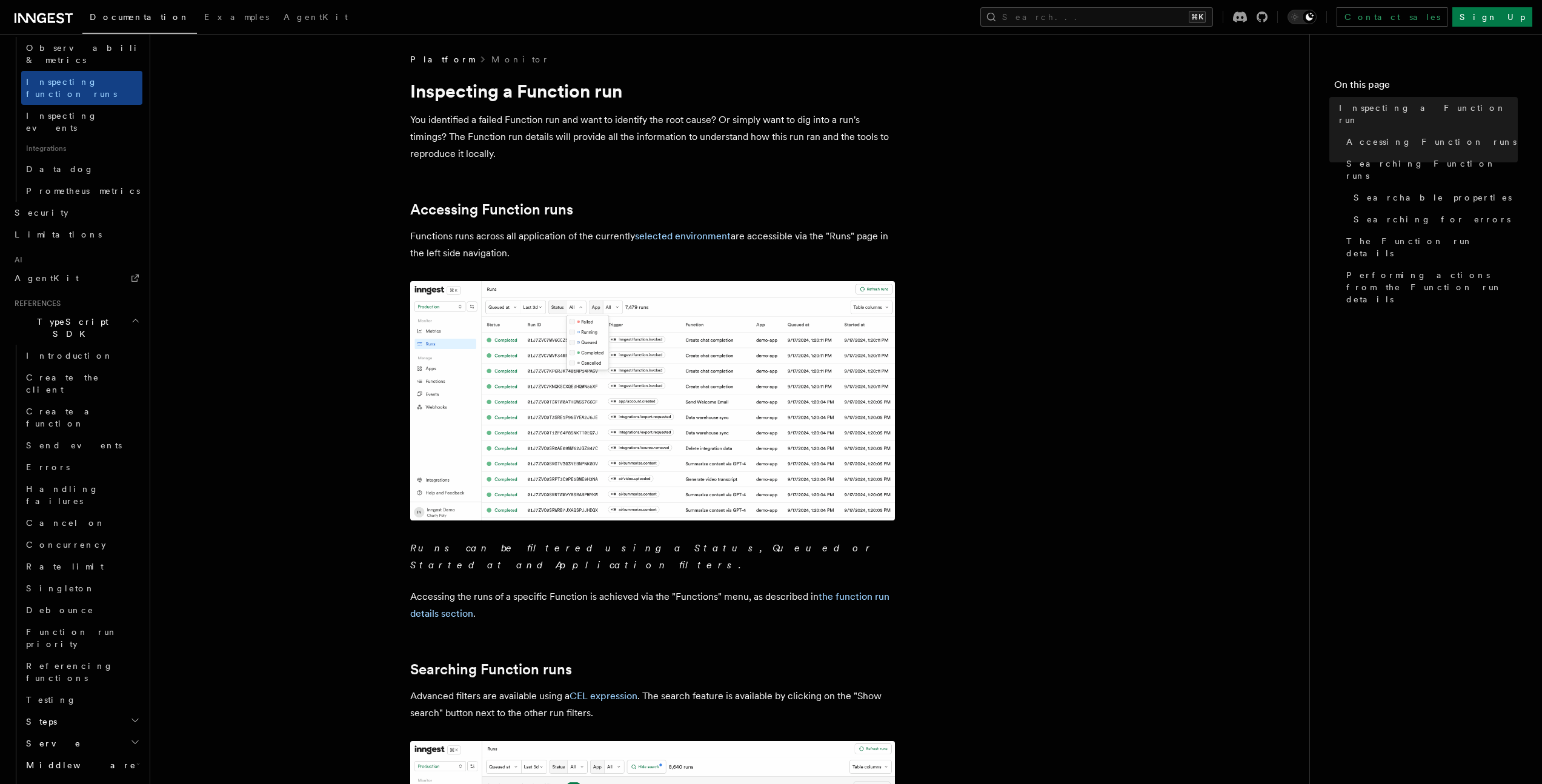
scroll to position [706, 0]
